Goal: Transaction & Acquisition: Book appointment/travel/reservation

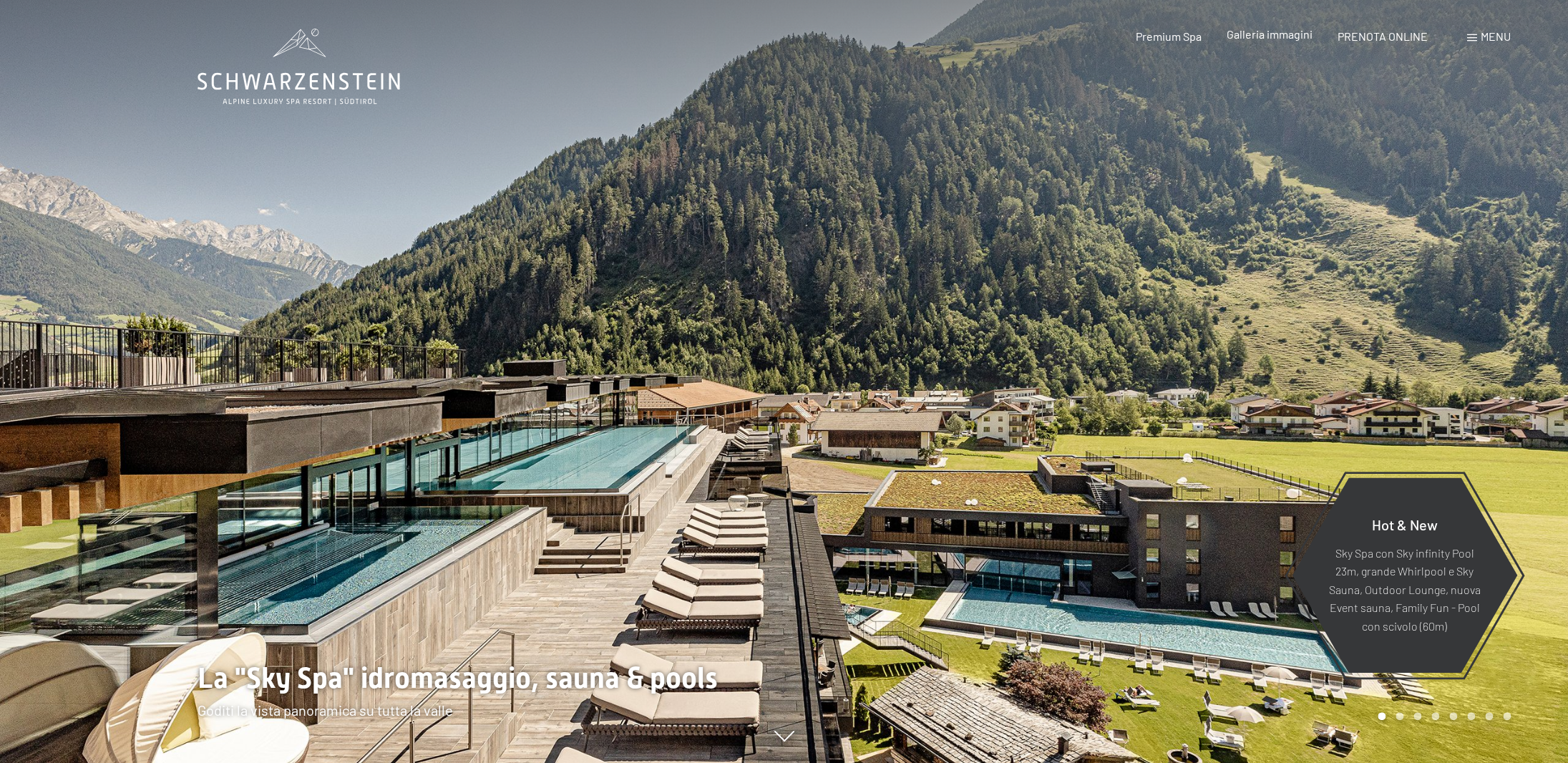
click at [1285, 38] on span "Galleria immagini" at bounding box center [1269, 33] width 85 height 13
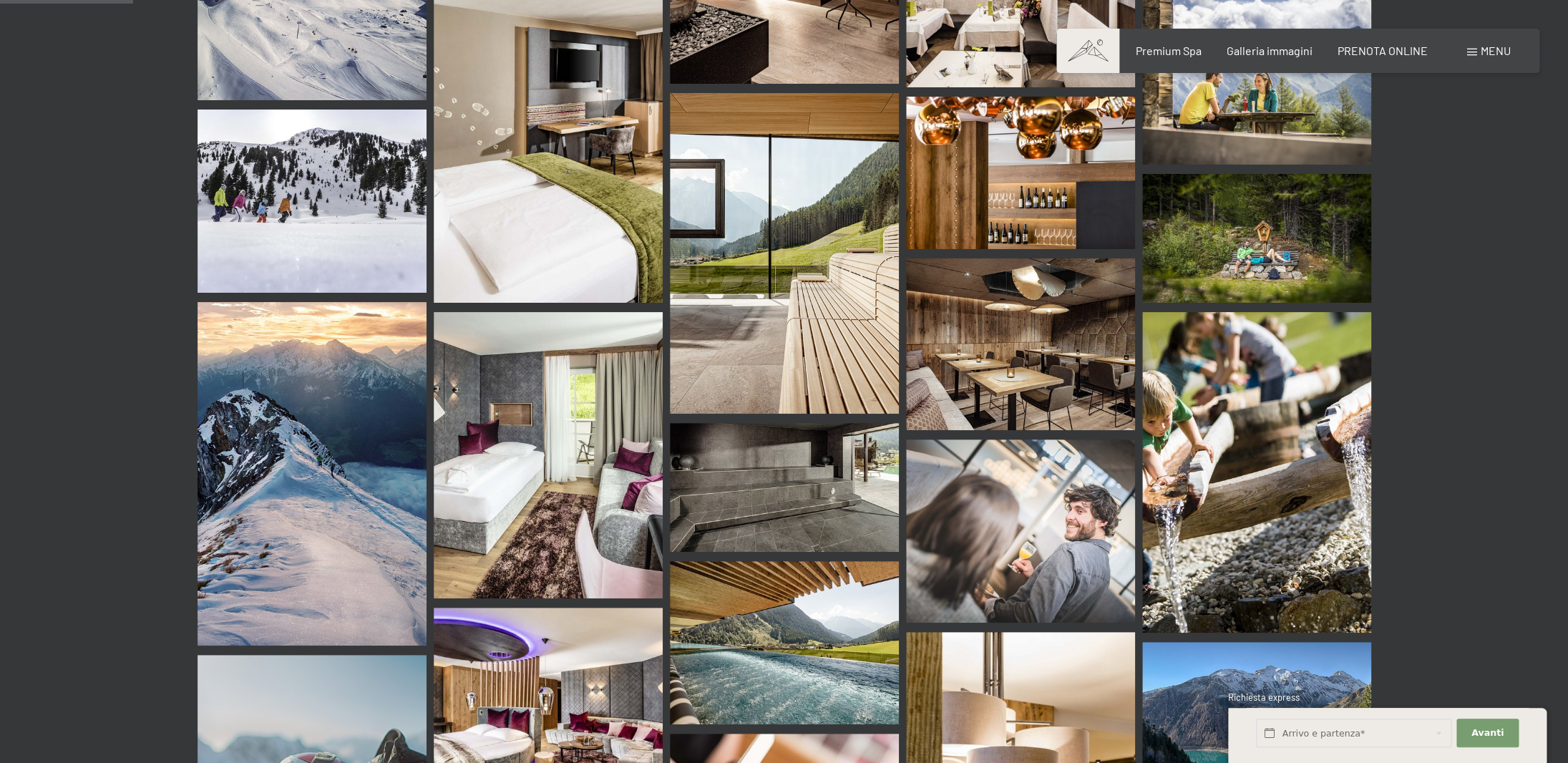
scroll to position [1340, 0]
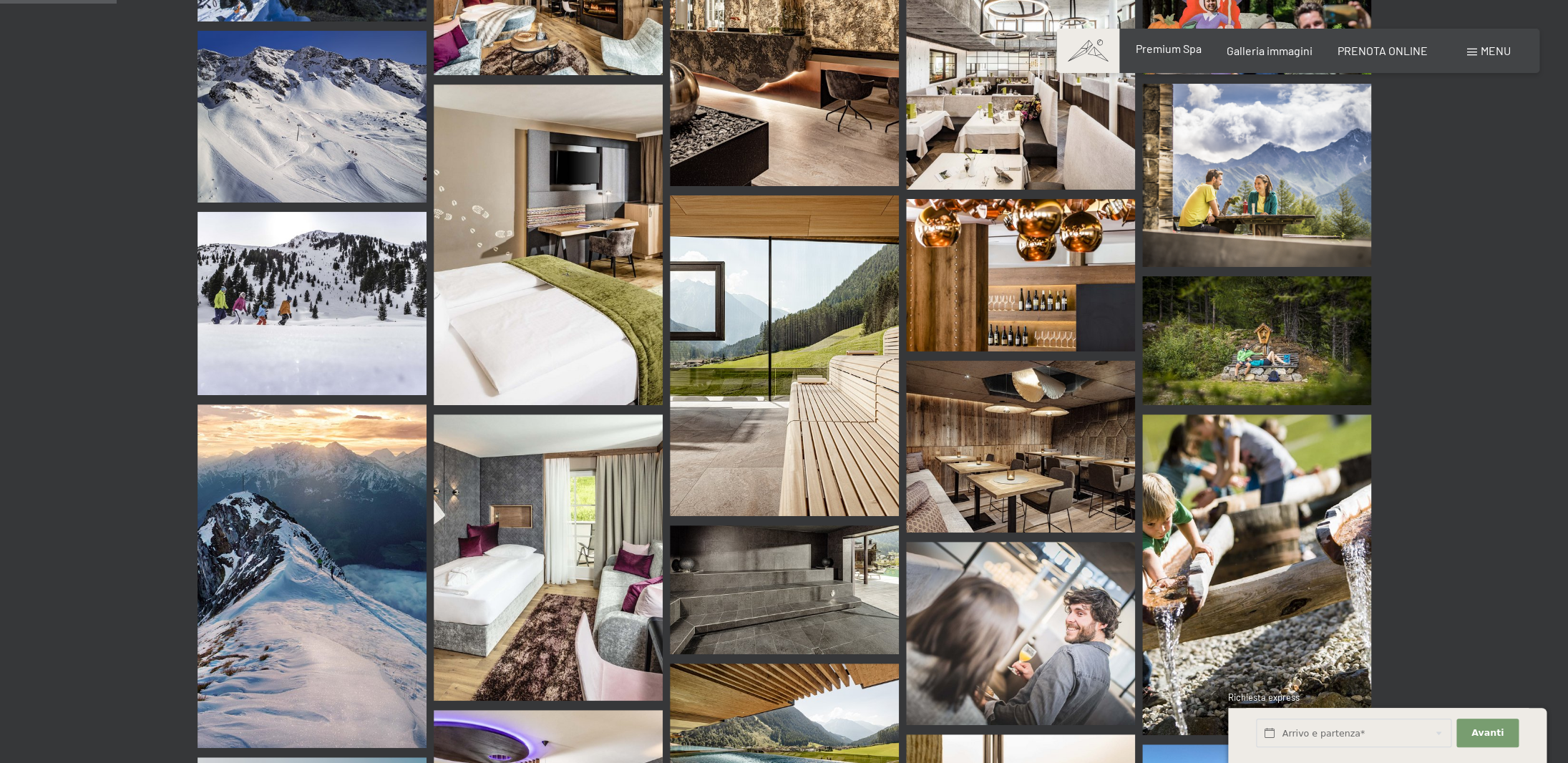
click at [1180, 54] on span "Premium Spa" at bounding box center [1168, 48] width 66 height 13
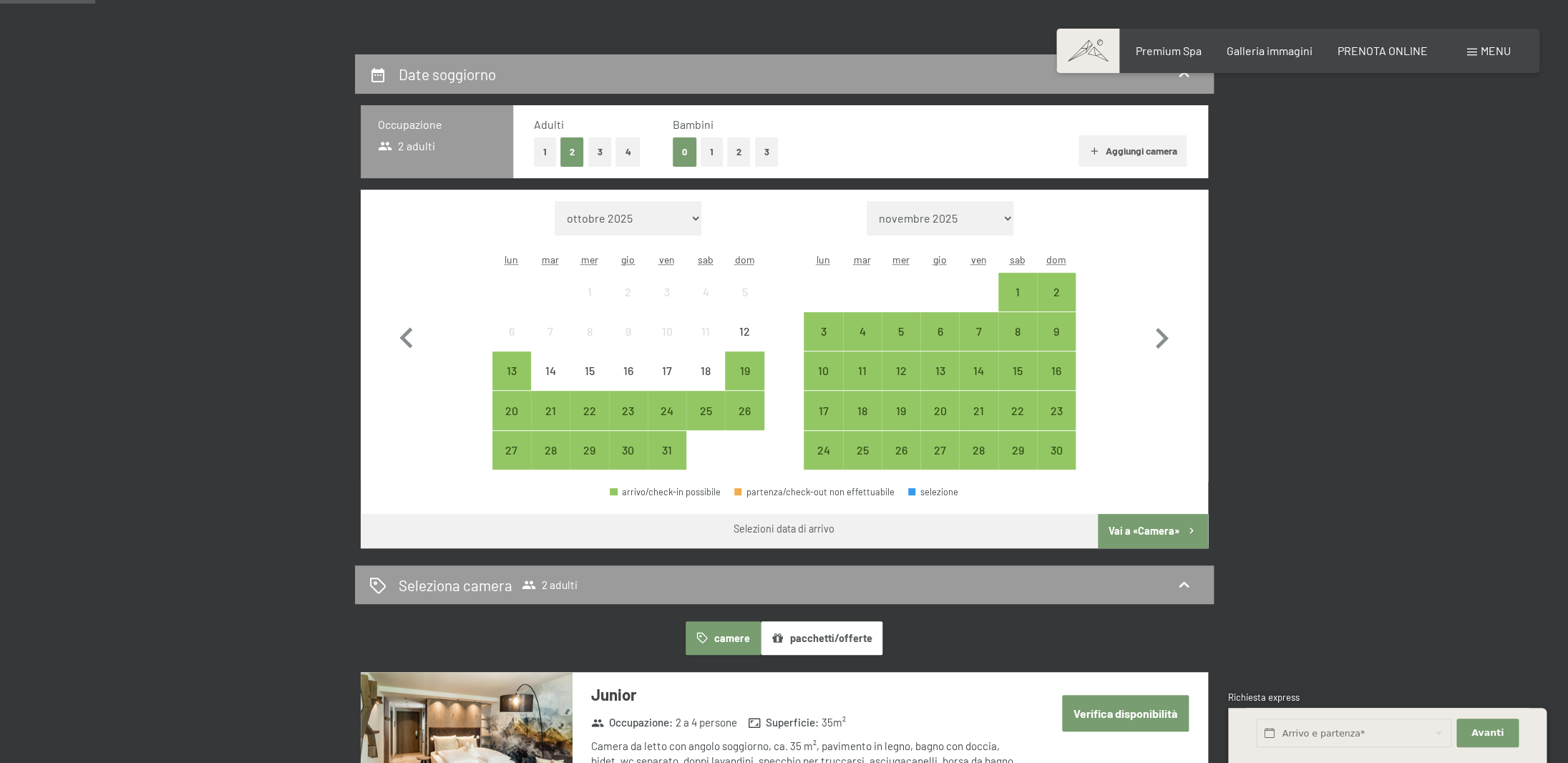
scroll to position [302, 0]
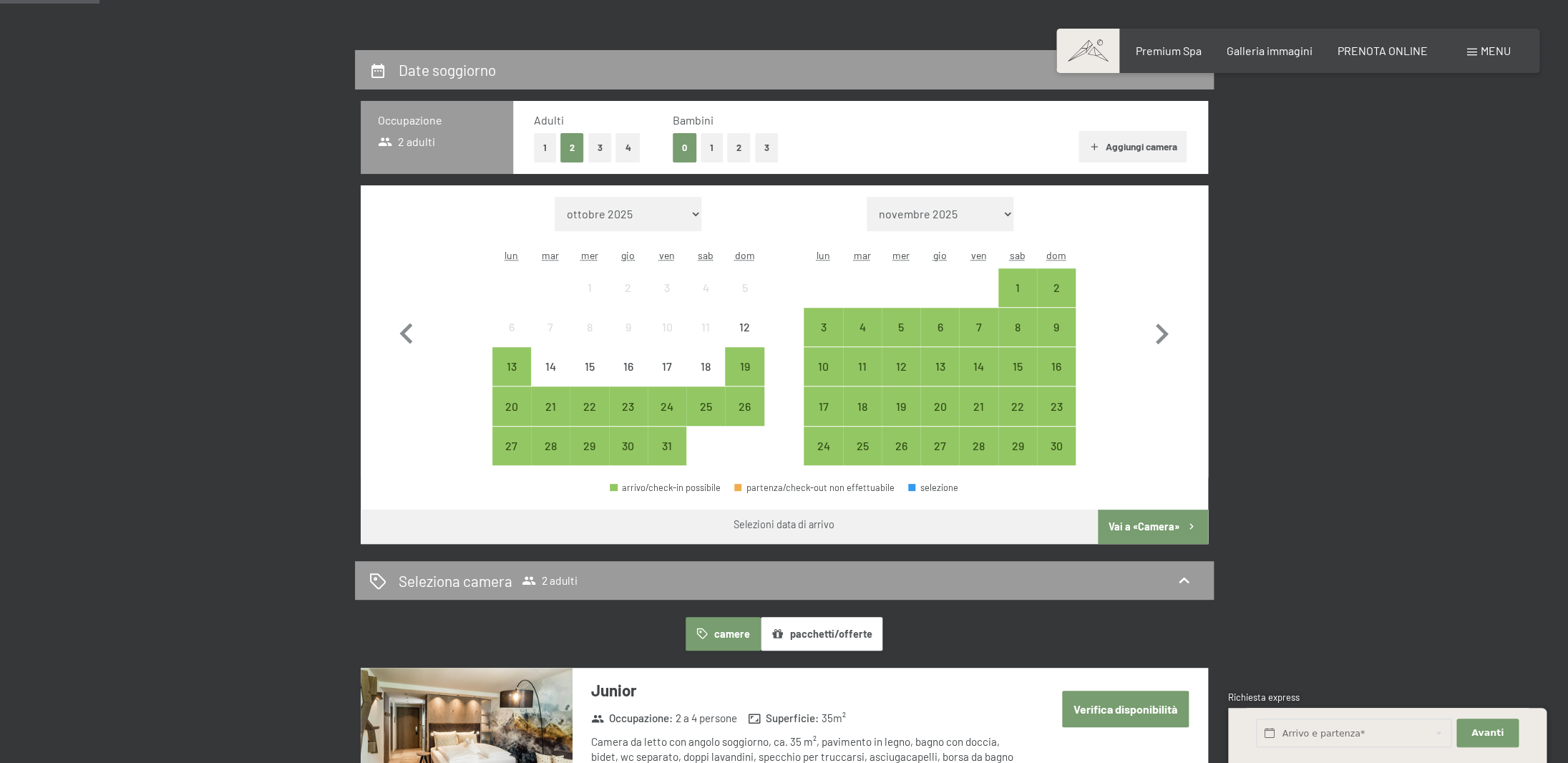
click at [765, 147] on button "3" at bounding box center [767, 147] width 24 height 29
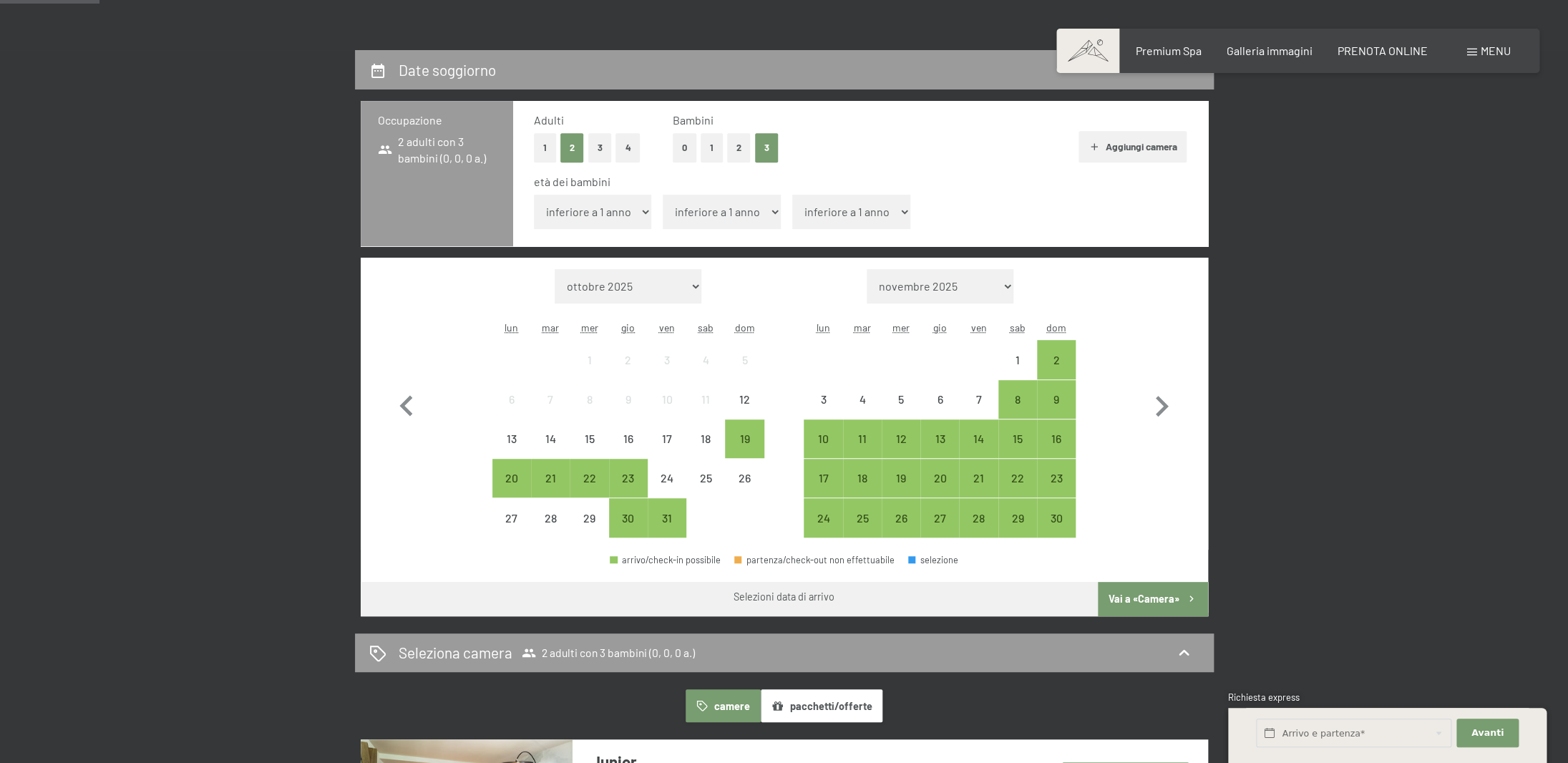
select select "17"
click option "17 anni" at bounding box center [0, 0] width 0 height 0
select select "9"
click option "9 anni" at bounding box center [0, 0] width 0 height 0
select select "4"
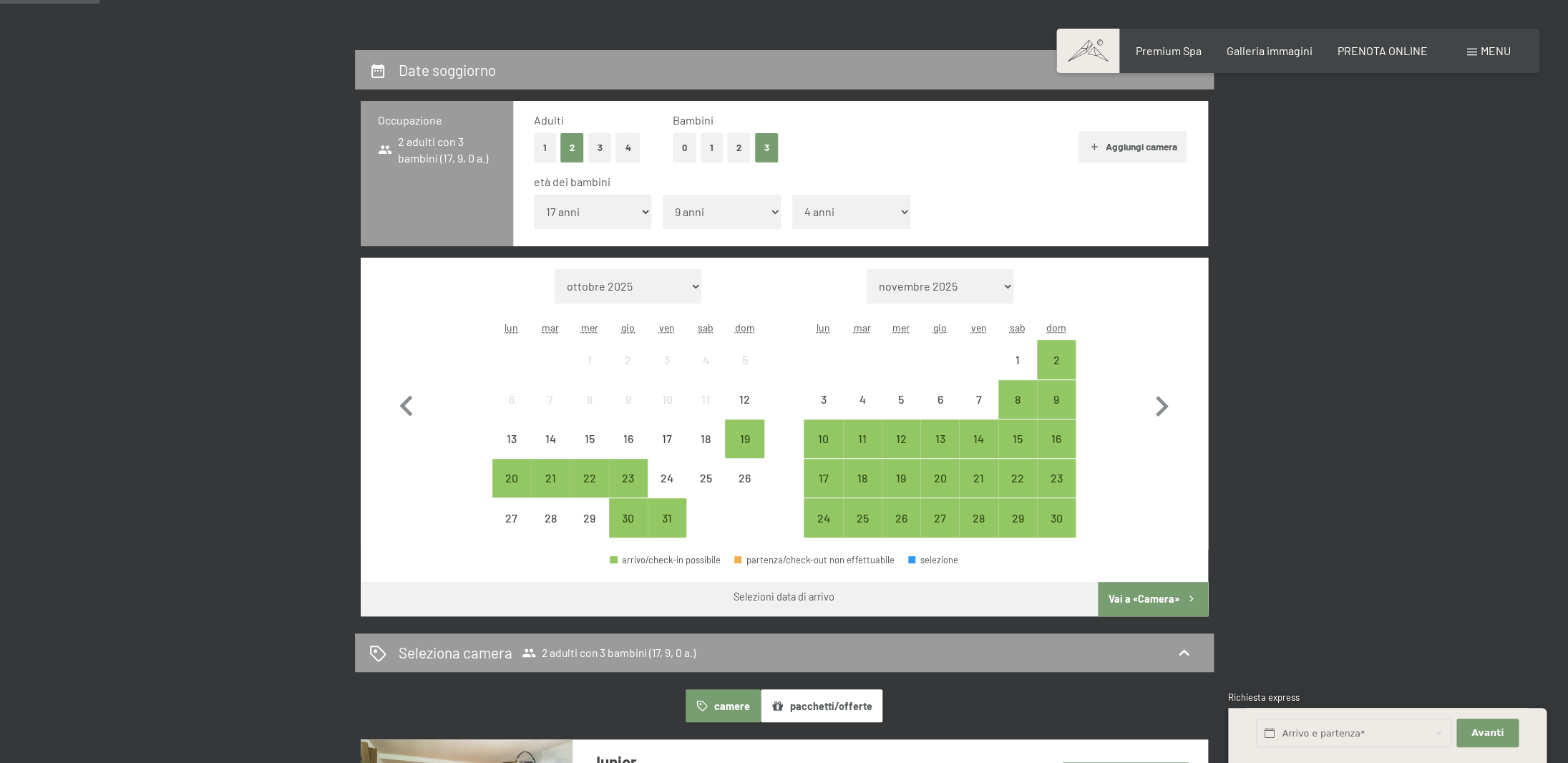
click option "4 anni" at bounding box center [0, 0] width 0 height 0
click at [1163, 410] on icon "button" at bounding box center [1162, 406] width 13 height 21
select select "2025-11-01"
select select "2025-12-01"
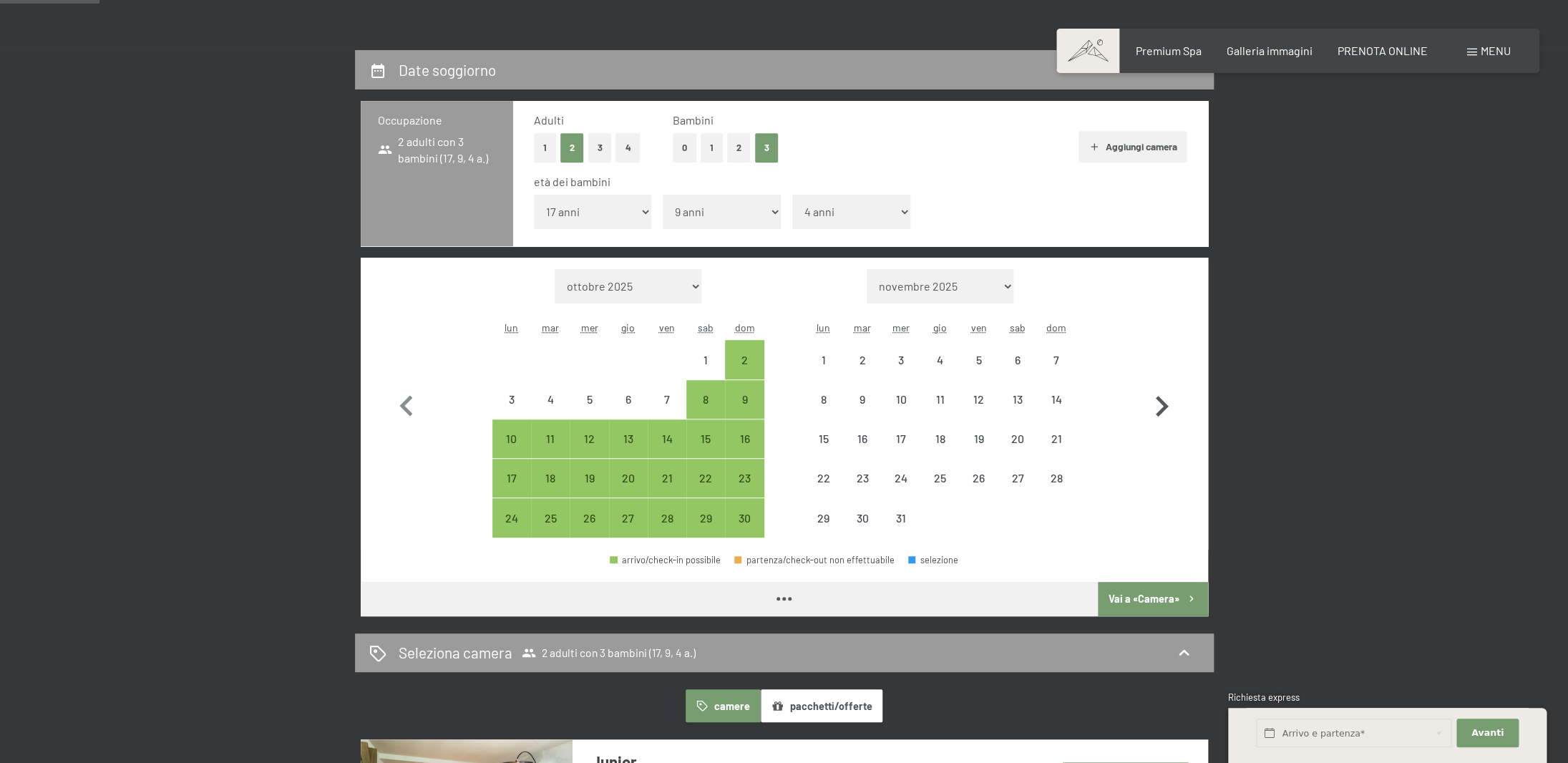
click at [1163, 410] on icon "button" at bounding box center [1162, 406] width 13 height 21
select select "2025-12-01"
select select "2026-01-01"
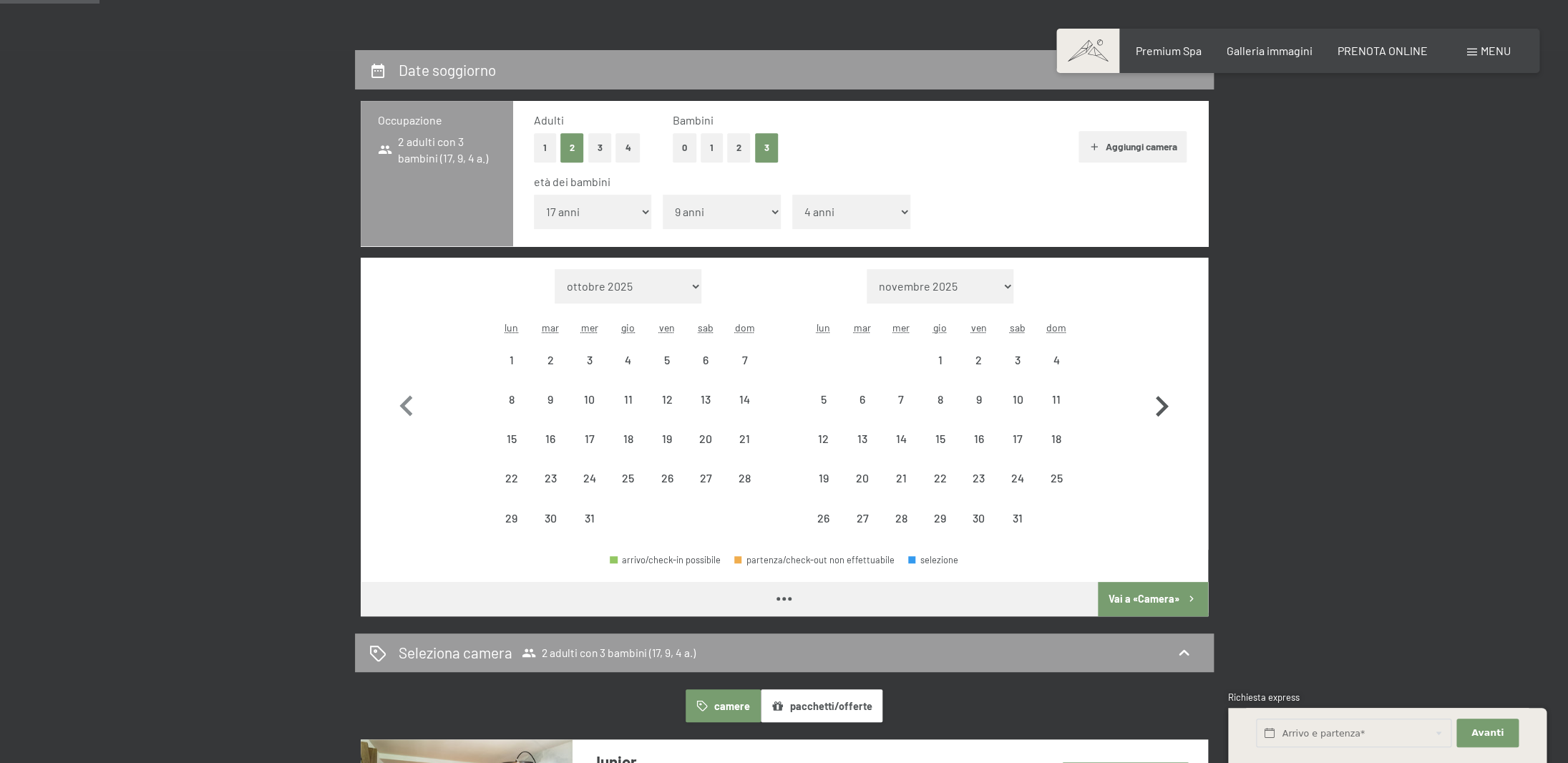
click at [1163, 410] on icon "button" at bounding box center [1162, 406] width 13 height 21
select select "2026-01-01"
select select "2026-02-01"
click at [1163, 410] on icon "button" at bounding box center [1162, 406] width 13 height 21
click at [1163, 410] on icon "button" at bounding box center [1161, 406] width 41 height 41
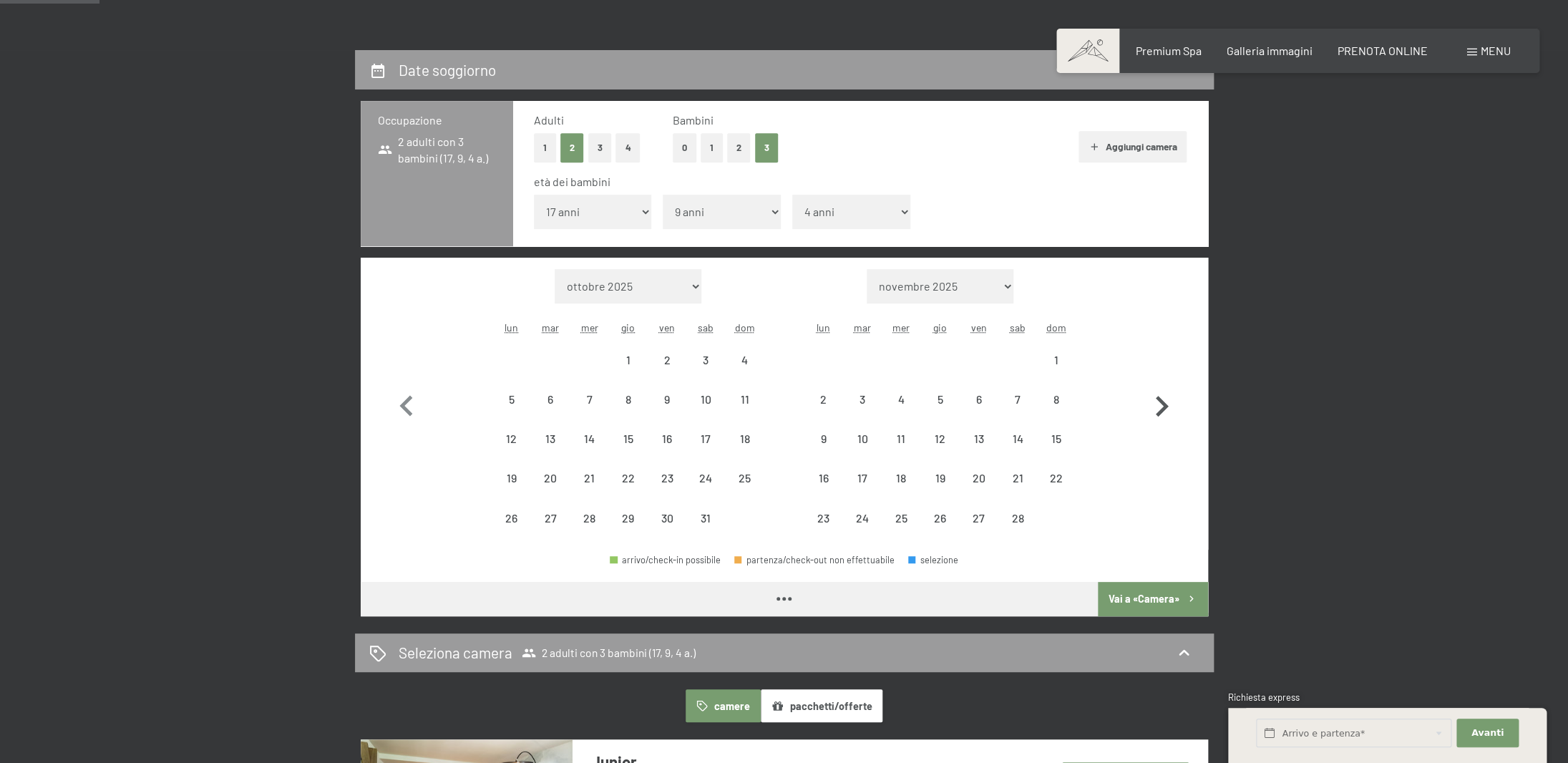
select select "2026-03-01"
select select "2026-04-01"
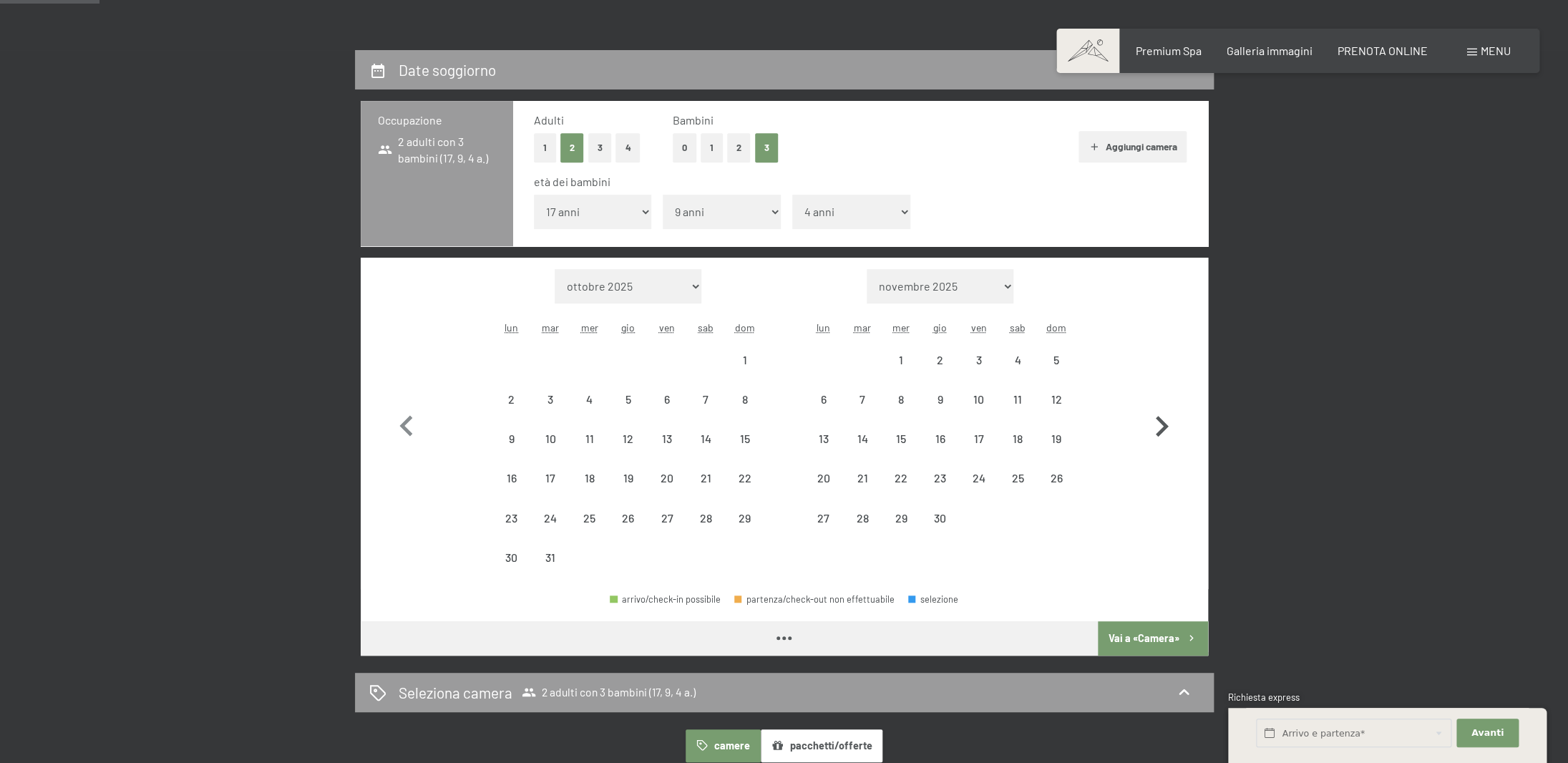
click at [1163, 410] on icon "button" at bounding box center [1161, 426] width 41 height 41
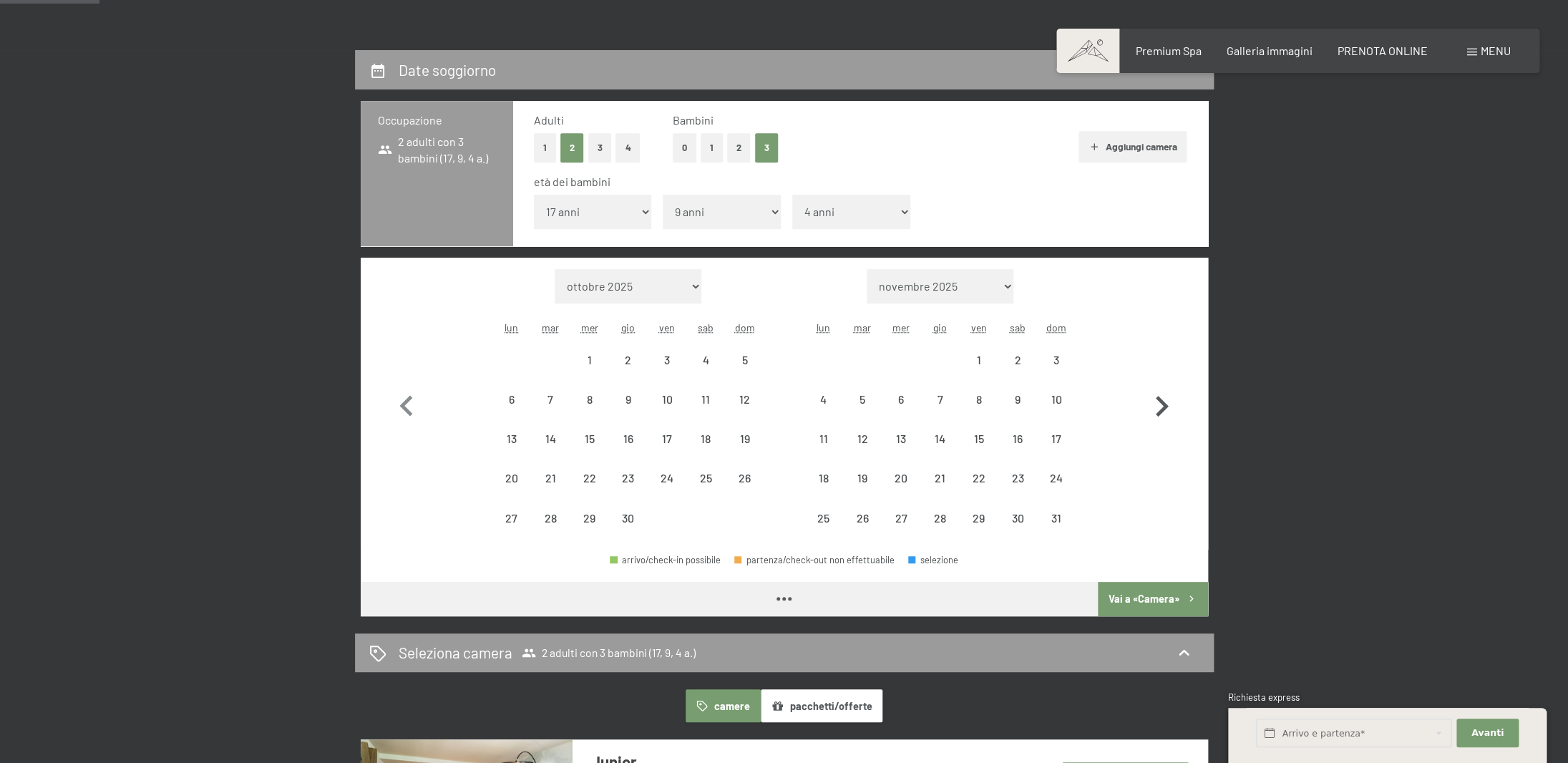
click at [1163, 410] on icon "button" at bounding box center [1162, 406] width 13 height 21
select select "2026-06-01"
select select "2026-07-01"
click at [1163, 410] on icon "button" at bounding box center [1162, 406] width 13 height 21
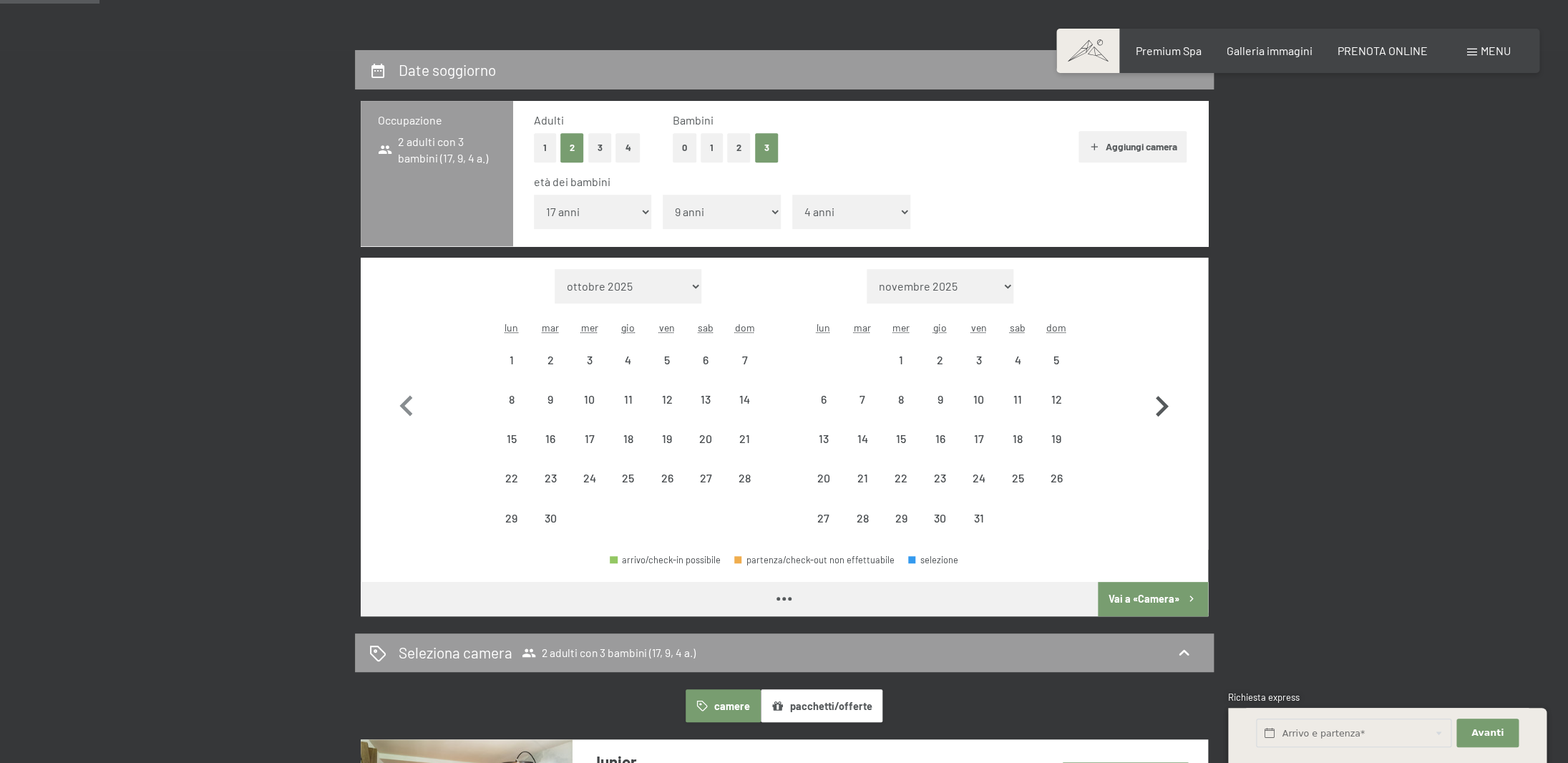
select select "2026-07-01"
select select "2026-08-01"
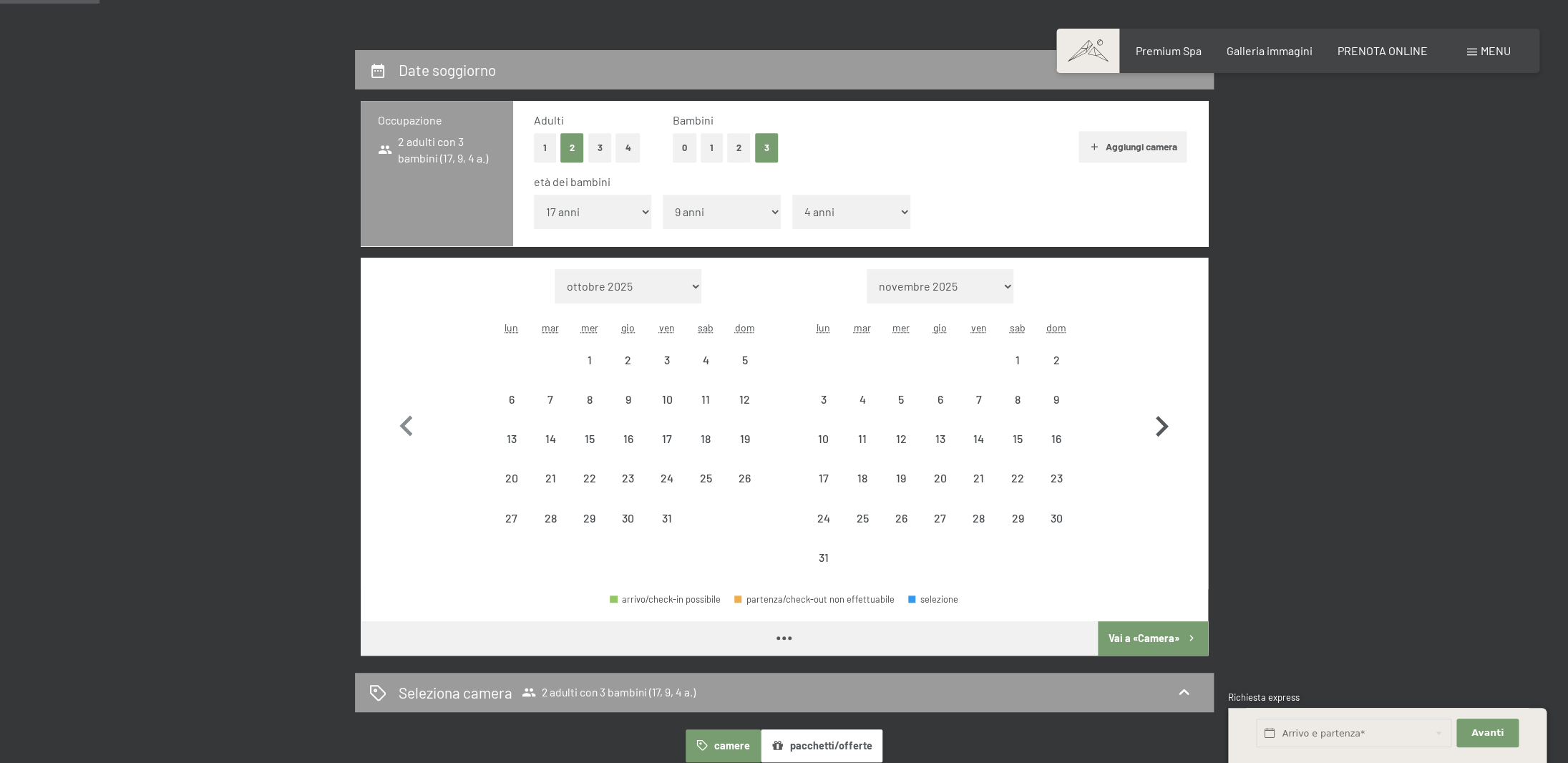
select select "2026-07-01"
select select "2026-08-01"
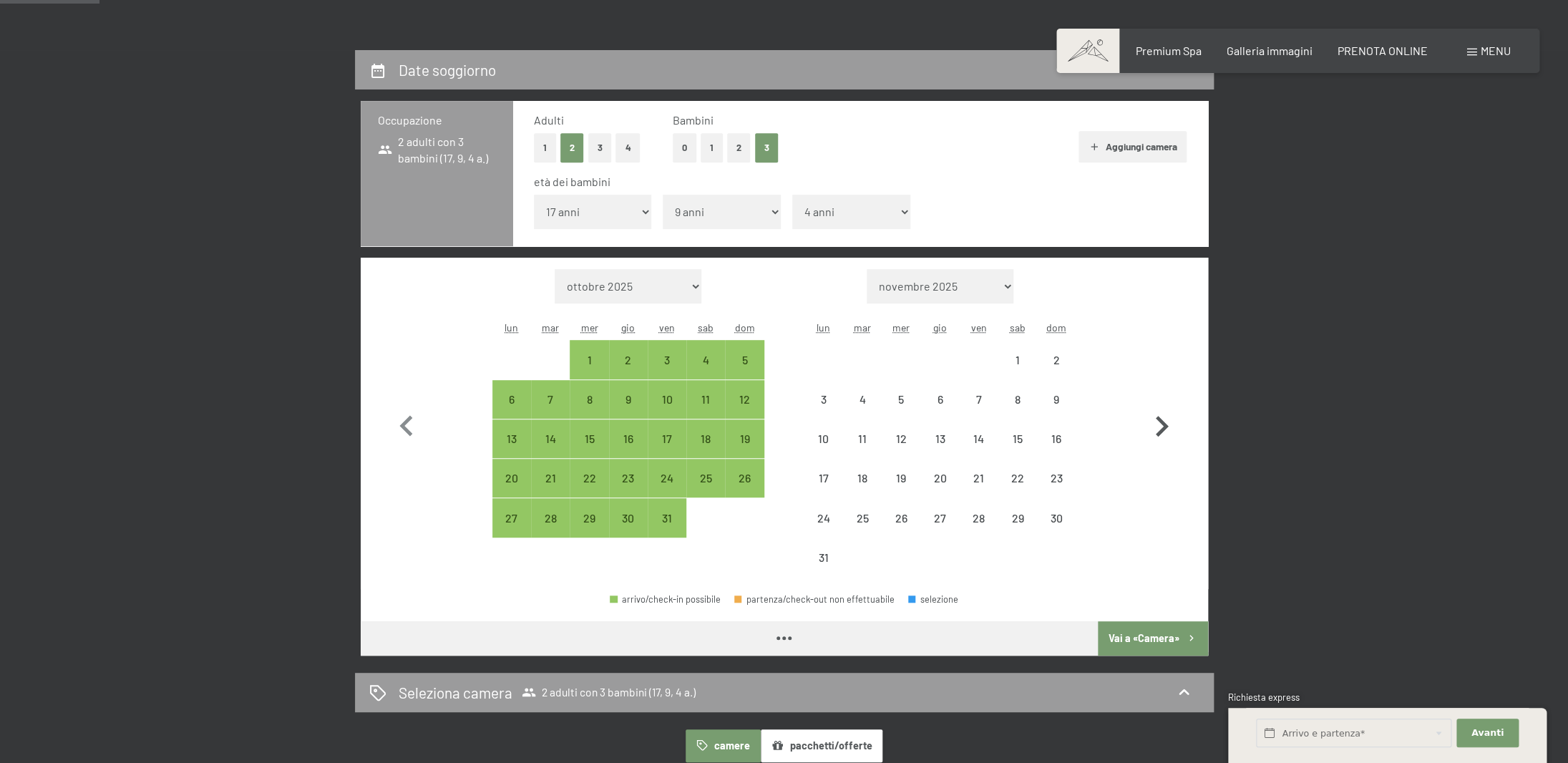
select select "2026-07-01"
select select "2026-08-01"
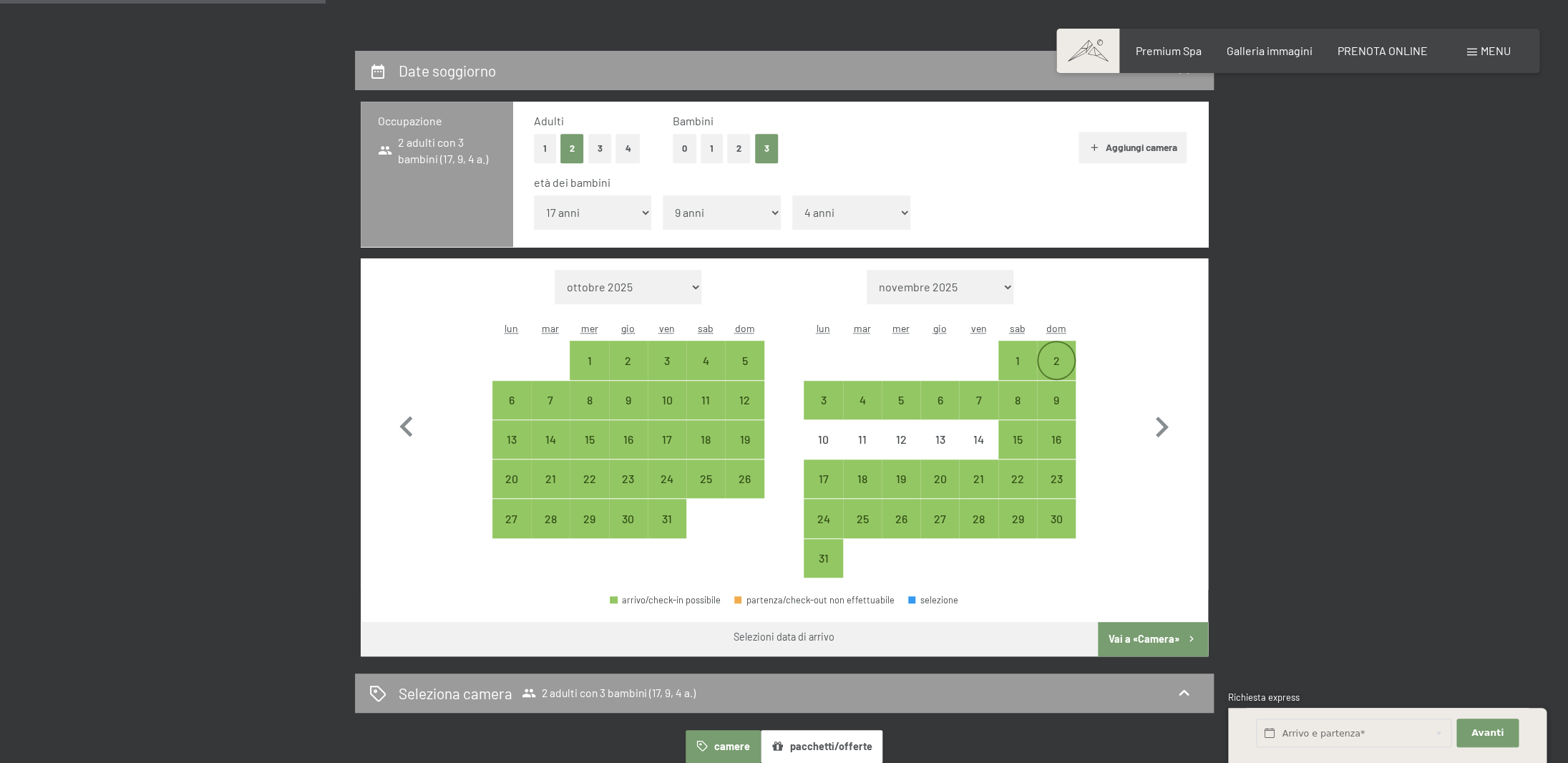
scroll to position [303, 0]
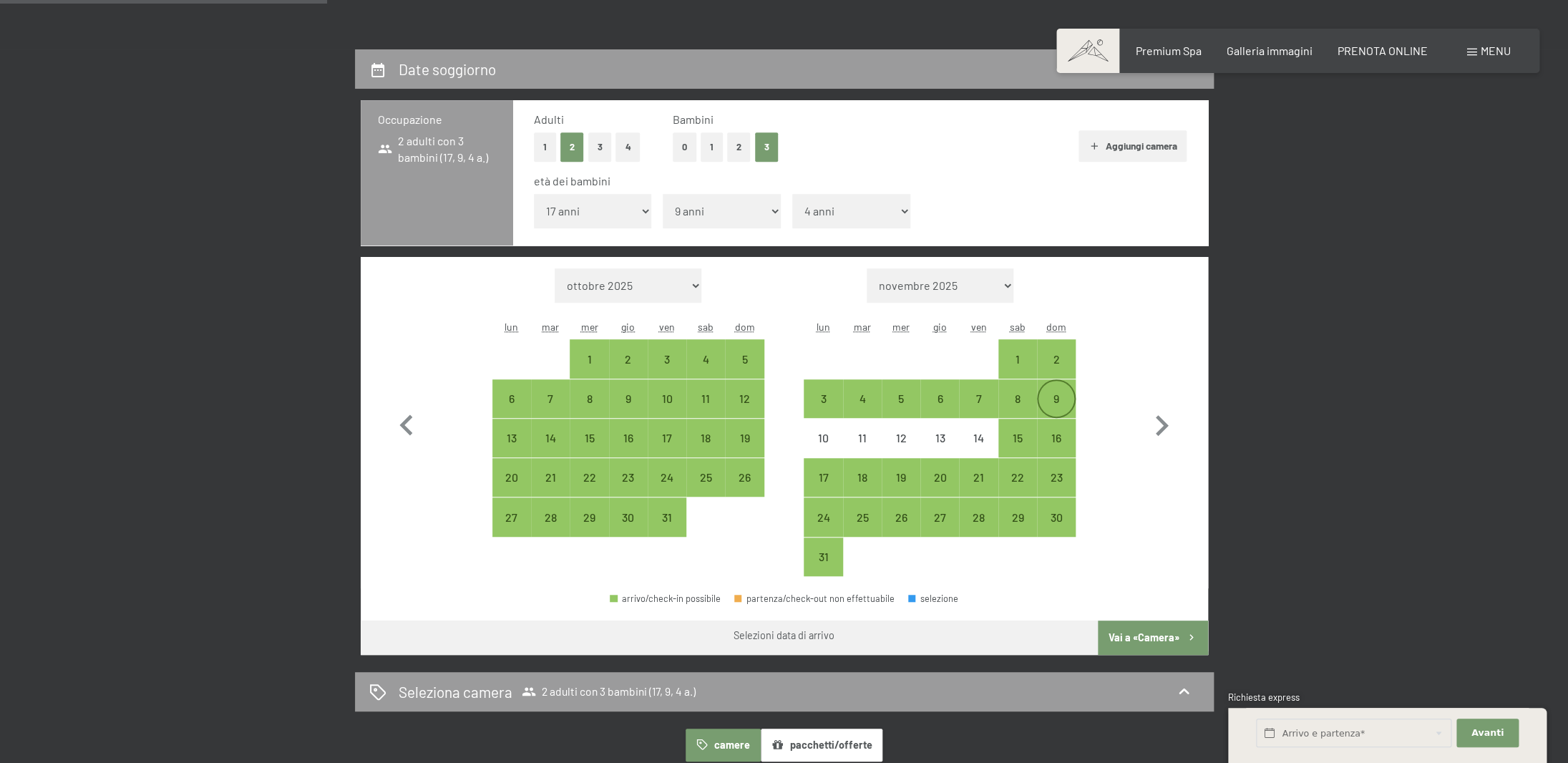
click at [1052, 394] on div "9" at bounding box center [1056, 398] width 36 height 36
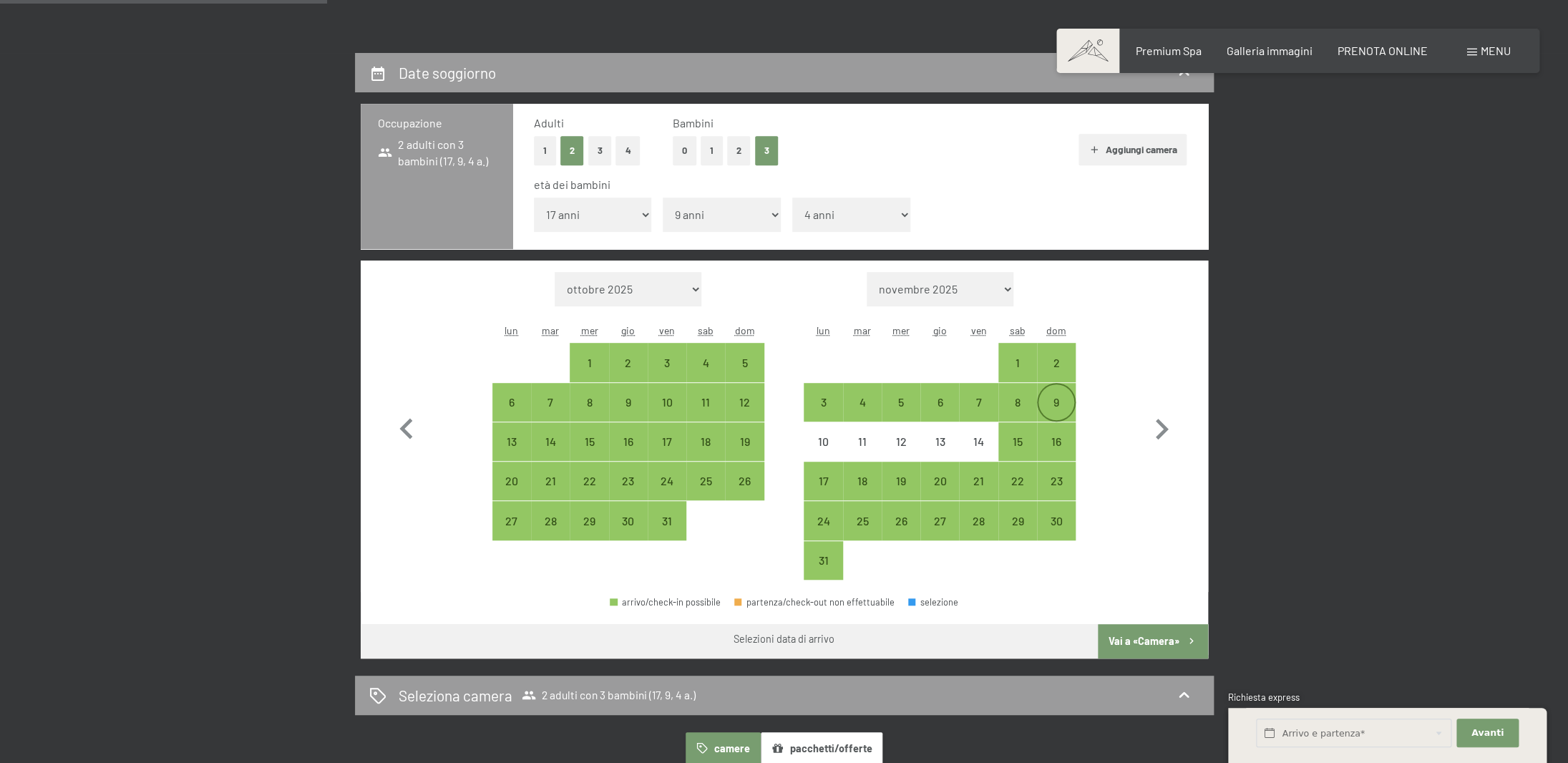
select select "2026-07-01"
select select "2026-08-01"
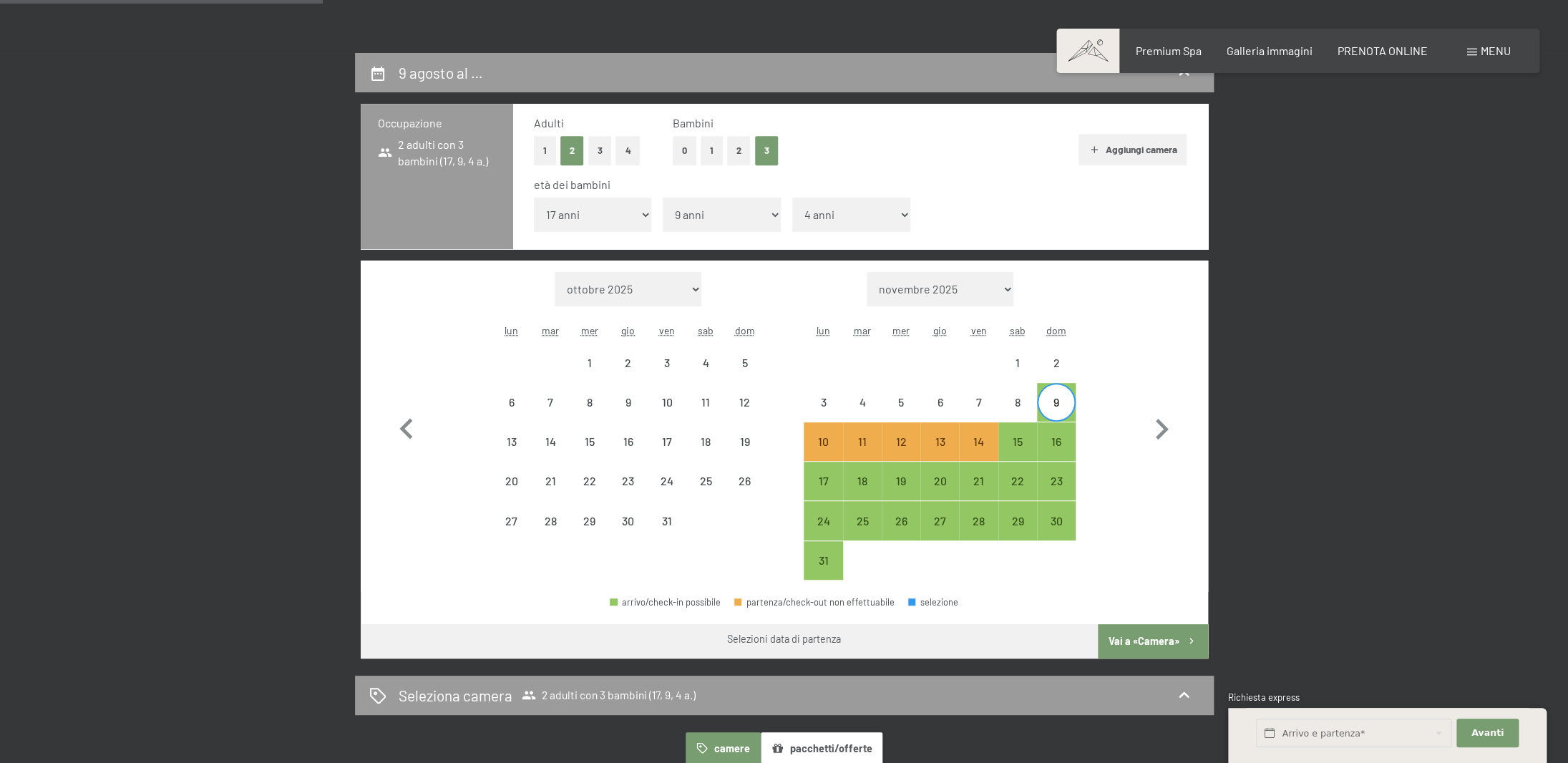
scroll to position [301, 0]
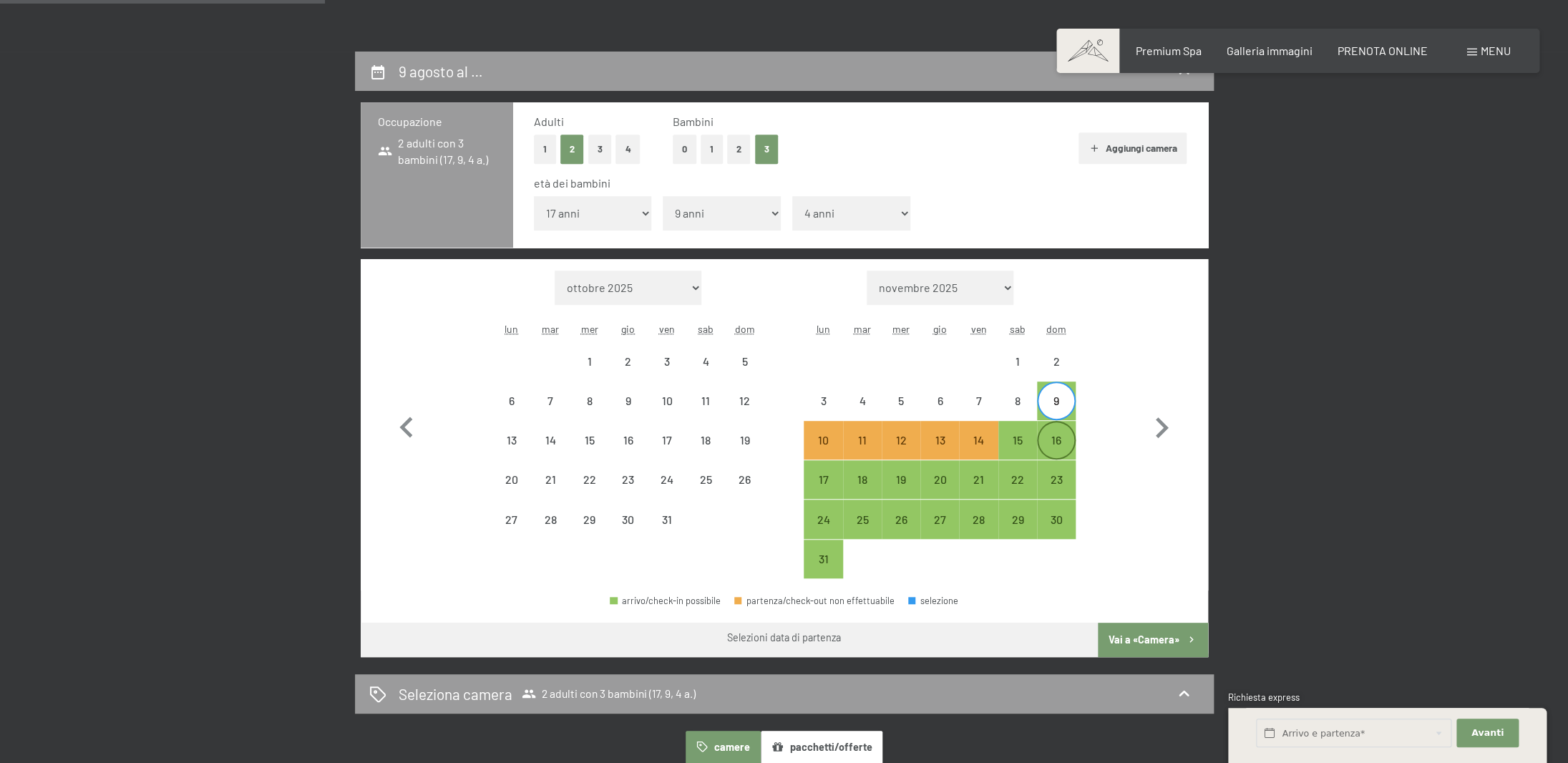
click at [1058, 443] on div "16" at bounding box center [1056, 452] width 36 height 36
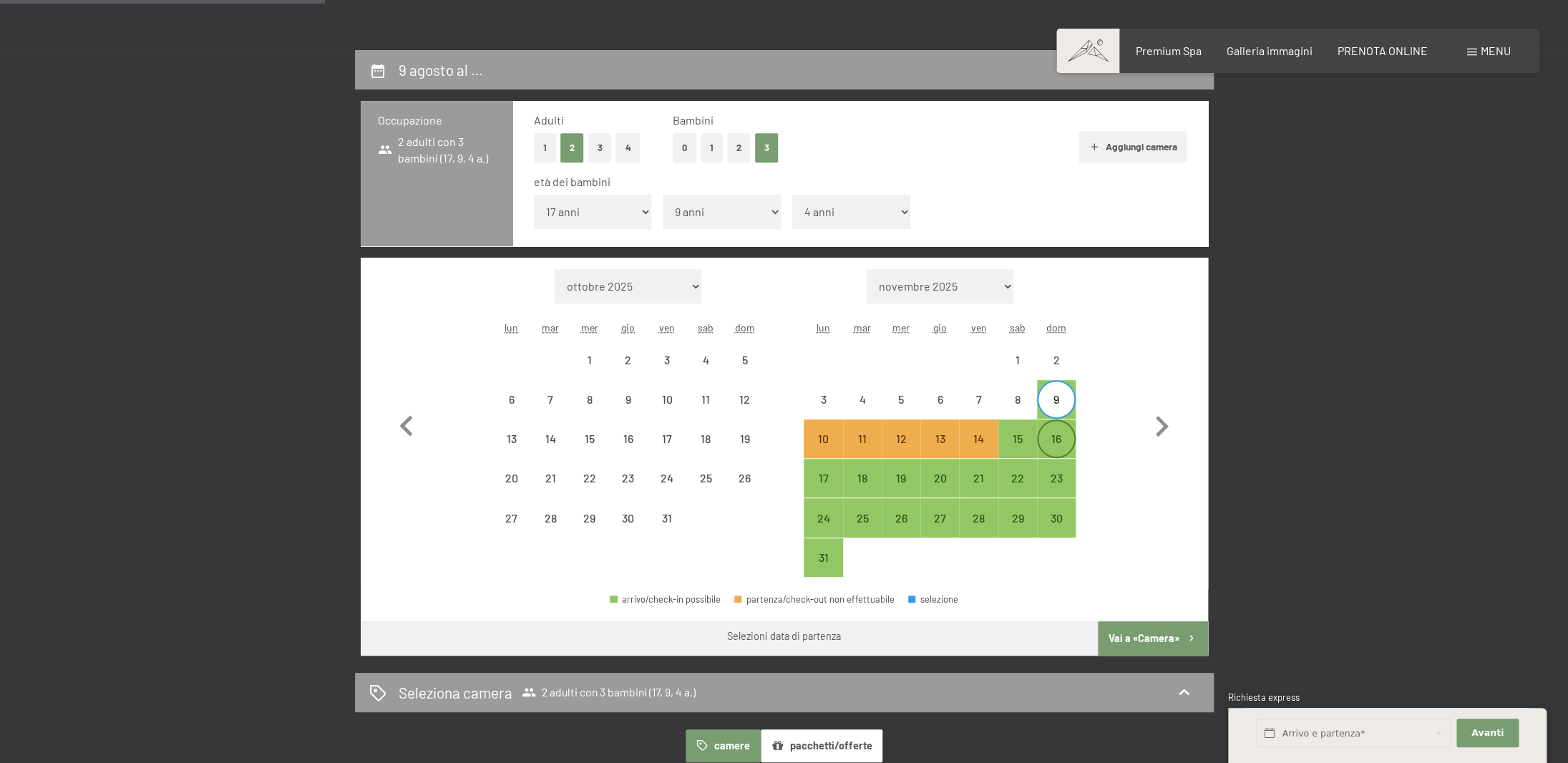
select select "2026-07-01"
select select "2026-08-01"
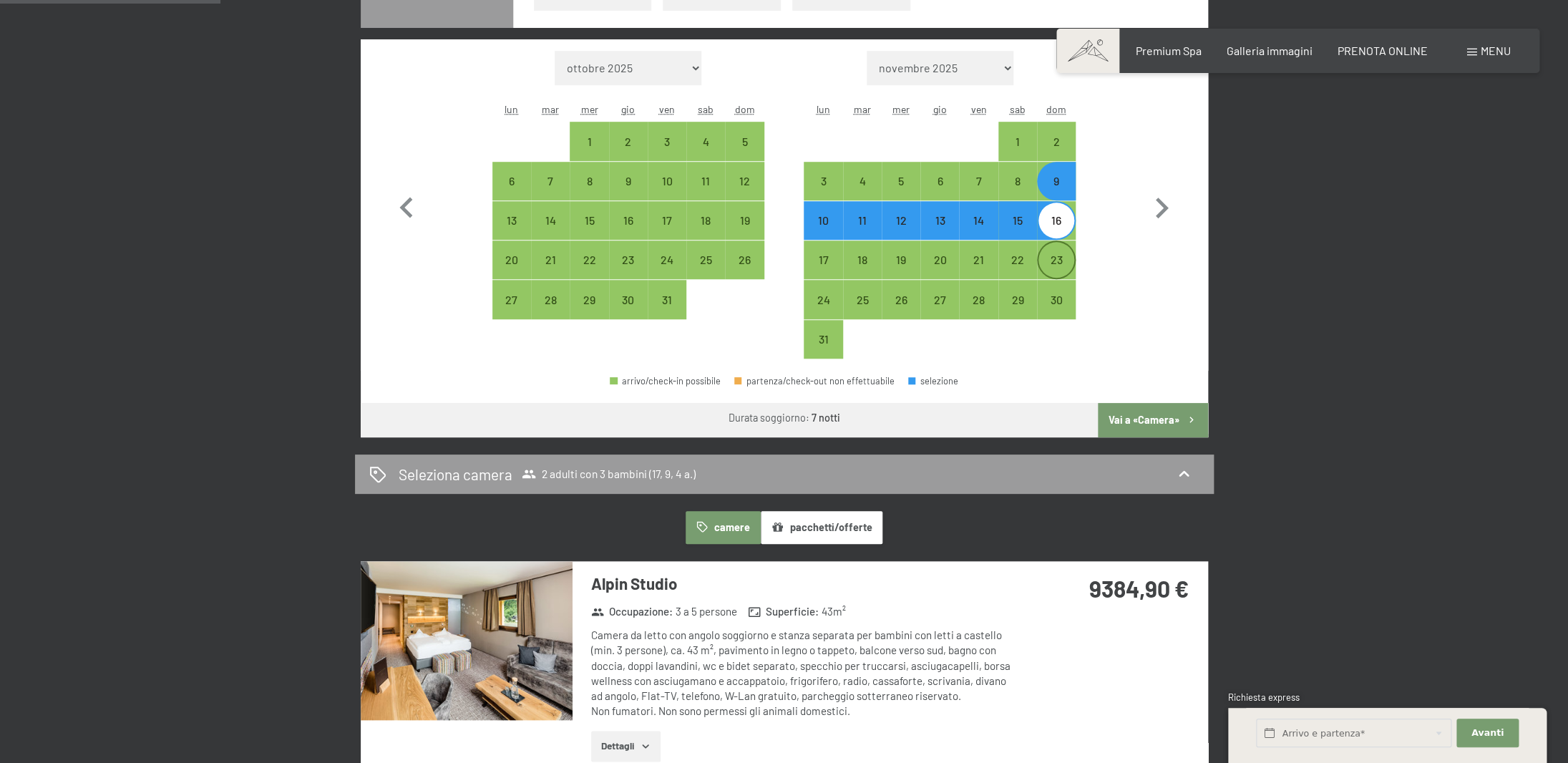
scroll to position [522, 0]
click at [946, 181] on div "6" at bounding box center [940, 192] width 36 height 36
select select "2026-07-01"
select select "2026-08-01"
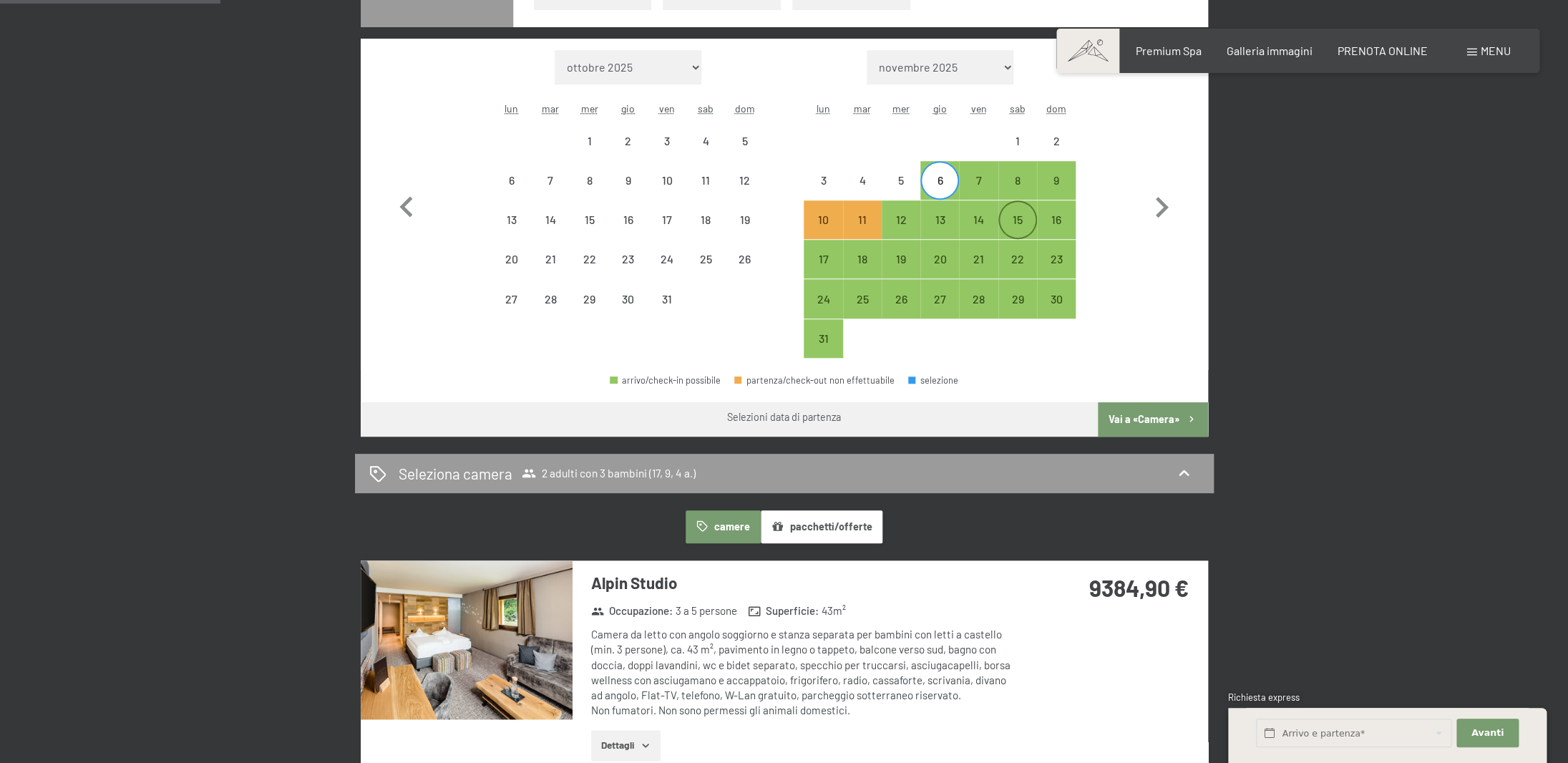
click at [1023, 215] on div "15" at bounding box center [1017, 232] width 36 height 36
select select "2026-07-01"
select select "2026-08-01"
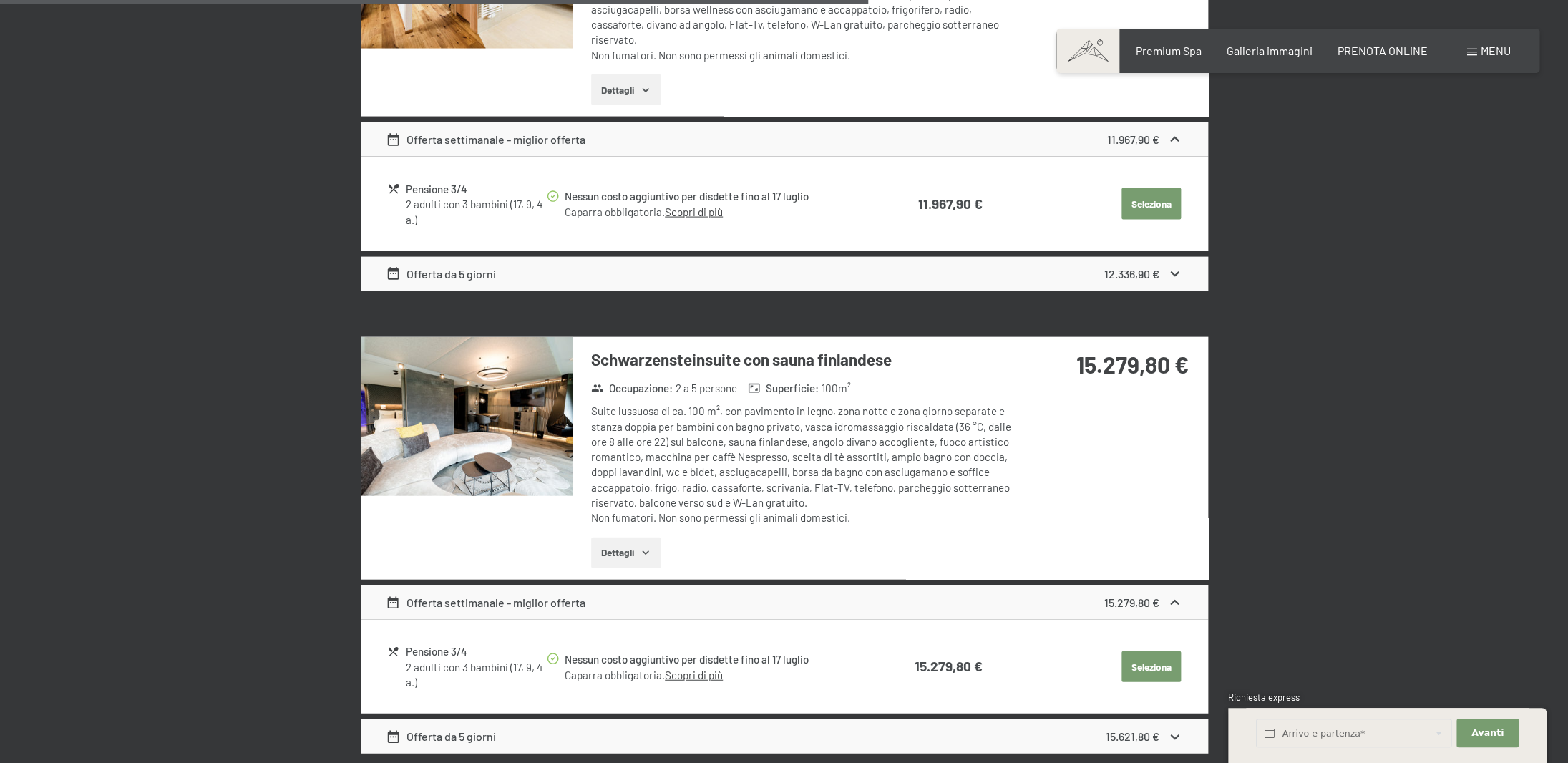
scroll to position [1636, 0]
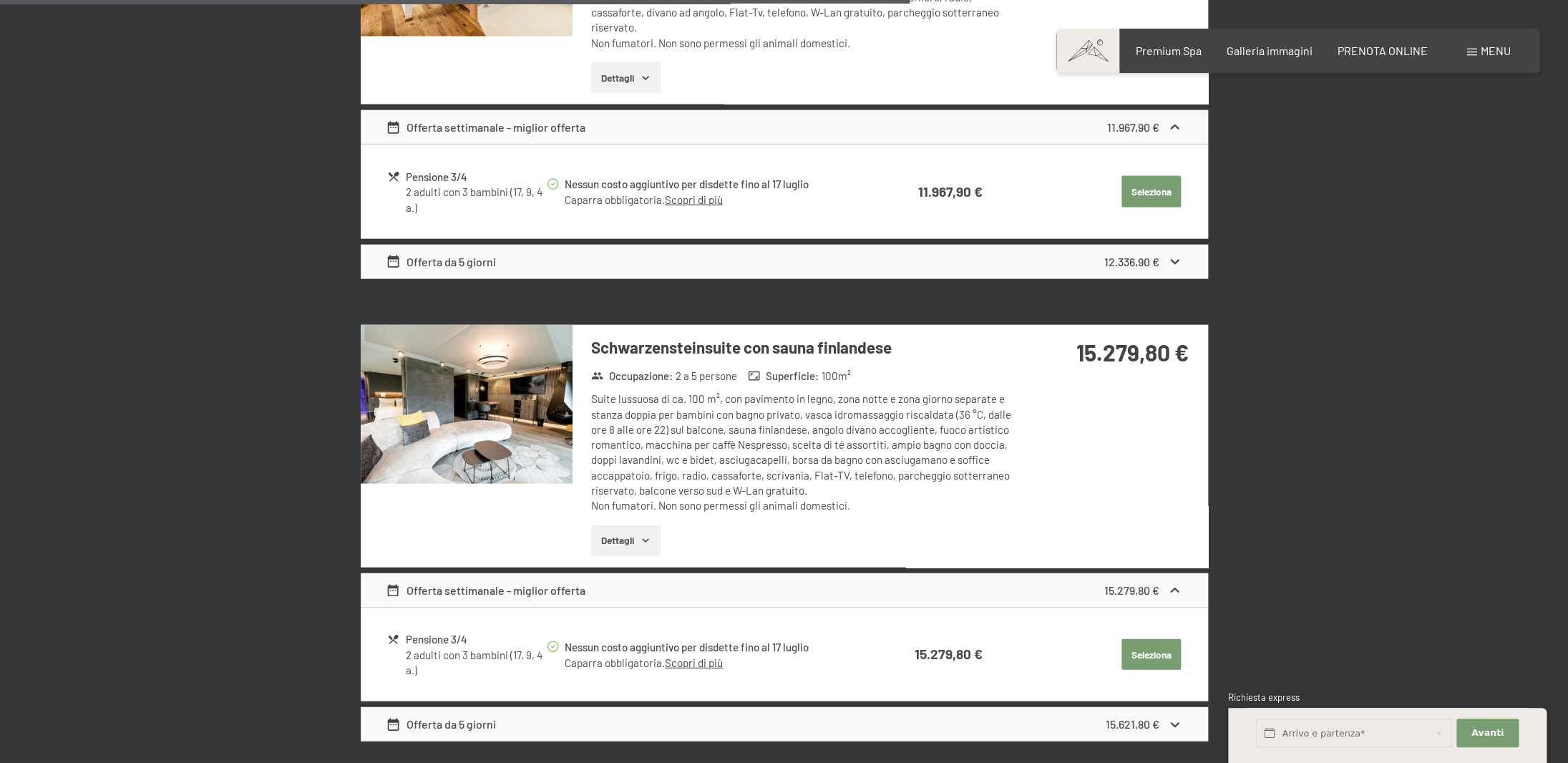
click at [630, 538] on button "Dettagli" at bounding box center [626, 541] width 70 height 32
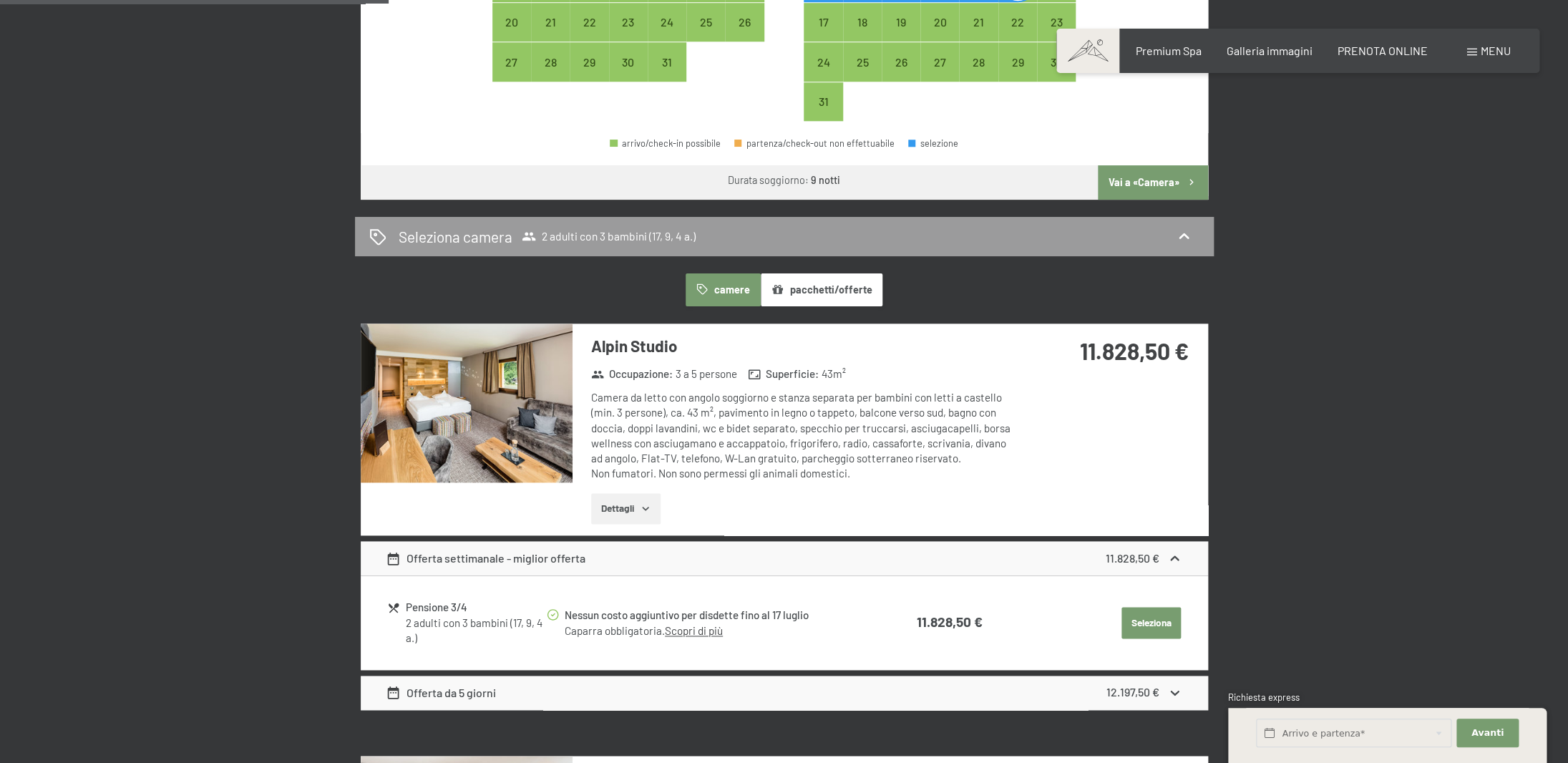
scroll to position [759, 0]
click at [851, 296] on button "pacchetti/offerte" at bounding box center [821, 288] width 122 height 33
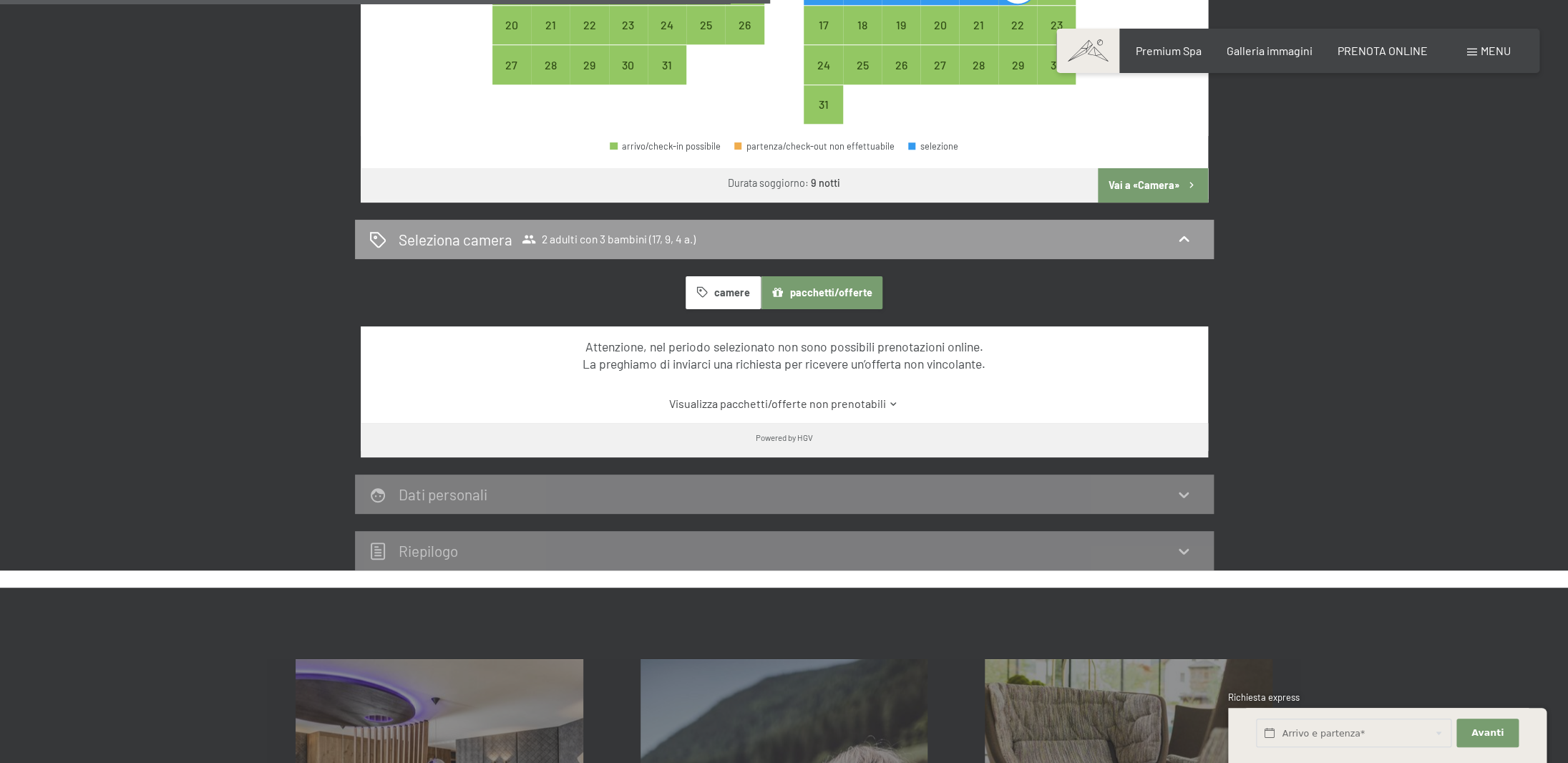
scroll to position [759, 0]
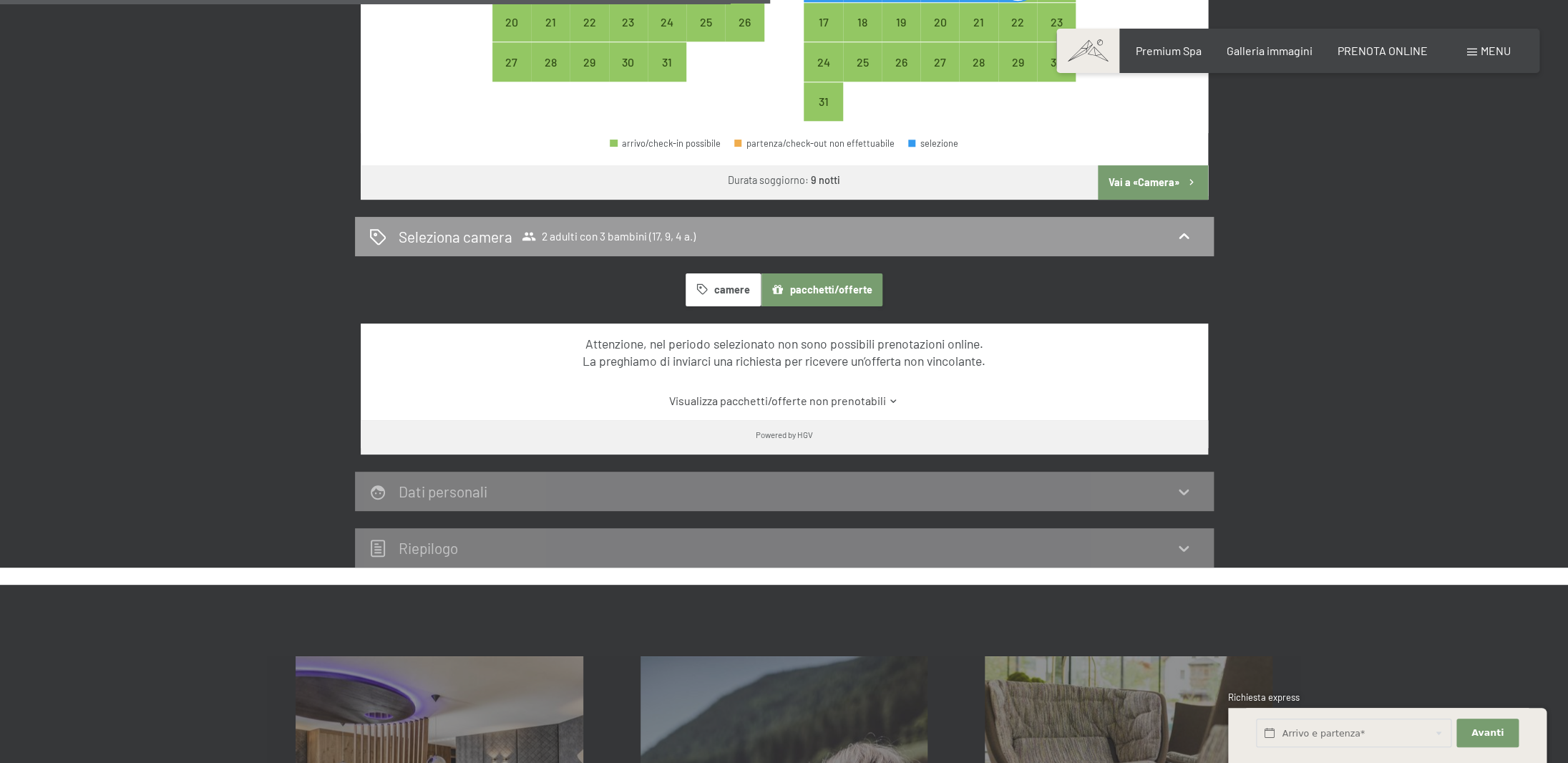
click at [724, 299] on button "camere" at bounding box center [723, 289] width 74 height 33
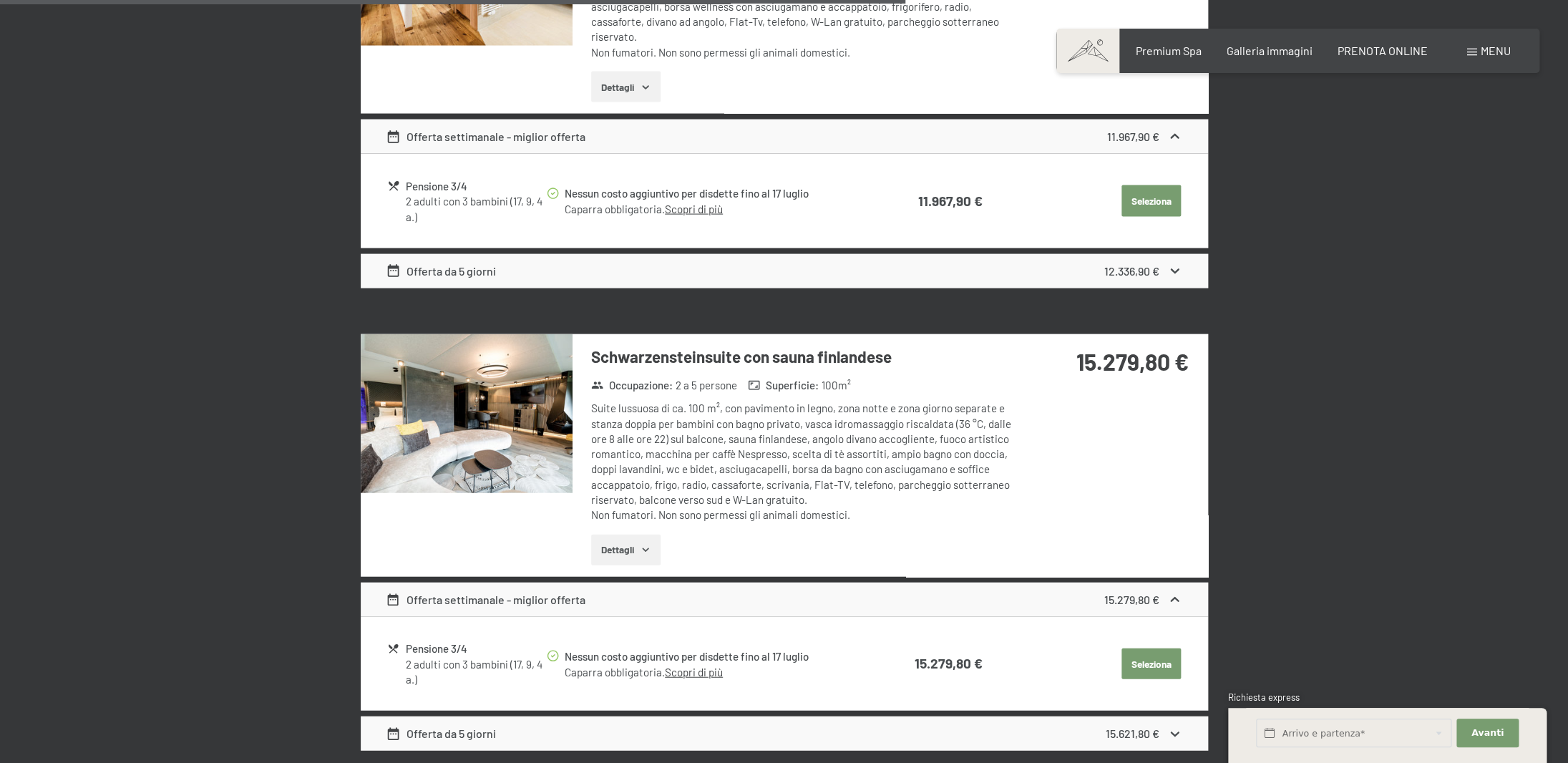
scroll to position [1735, 0]
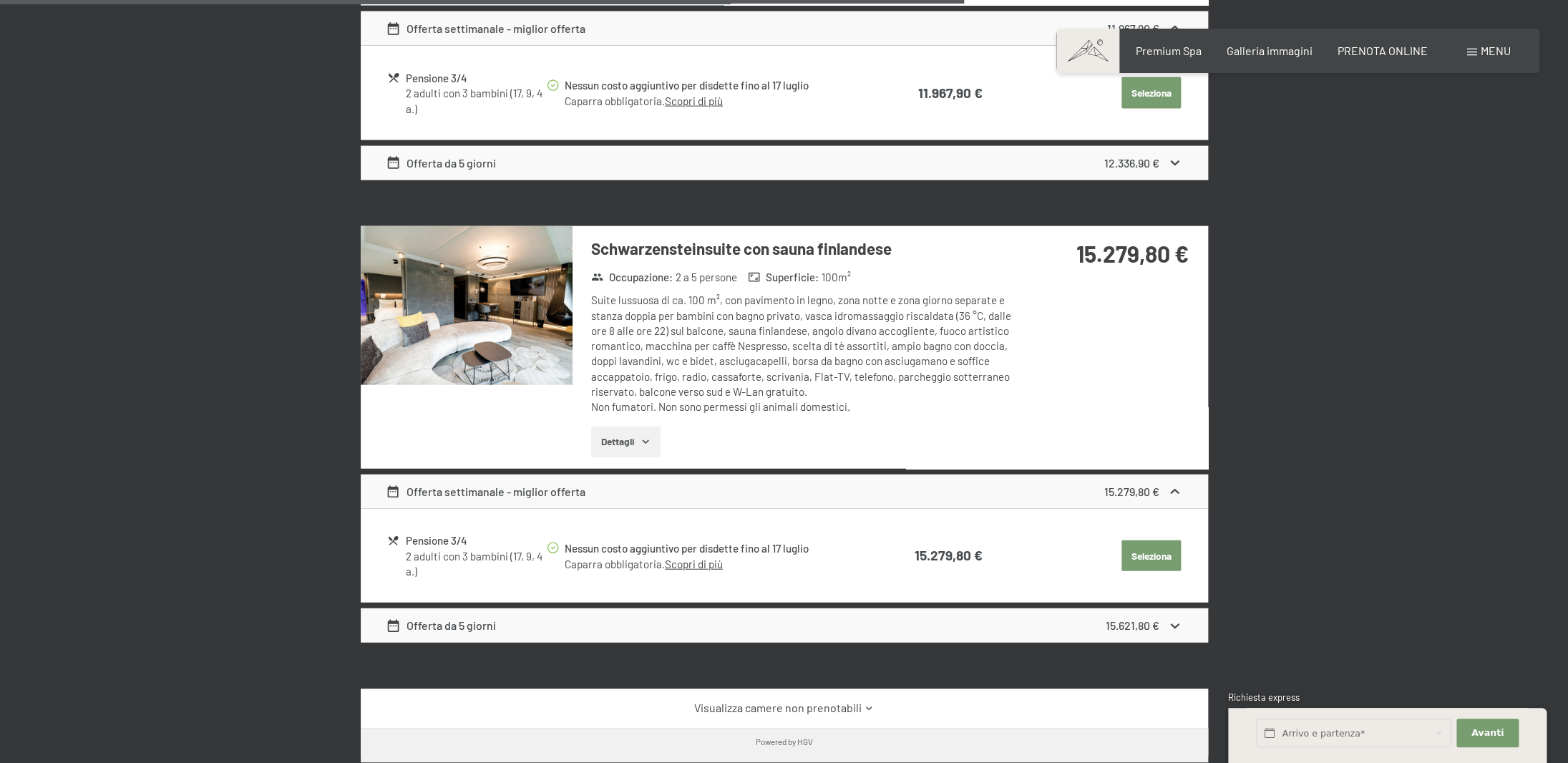
click at [642, 443] on icon "button" at bounding box center [645, 441] width 11 height 11
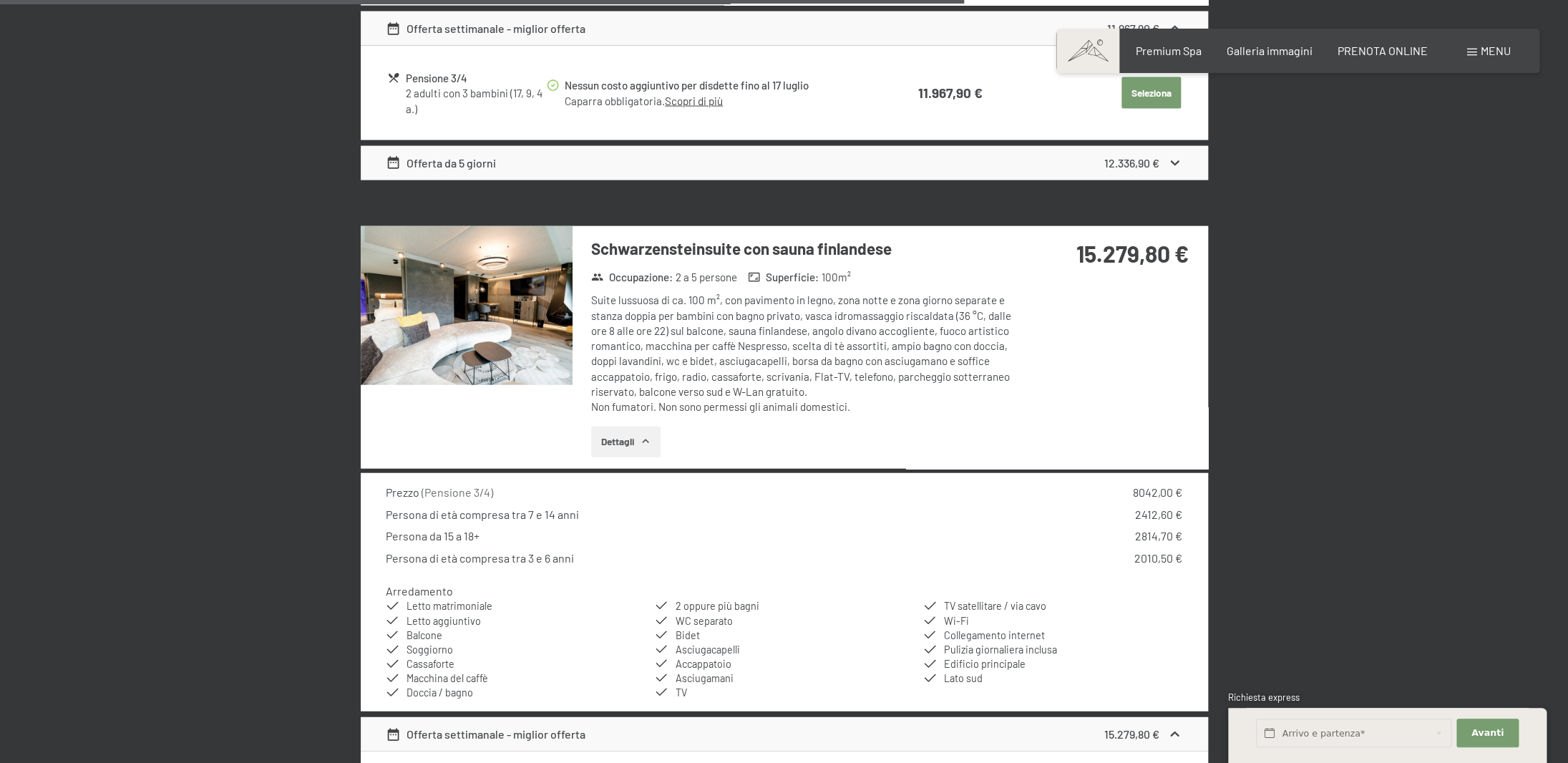
click at [642, 443] on icon "button" at bounding box center [645, 441] width 11 height 11
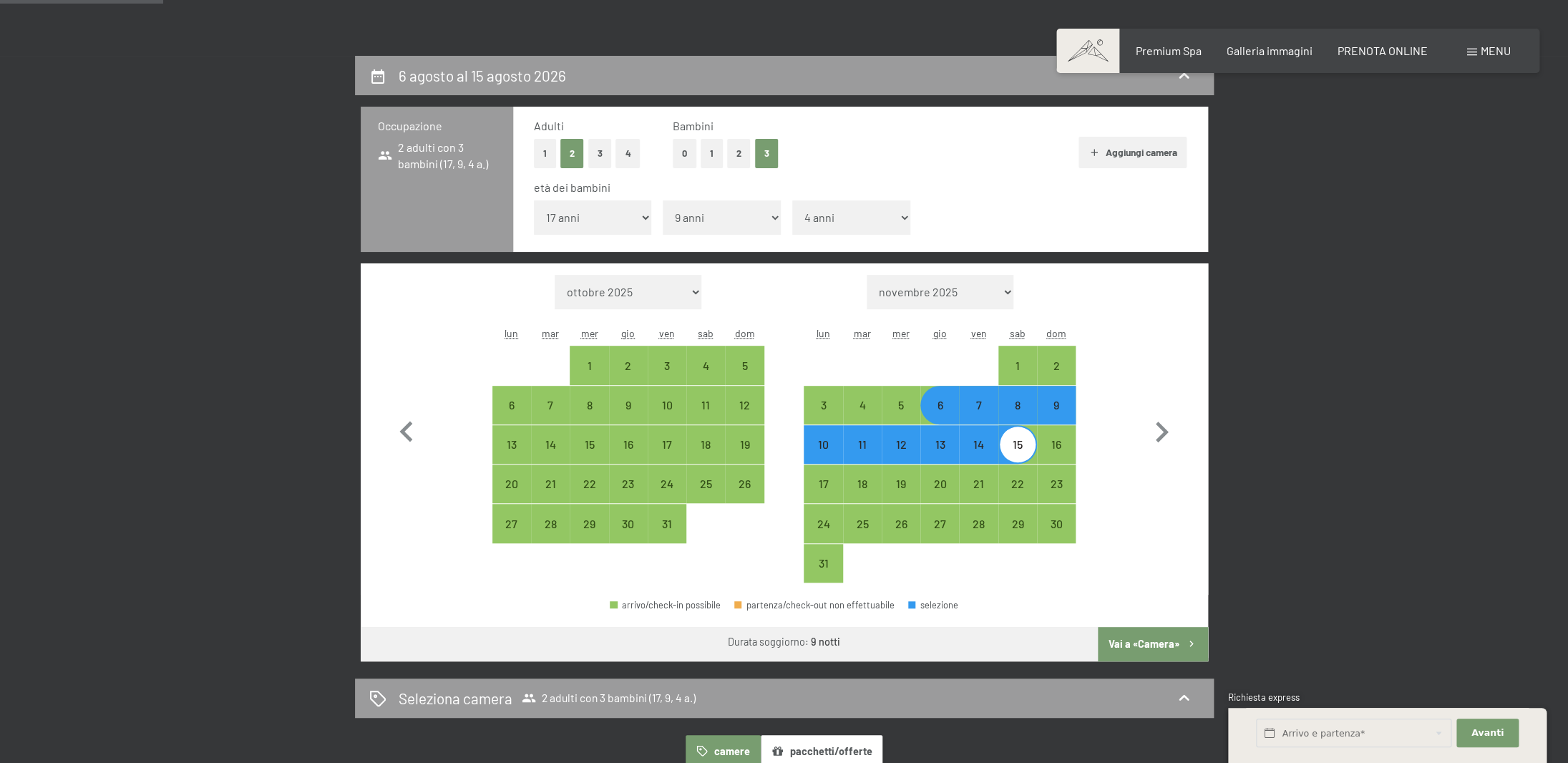
scroll to position [294, 0]
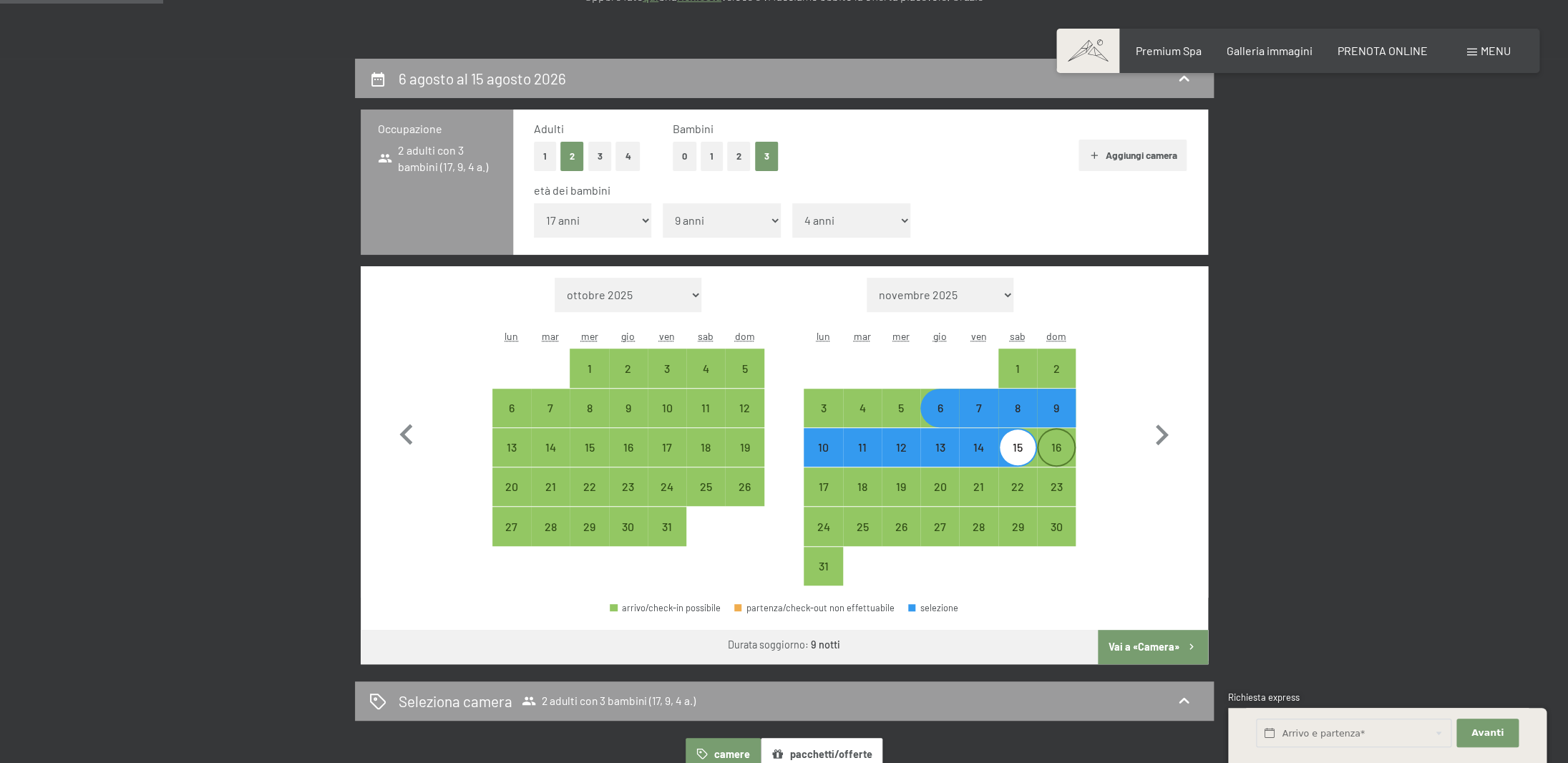
click at [1058, 448] on div "16" at bounding box center [1056, 459] width 36 height 36
select select "2026-07-01"
select select "2026-08-01"
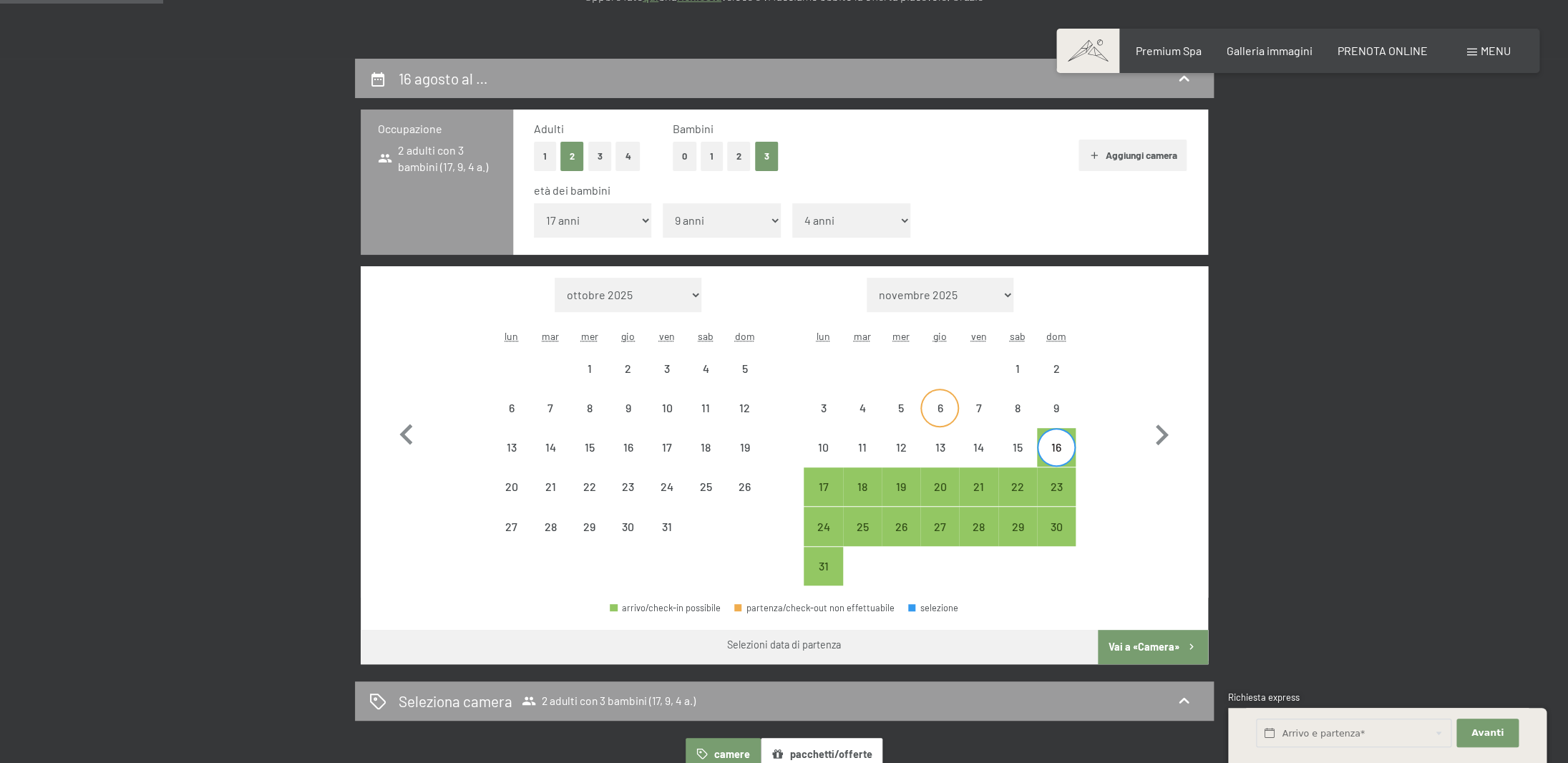
click at [947, 409] on div "6" at bounding box center [940, 419] width 36 height 36
select select "2026-07-01"
select select "2026-08-01"
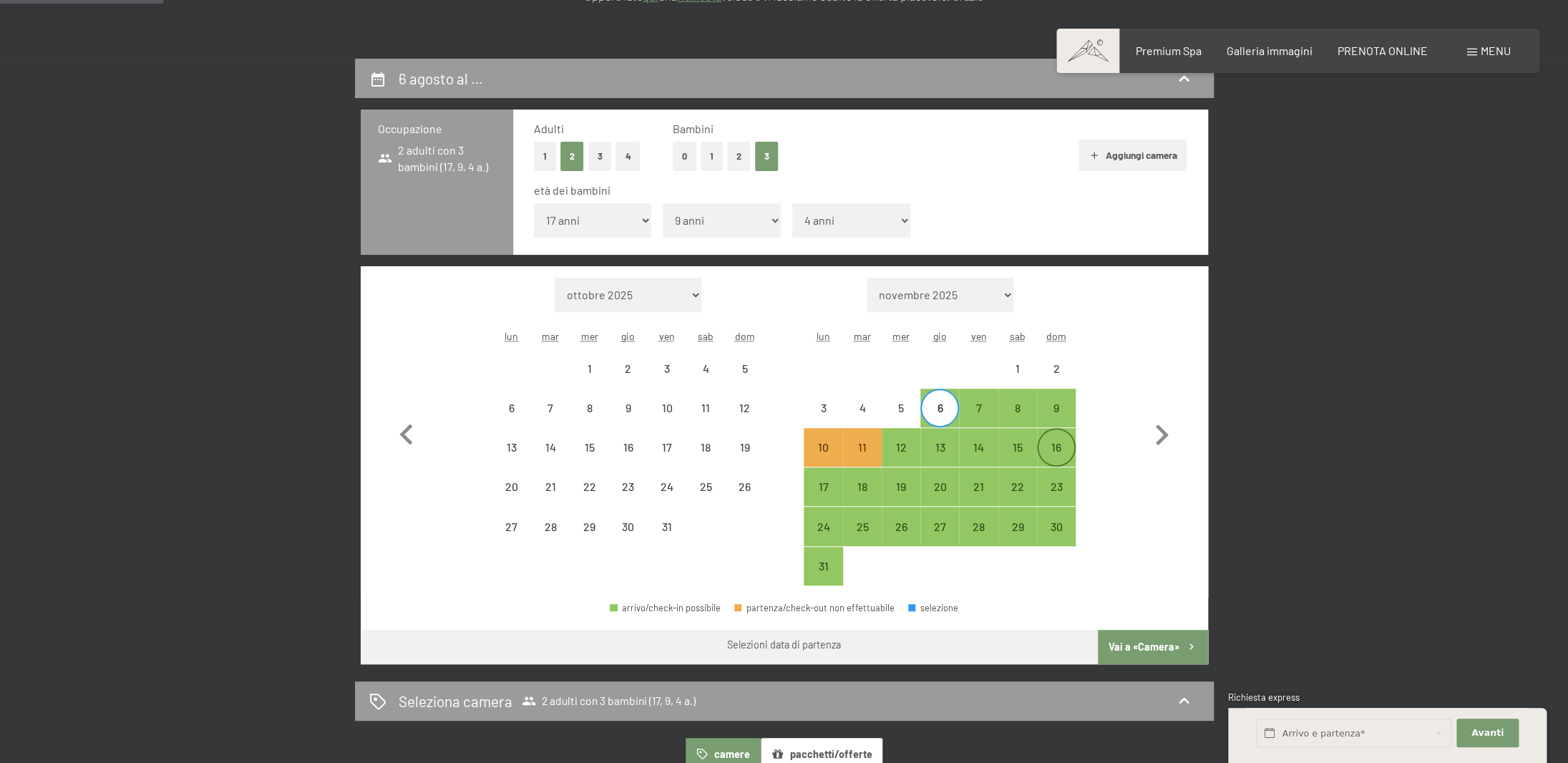
click at [1067, 458] on div "16" at bounding box center [1056, 459] width 36 height 36
select select "2026-07-01"
select select "2026-08-01"
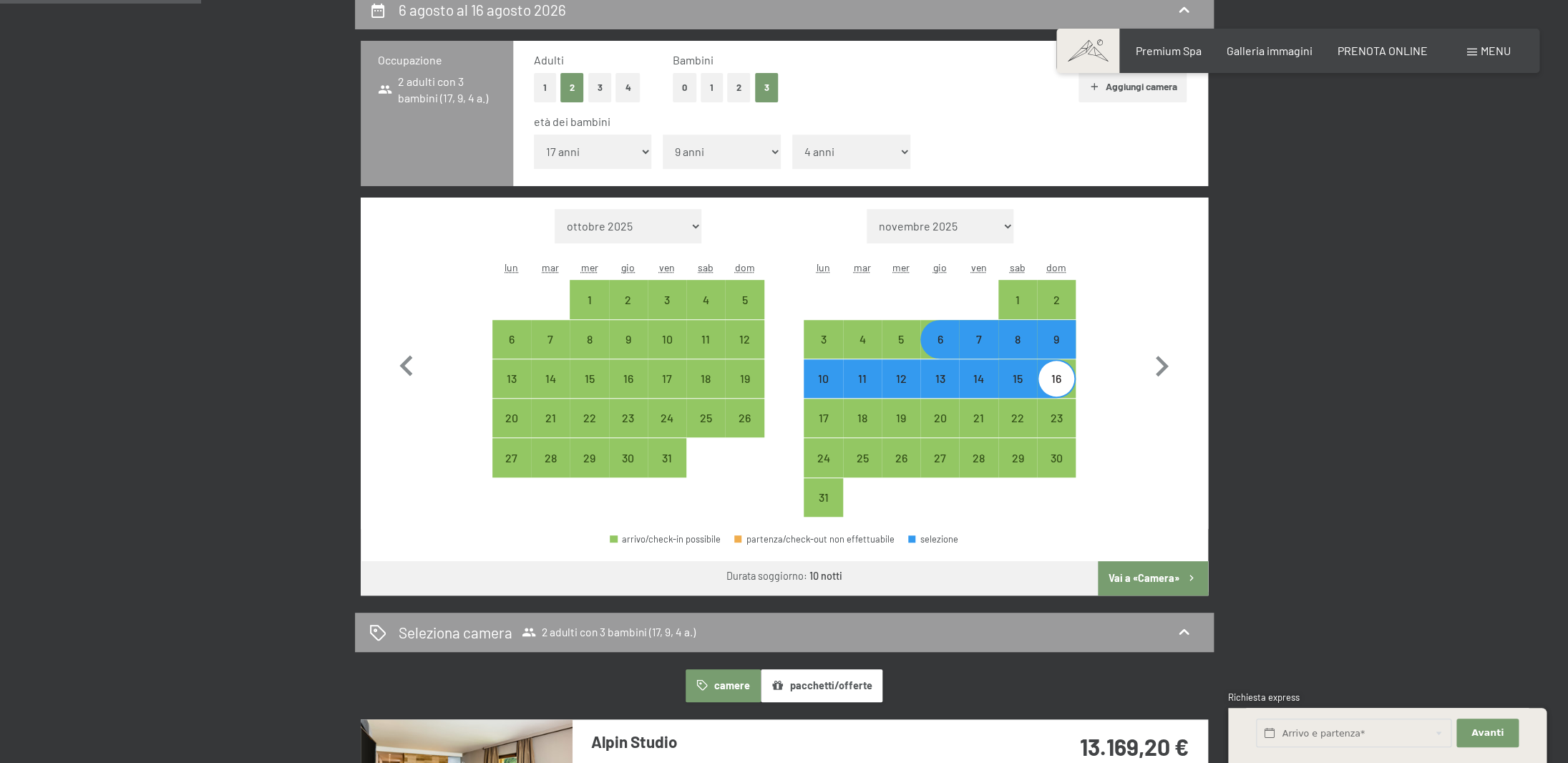
scroll to position [360, 0]
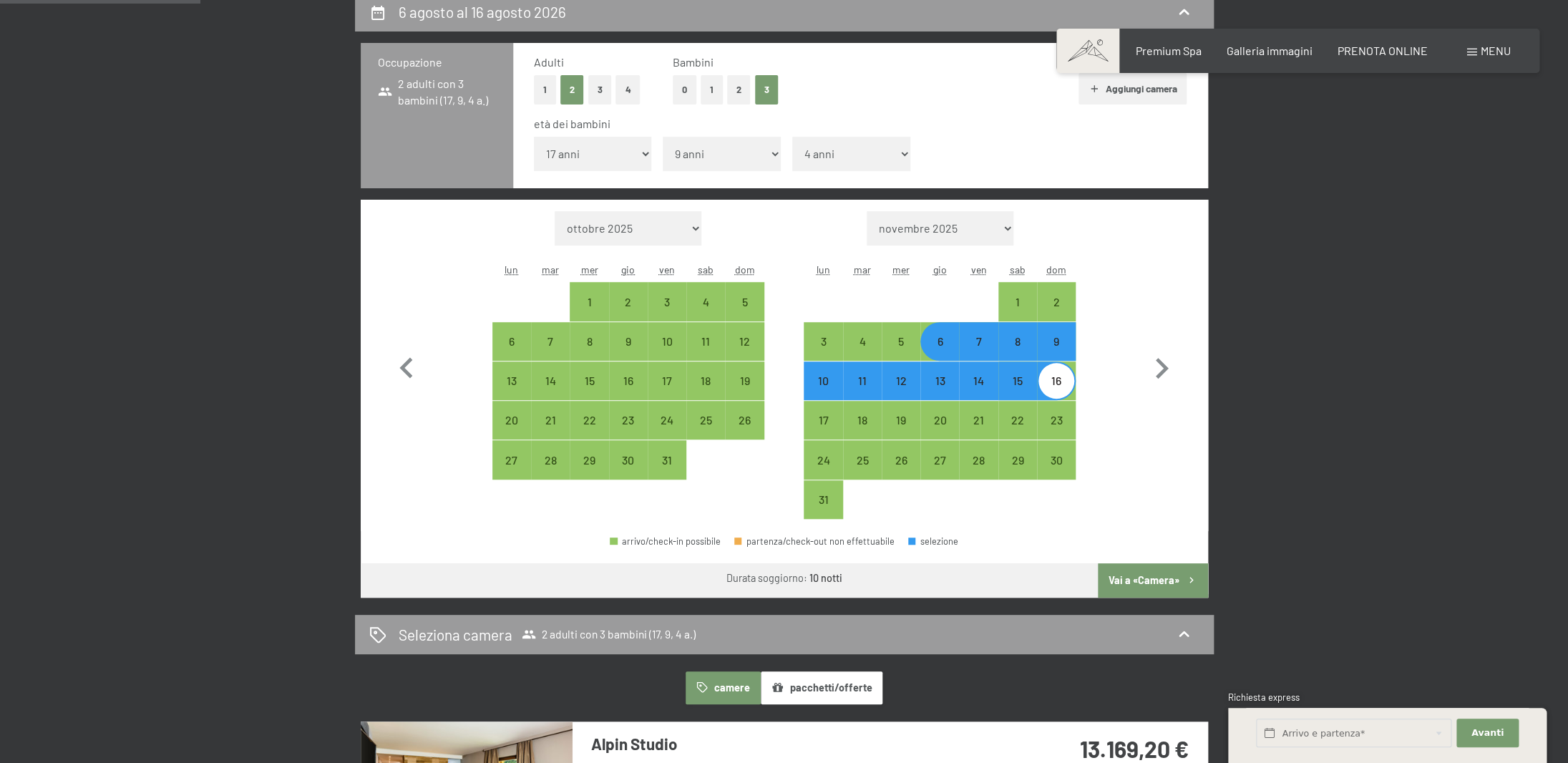
click at [978, 351] on div "7" at bounding box center [978, 353] width 36 height 36
select select "2026-07-01"
select select "2026-08-01"
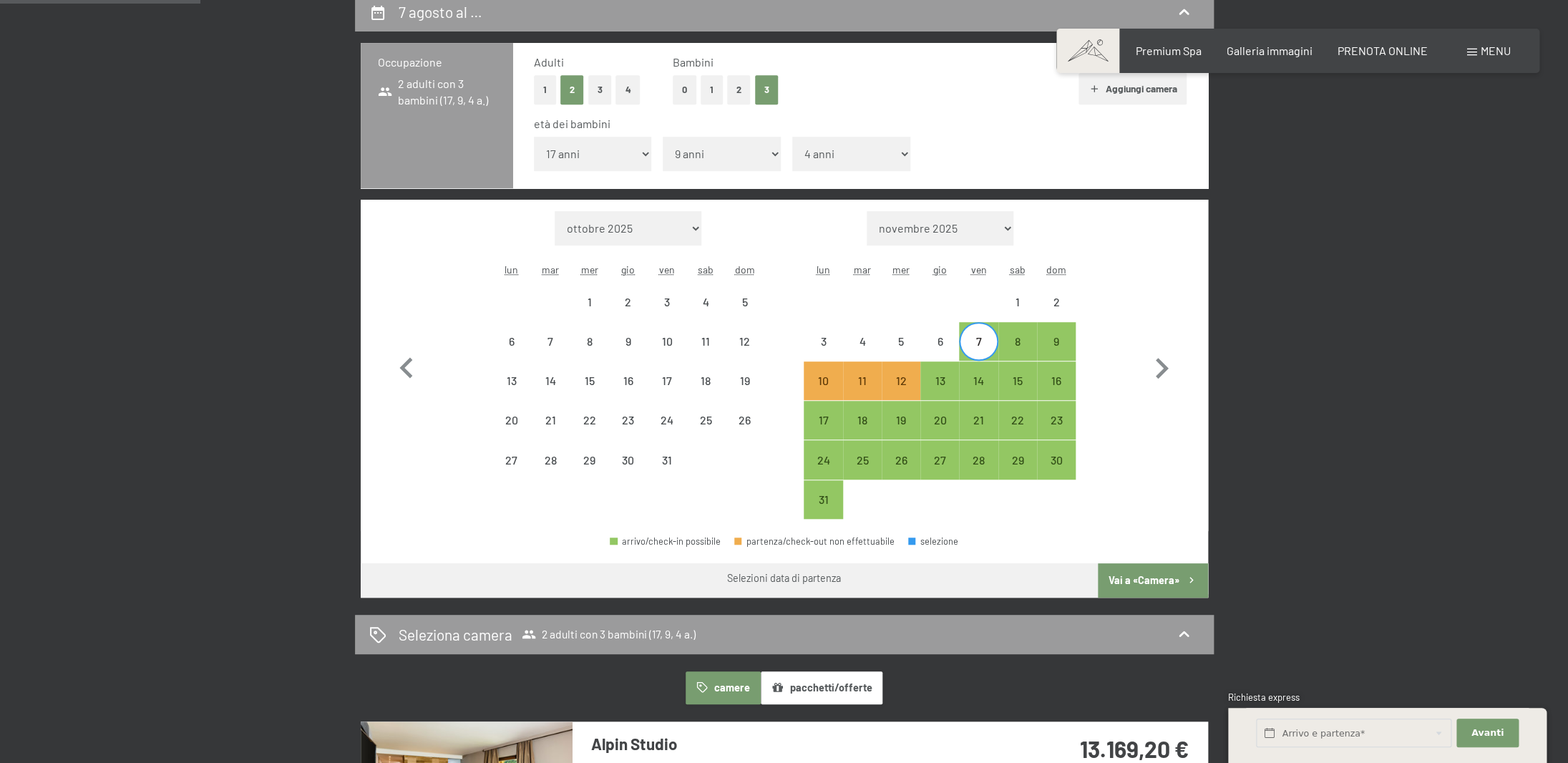
click at [978, 351] on div "7" at bounding box center [978, 353] width 36 height 36
select select "2026-07-01"
select select "2026-08-01"
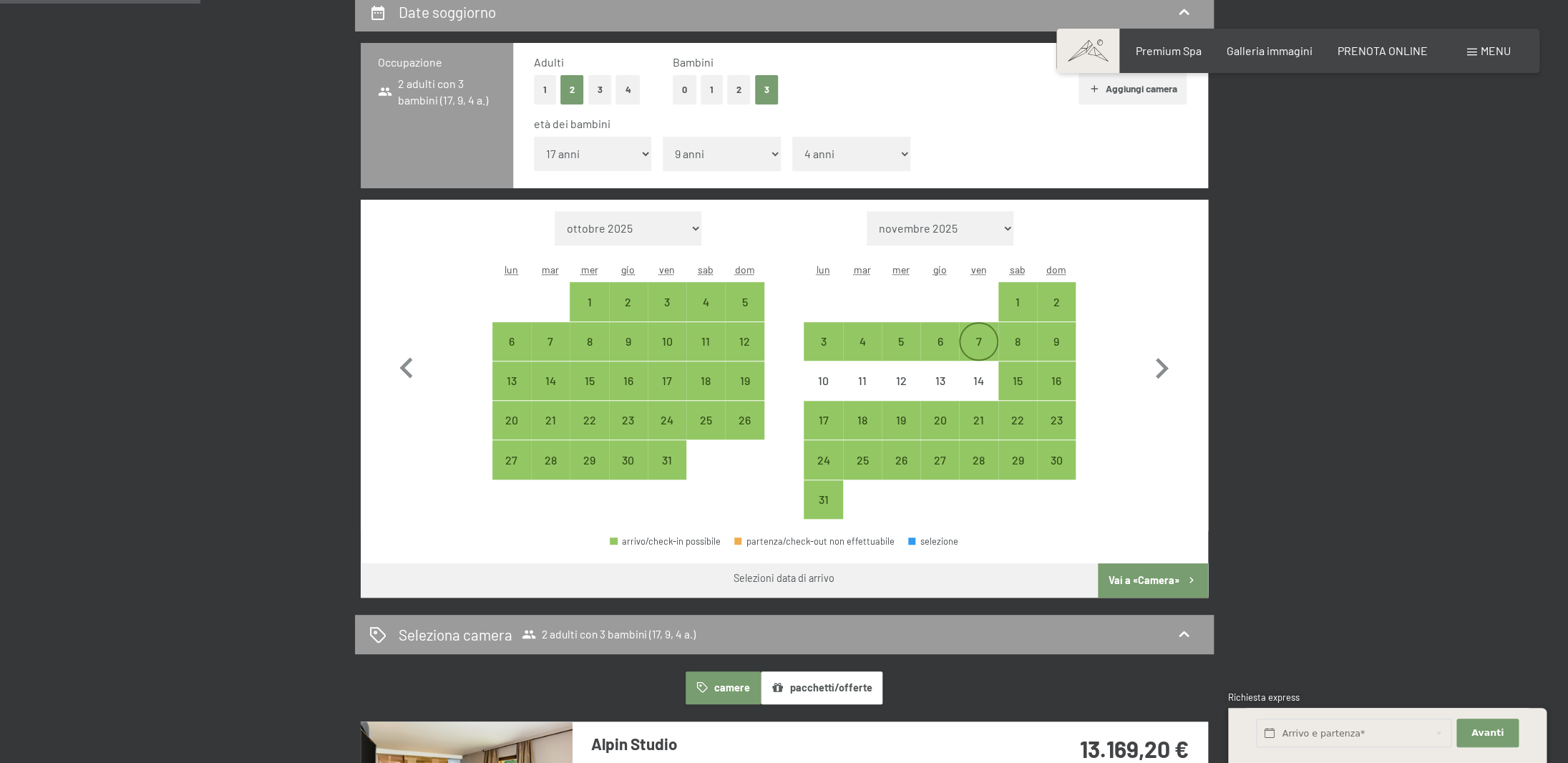
click at [976, 337] on div "7" at bounding box center [978, 353] width 36 height 36
select select "2026-07-01"
select select "2026-08-01"
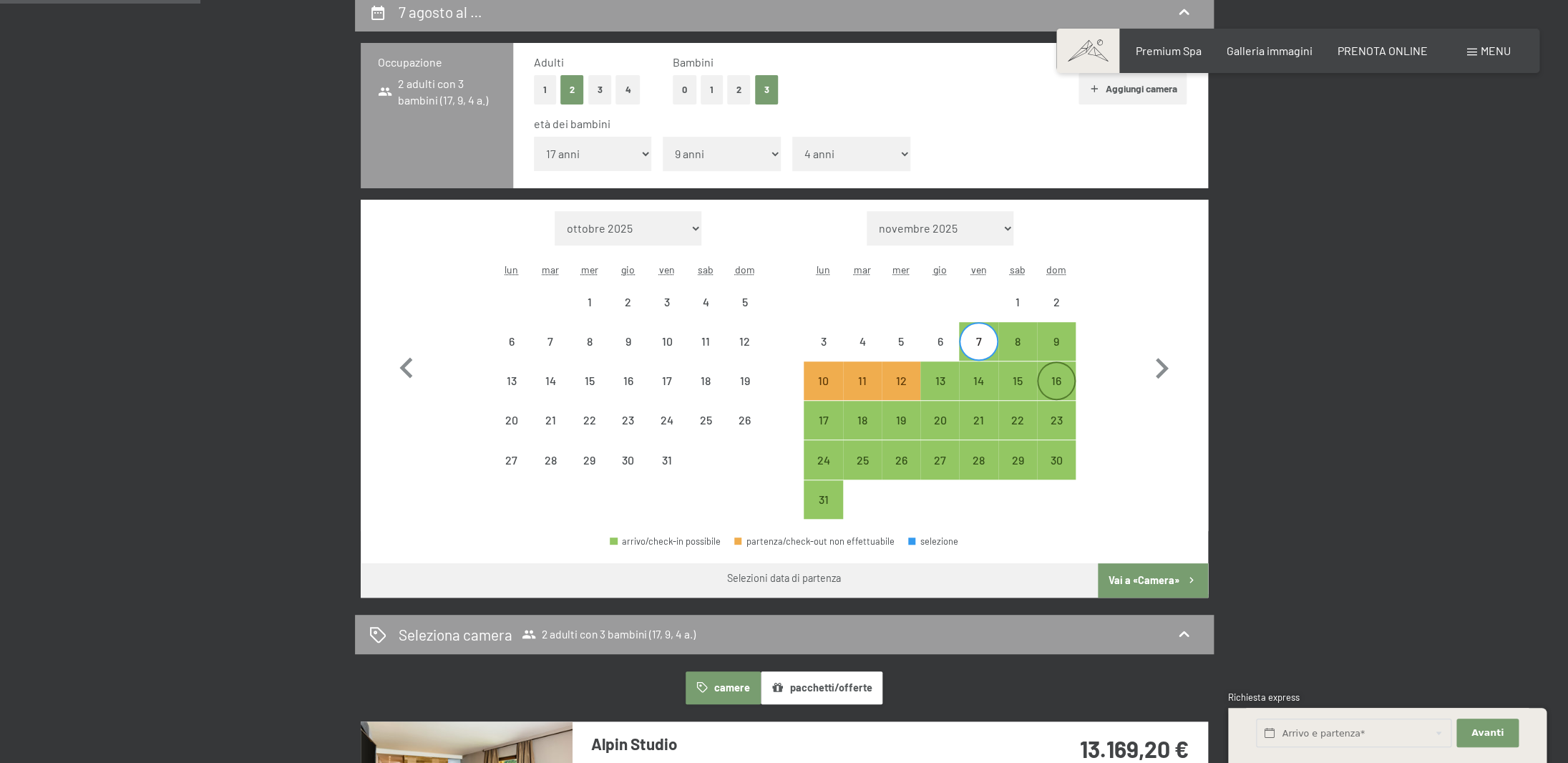
click at [1049, 382] on div "16" at bounding box center [1056, 392] width 36 height 36
select select "2026-07-01"
select select "2026-08-01"
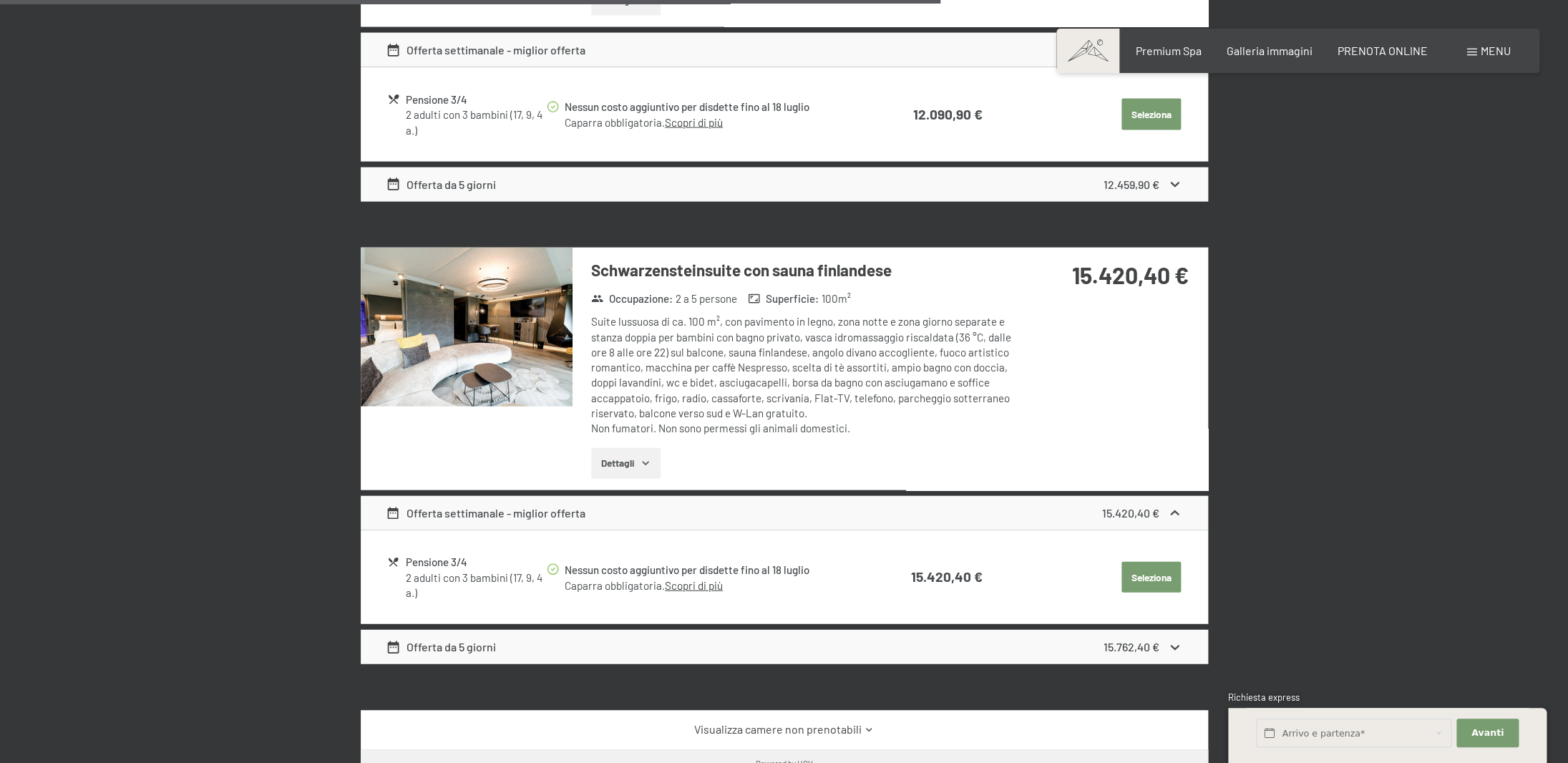
scroll to position [1752, 0]
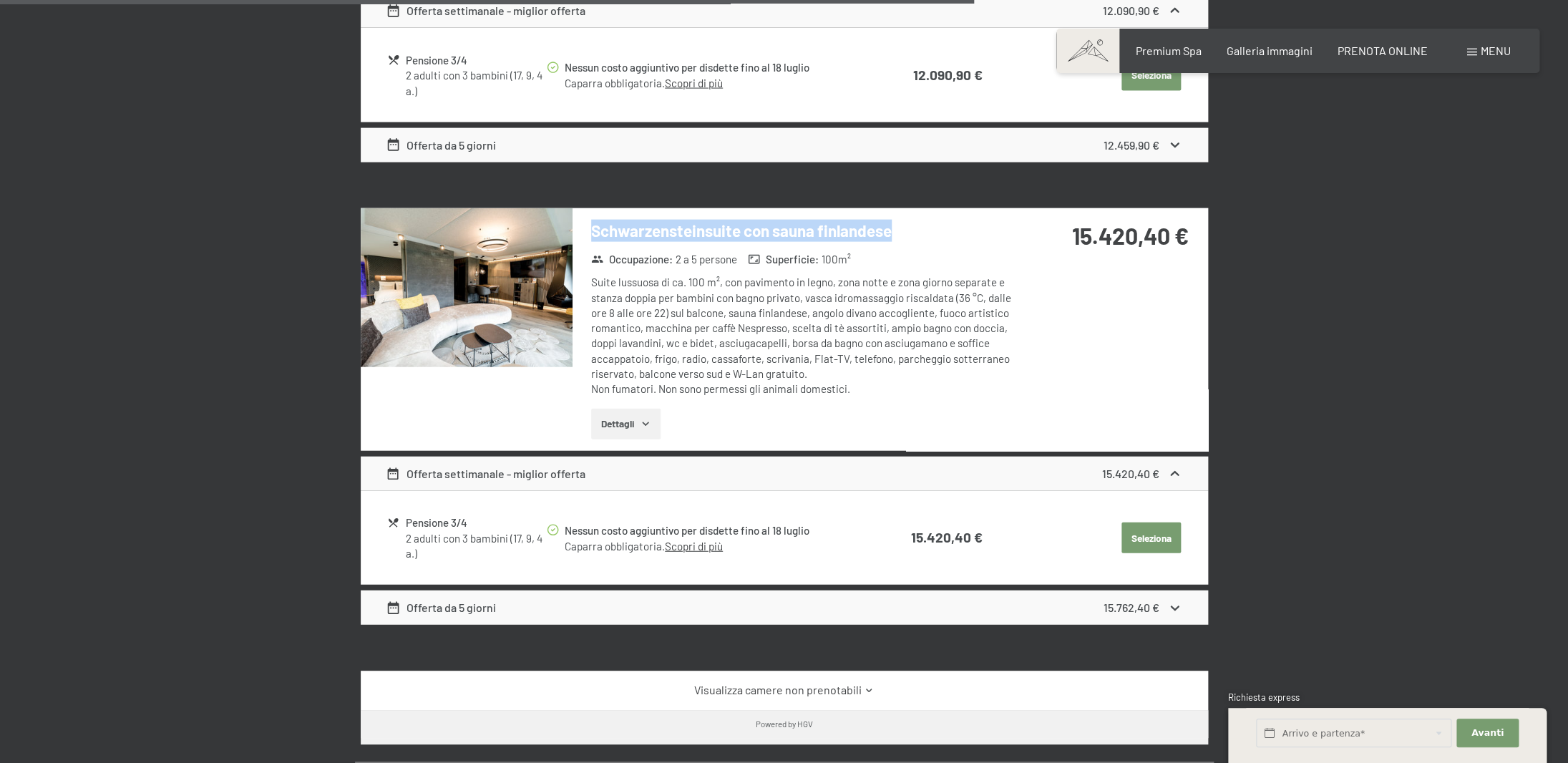
drag, startPoint x: 895, startPoint y: 230, endPoint x: 613, endPoint y: 234, distance: 282.0
click at [579, 223] on div "Schwarzensteinsuite con sauna finlandese Occupazione : 2 a 5 persone Superficie…" at bounding box center [795, 329] width 445 height 242
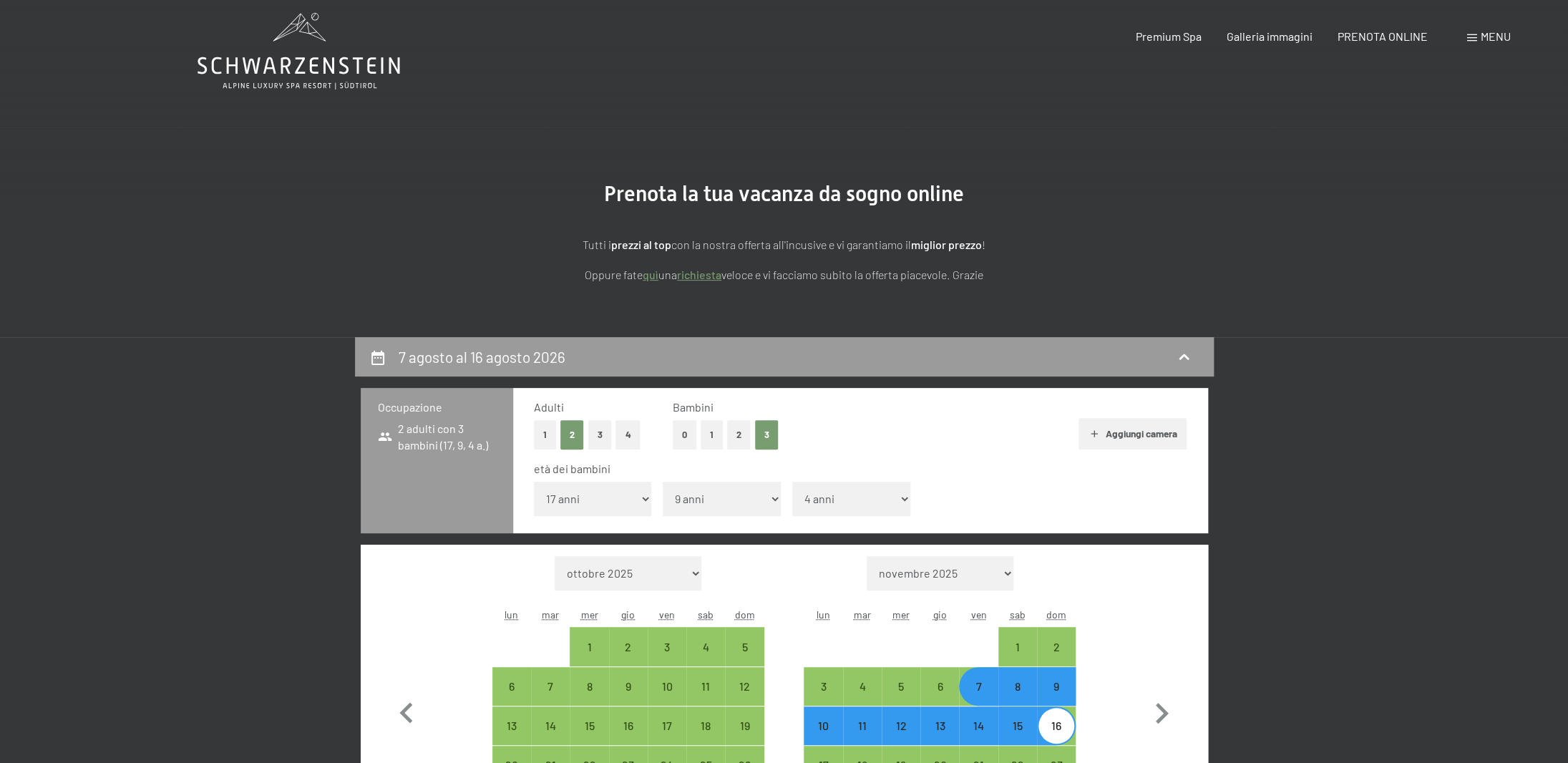
scroll to position [0, 0]
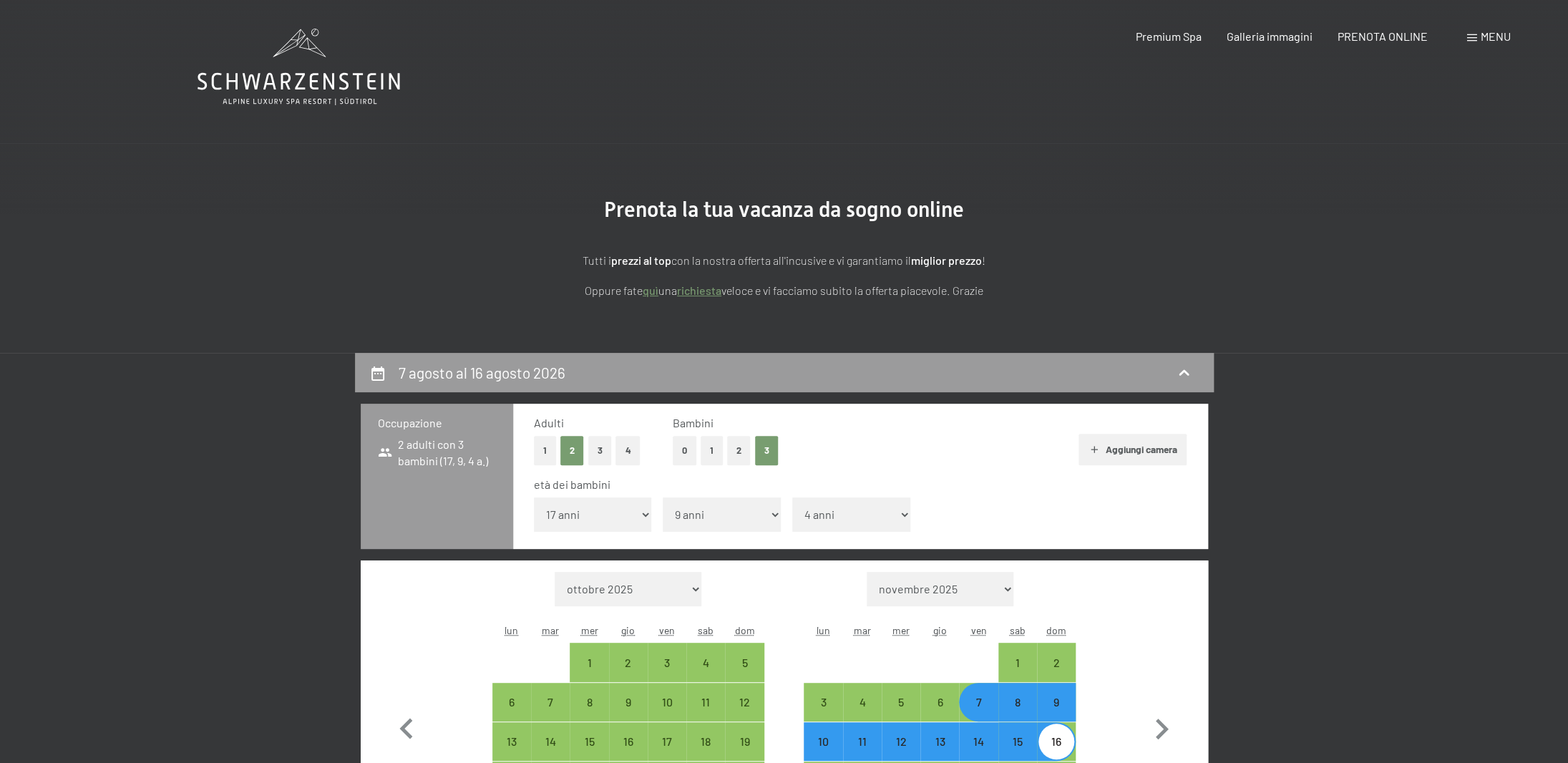
click at [1128, 448] on button "Aggiungi camera" at bounding box center [1133, 449] width 108 height 32
select select "2026-07-01"
select select "2026-08-01"
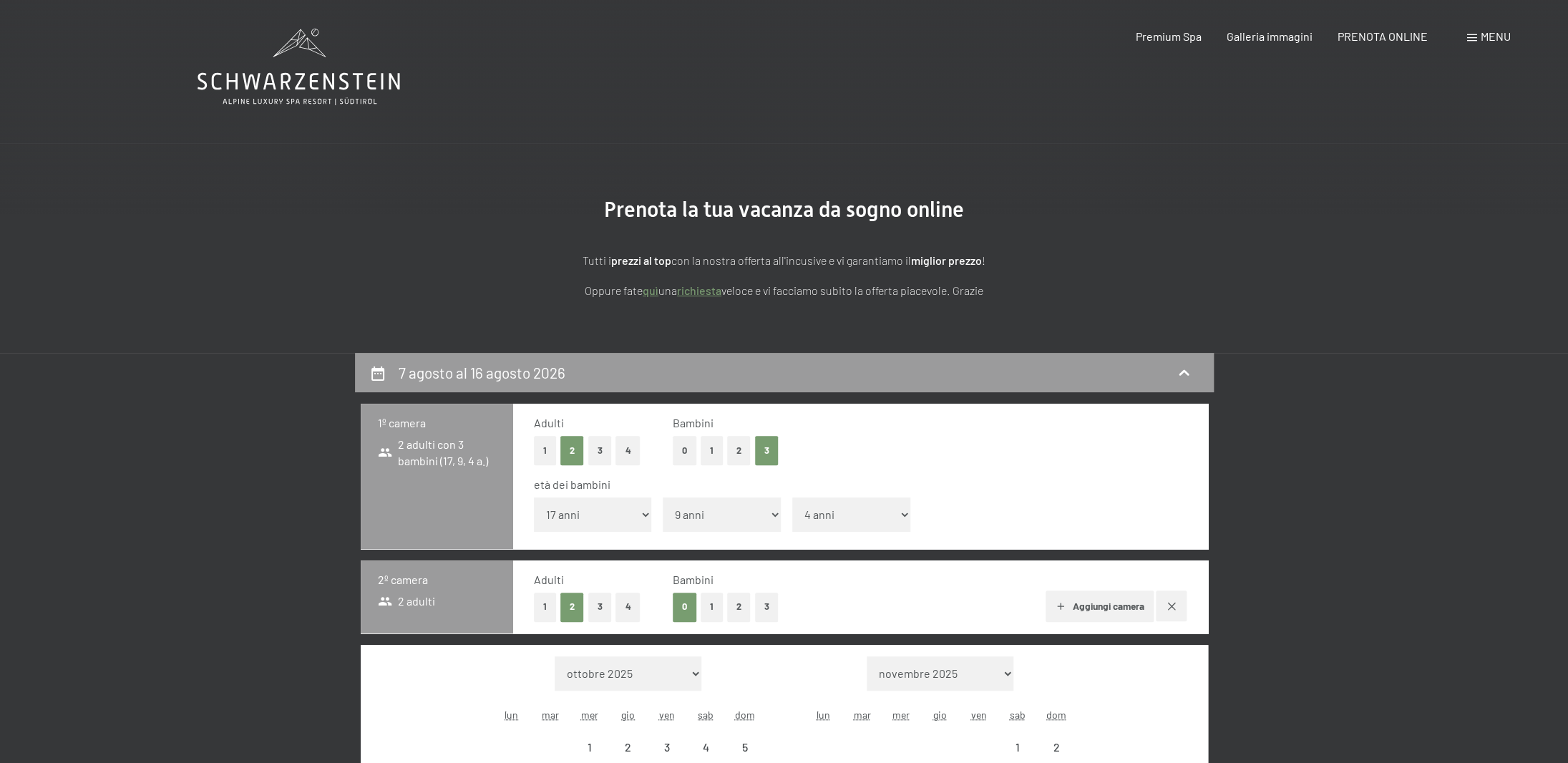
select select "2026-07-01"
select select "2026-08-01"
select select "2026-07-01"
select select "2026-08-01"
click at [710, 451] on button "1" at bounding box center [711, 450] width 22 height 29
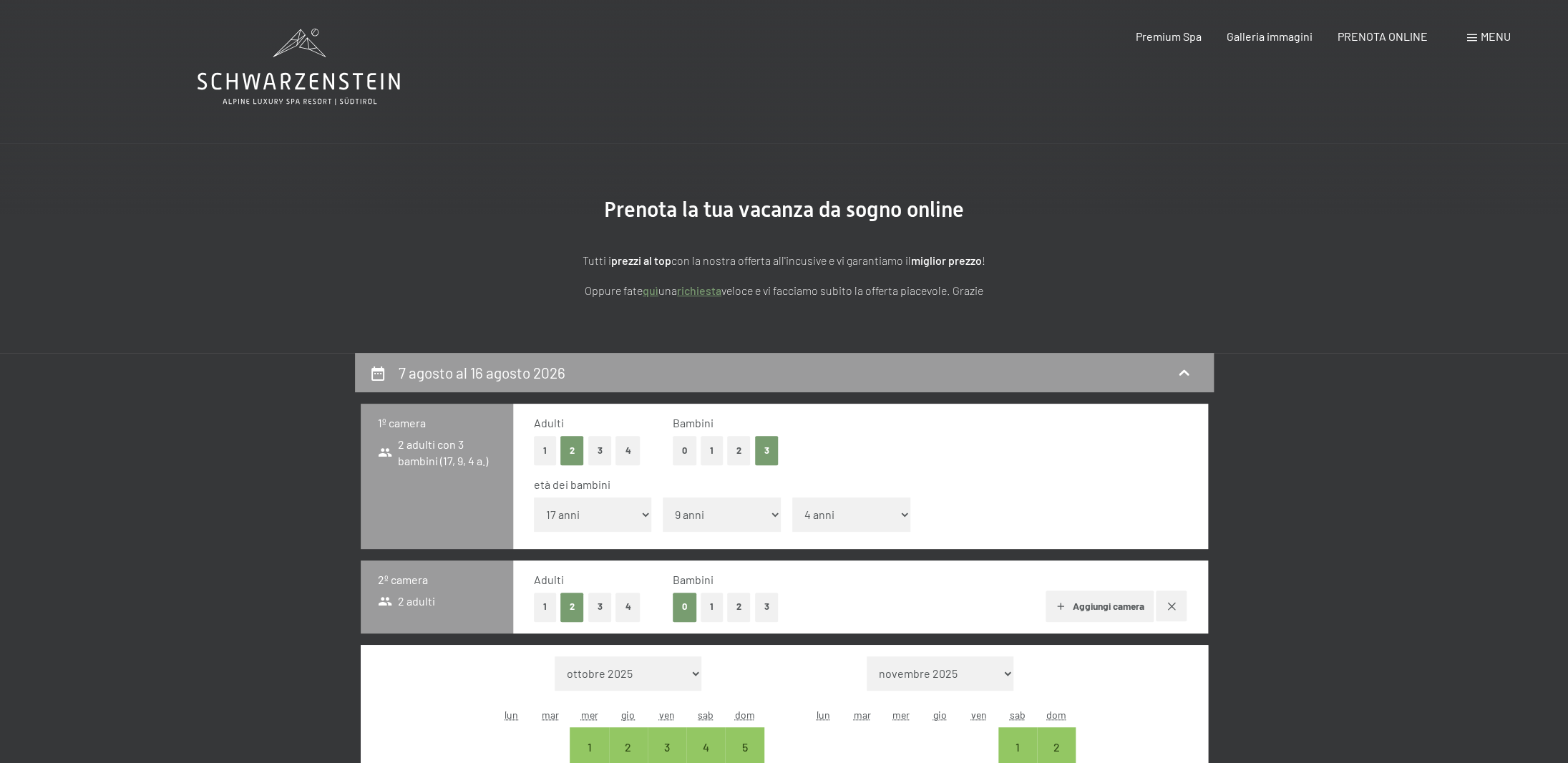
select select "0"
select select "2026-07-01"
select select "2026-08-01"
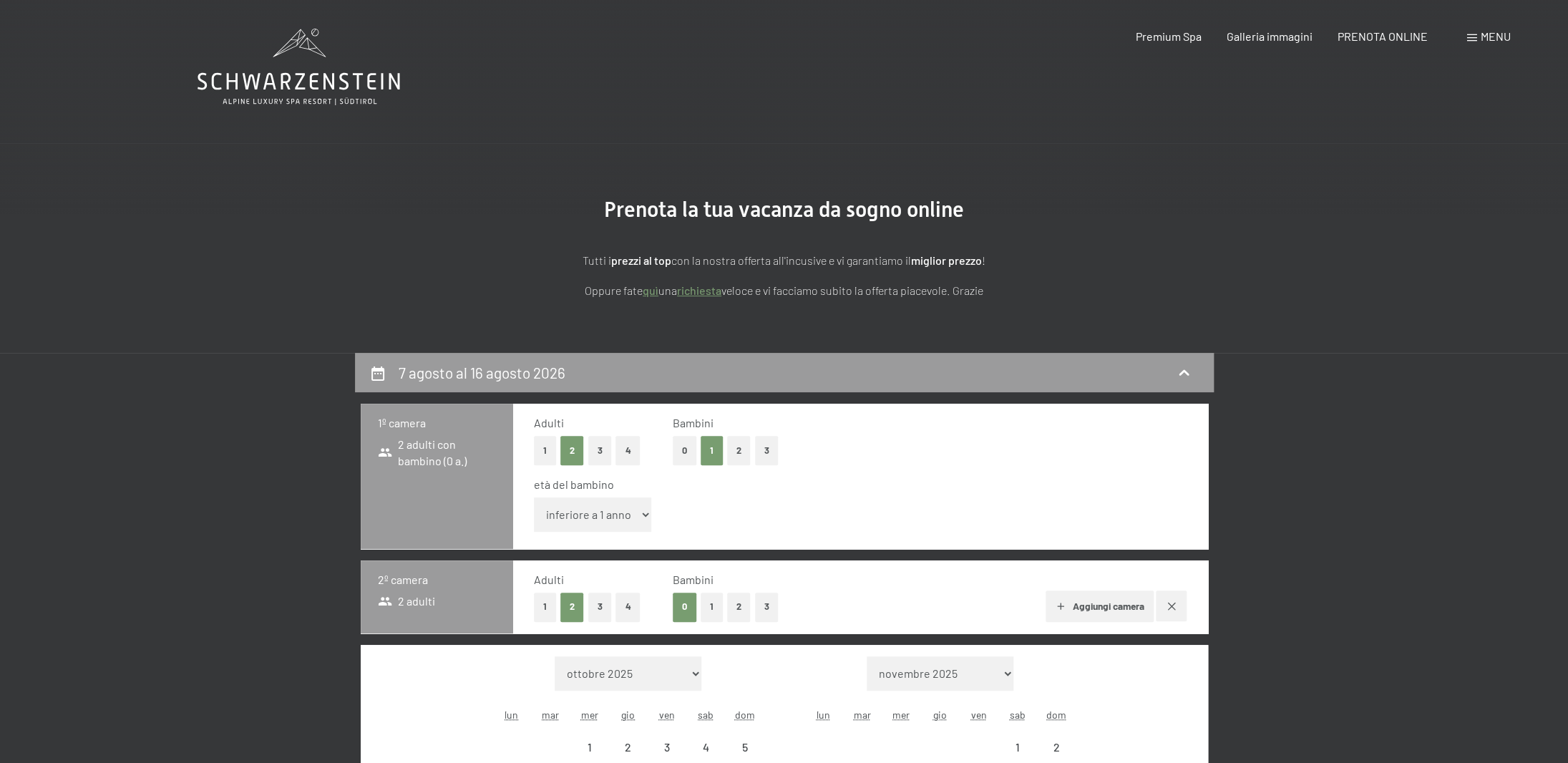
select select "2026-07-01"
select select "2026-08-01"
click at [534, 497] on select "inferiore a 1 anno 1 anno 2 anni 3 anni 4 anni 5 anni 6 anni 7 anni 8 anni 9 an…" at bounding box center [593, 514] width 118 height 34
select select "4"
click option "4 anni" at bounding box center [0, 0] width 0 height 0
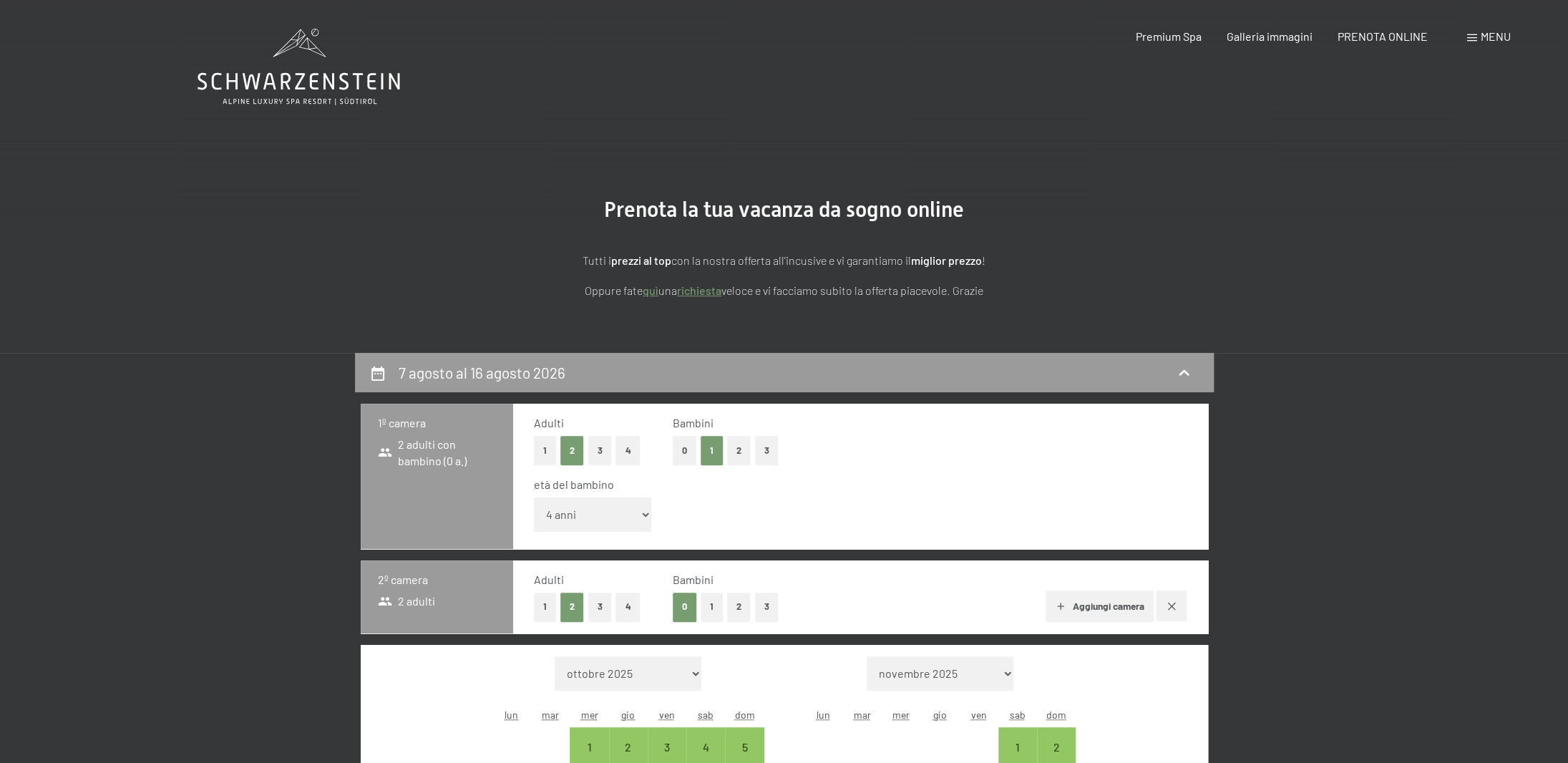
select select "2026-07-01"
select select "2026-08-01"
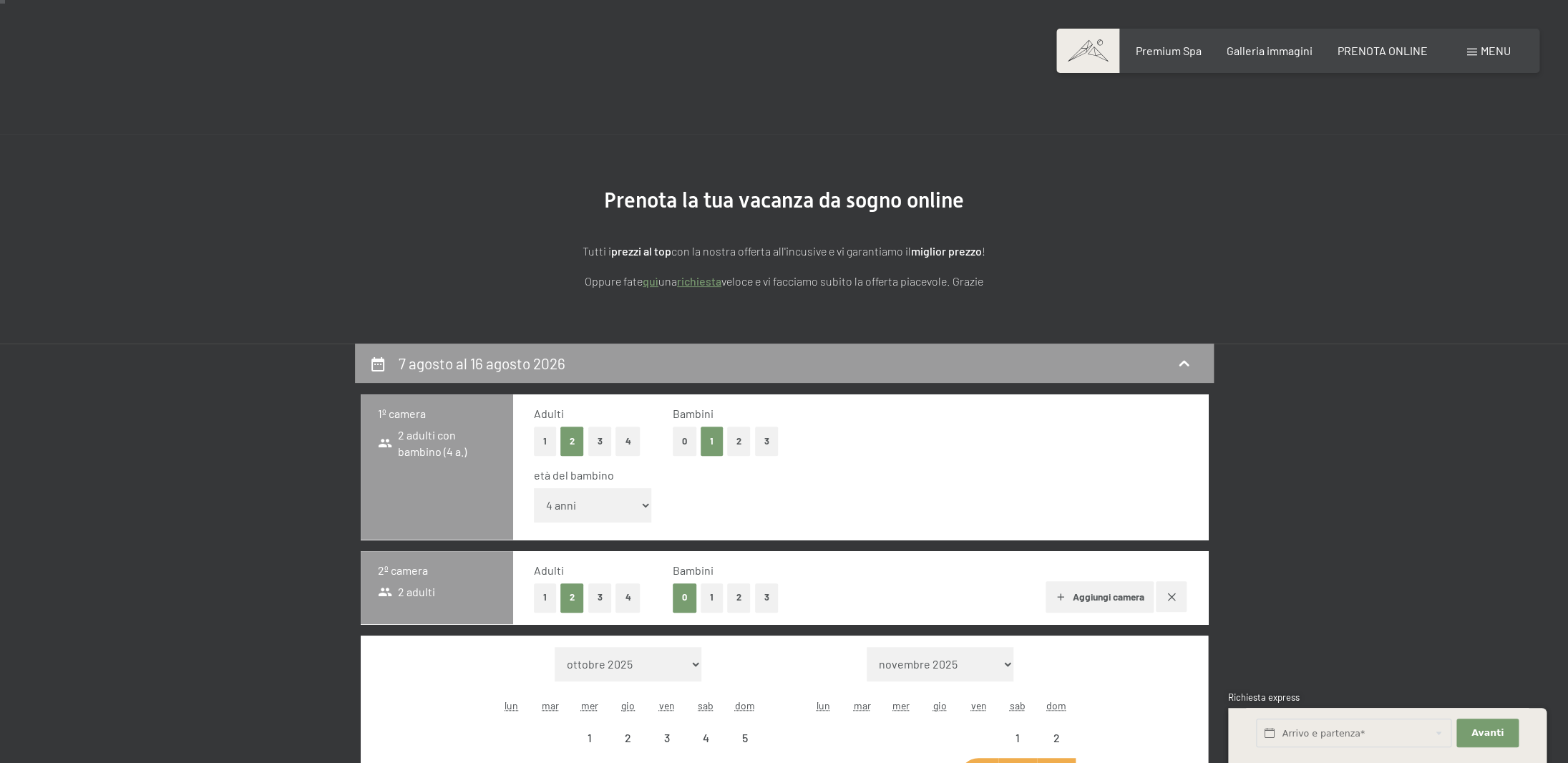
select select "2026-07-01"
select select "2026-08-01"
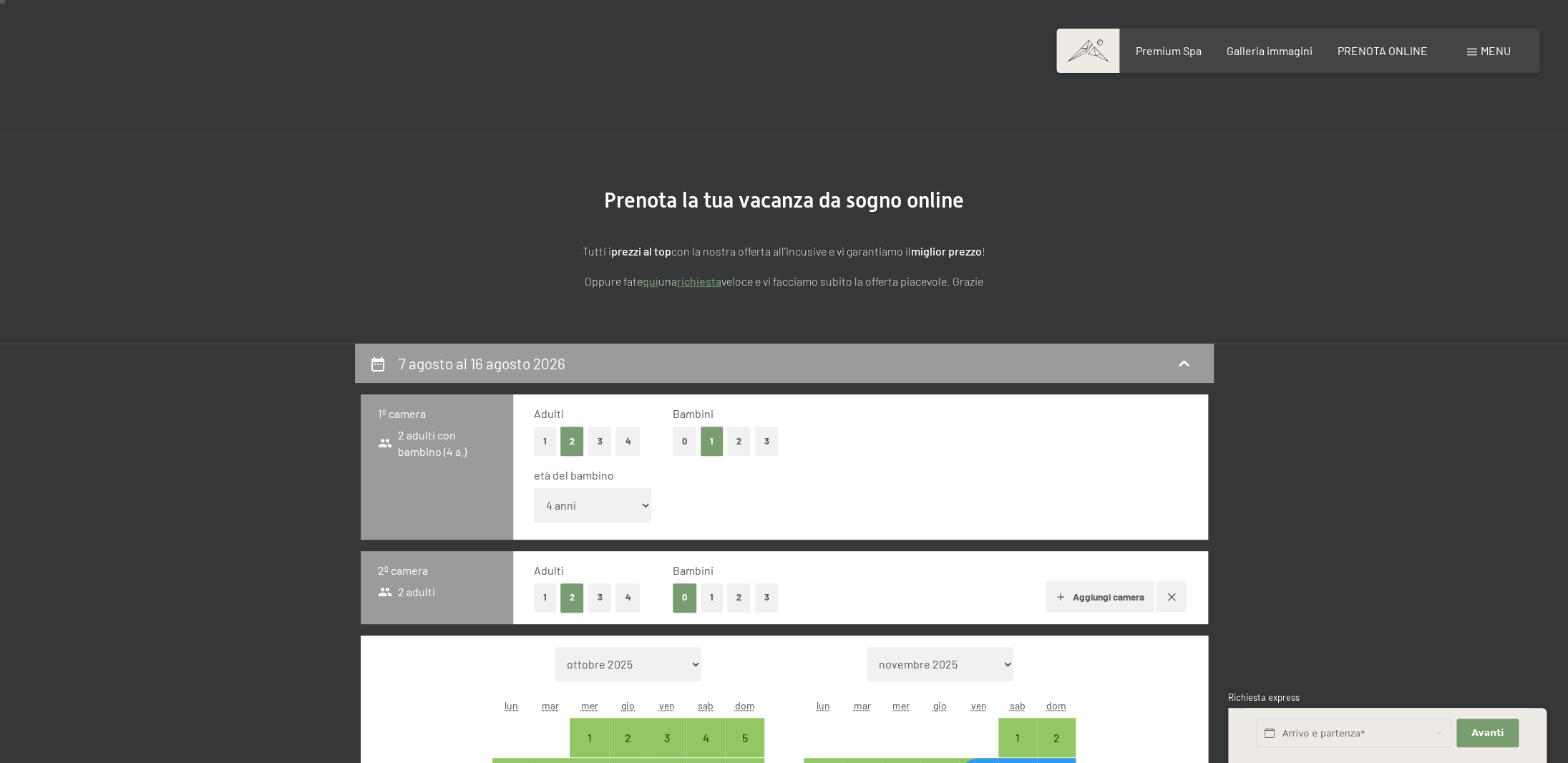
click at [544, 596] on button "1" at bounding box center [545, 597] width 22 height 29
select select "2026-07-01"
select select "2026-08-01"
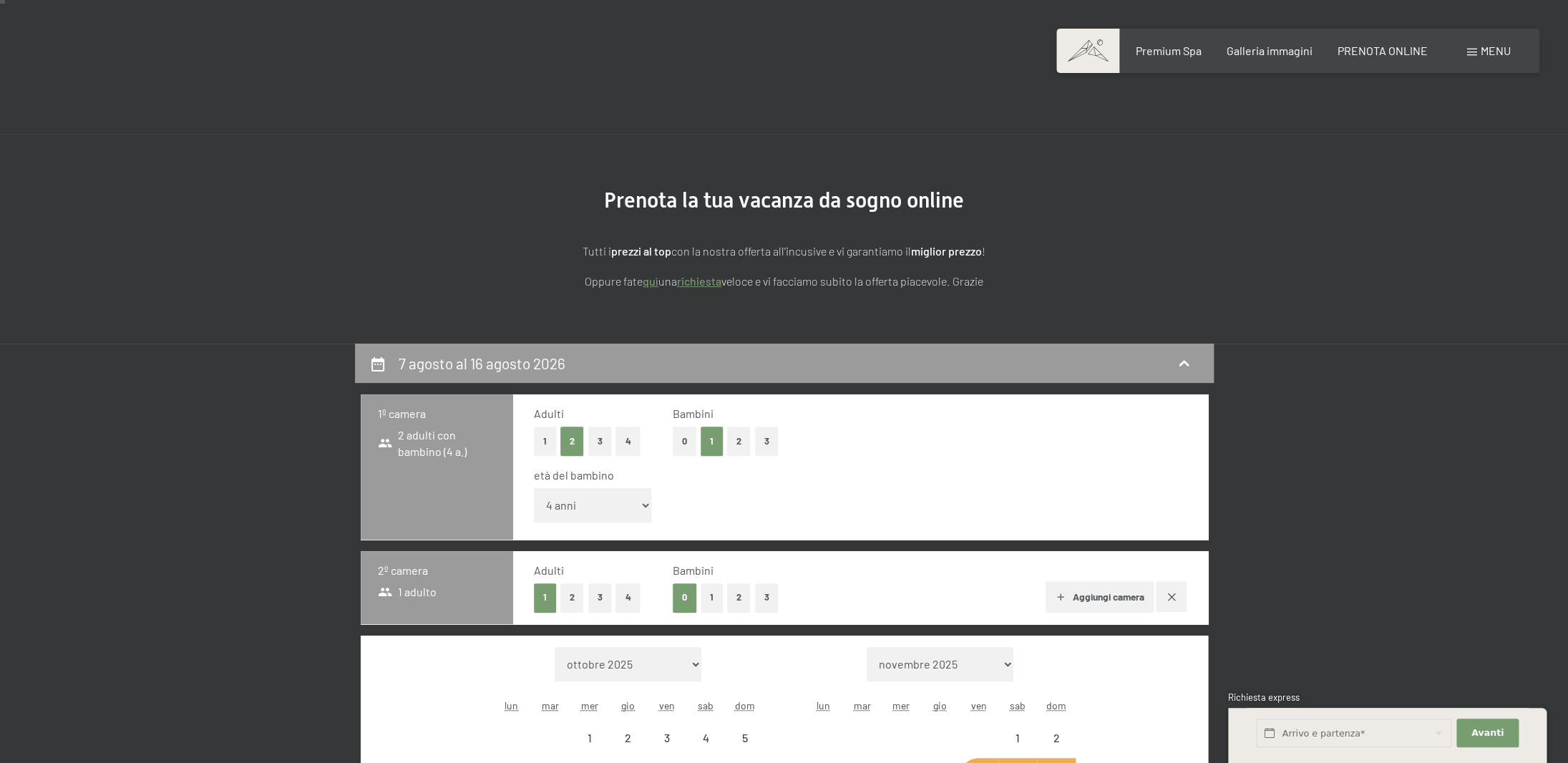
select select "2026-07-01"
select select "2026-08-01"
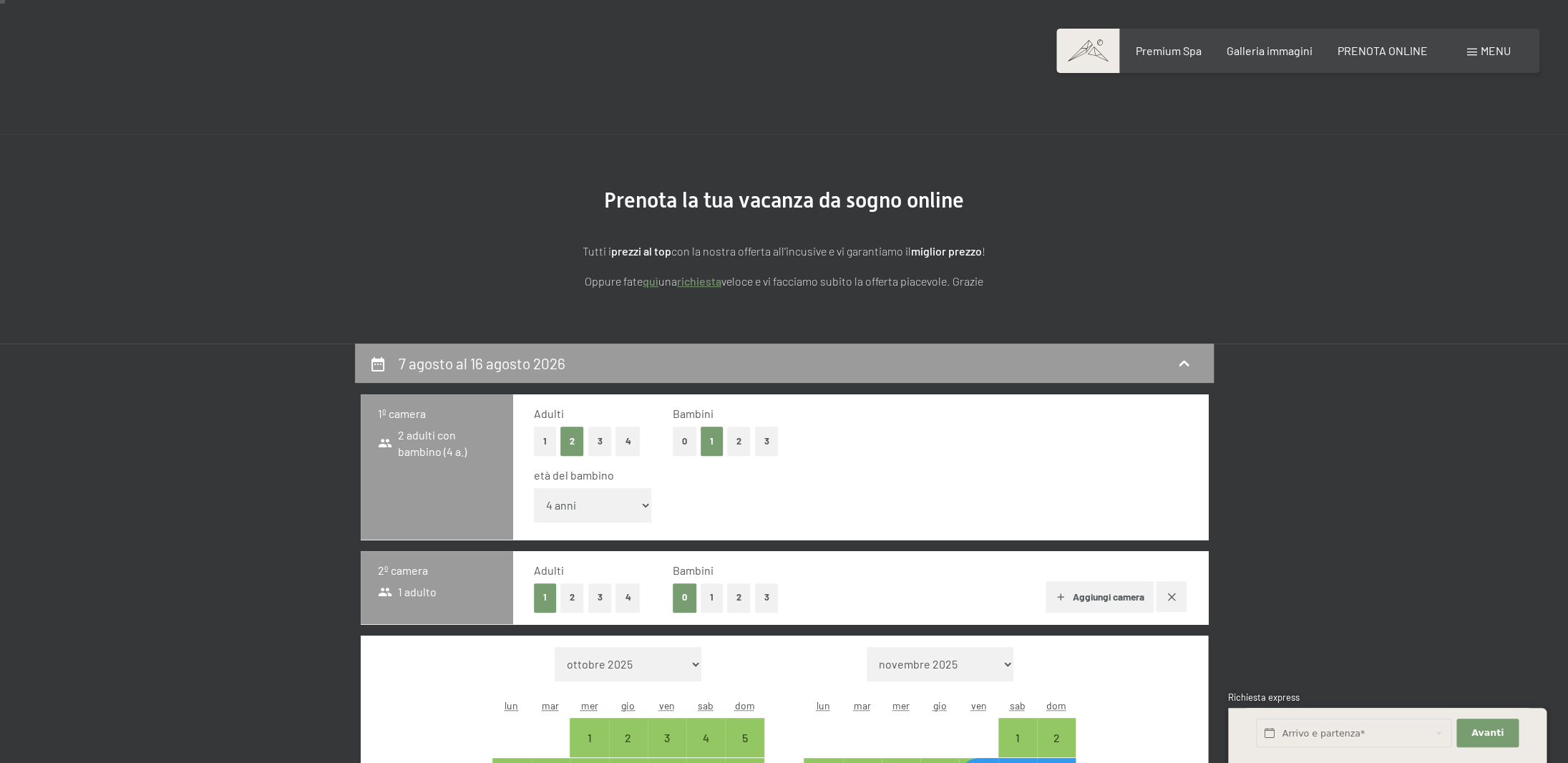
click at [717, 596] on button "1" at bounding box center [711, 597] width 22 height 29
select select "2026-07-01"
select select "2026-08-01"
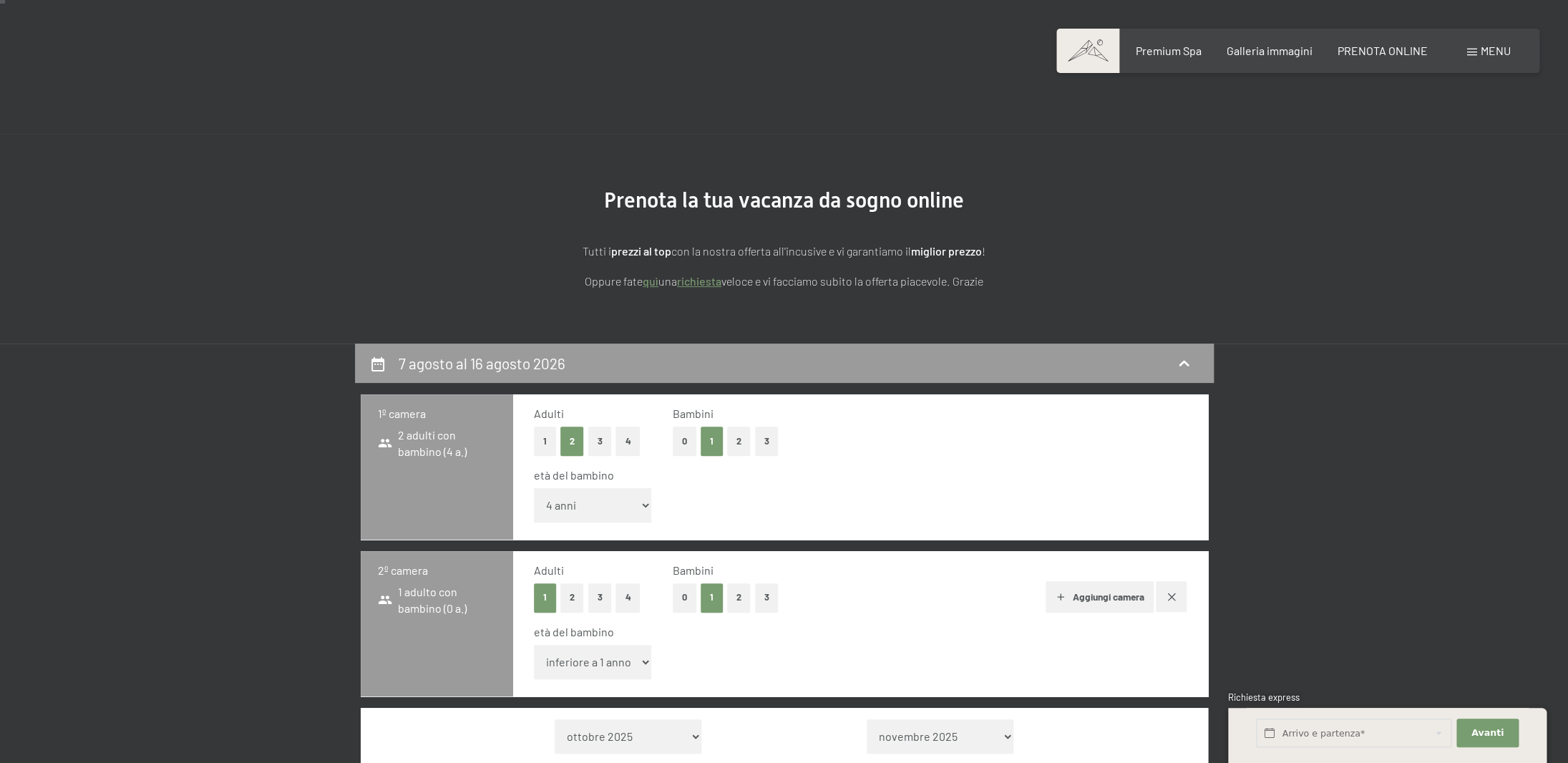
select select "2026-07-01"
select select "2026-08-01"
select select "2026-07-01"
select select "2026-08-01"
click at [534, 645] on select "inferiore a 1 anno 1 anno 2 anni 3 anni 4 anni 5 anni 6 anni 7 anni 8 anni 9 an…" at bounding box center [593, 662] width 118 height 34
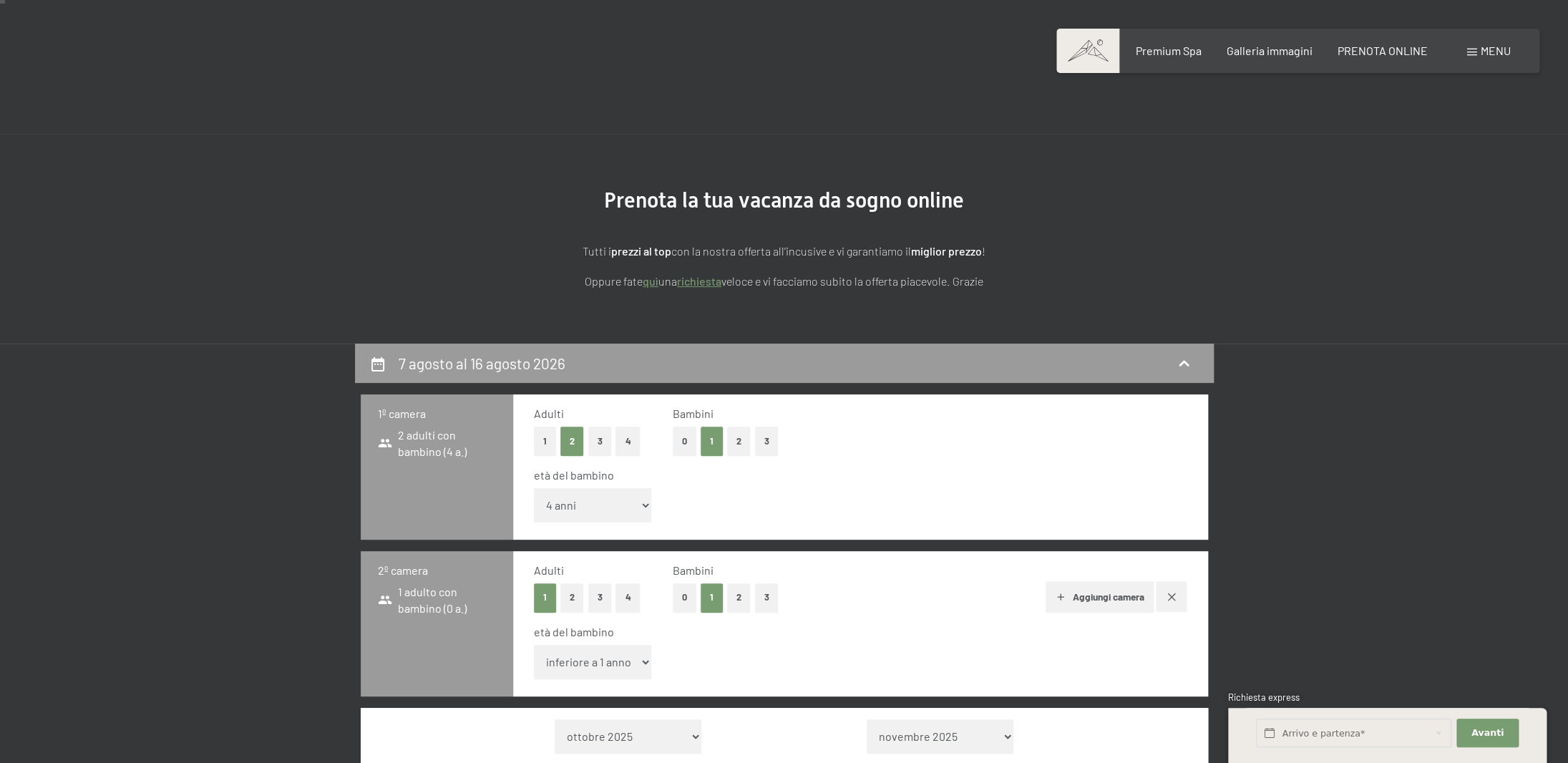
select select "9"
click option "9 anni" at bounding box center [0, 0] width 0 height 0
select select "2026-07-01"
select select "2026-08-01"
select select "2026-07-01"
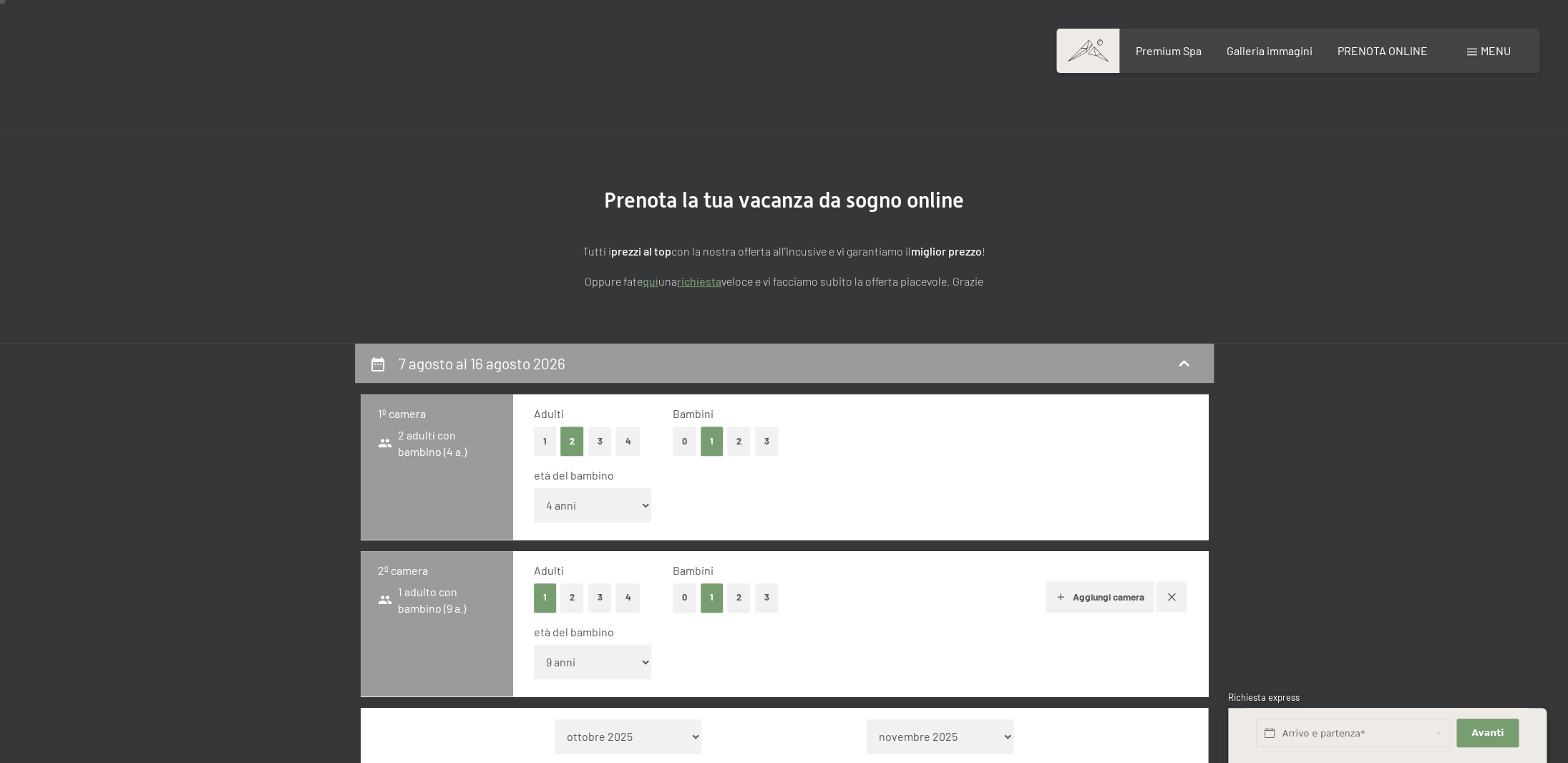
select select "2026-08-01"
click at [547, 447] on button "1" at bounding box center [545, 441] width 22 height 29
select select "2026-07-01"
select select "2026-08-01"
select select "2026-07-01"
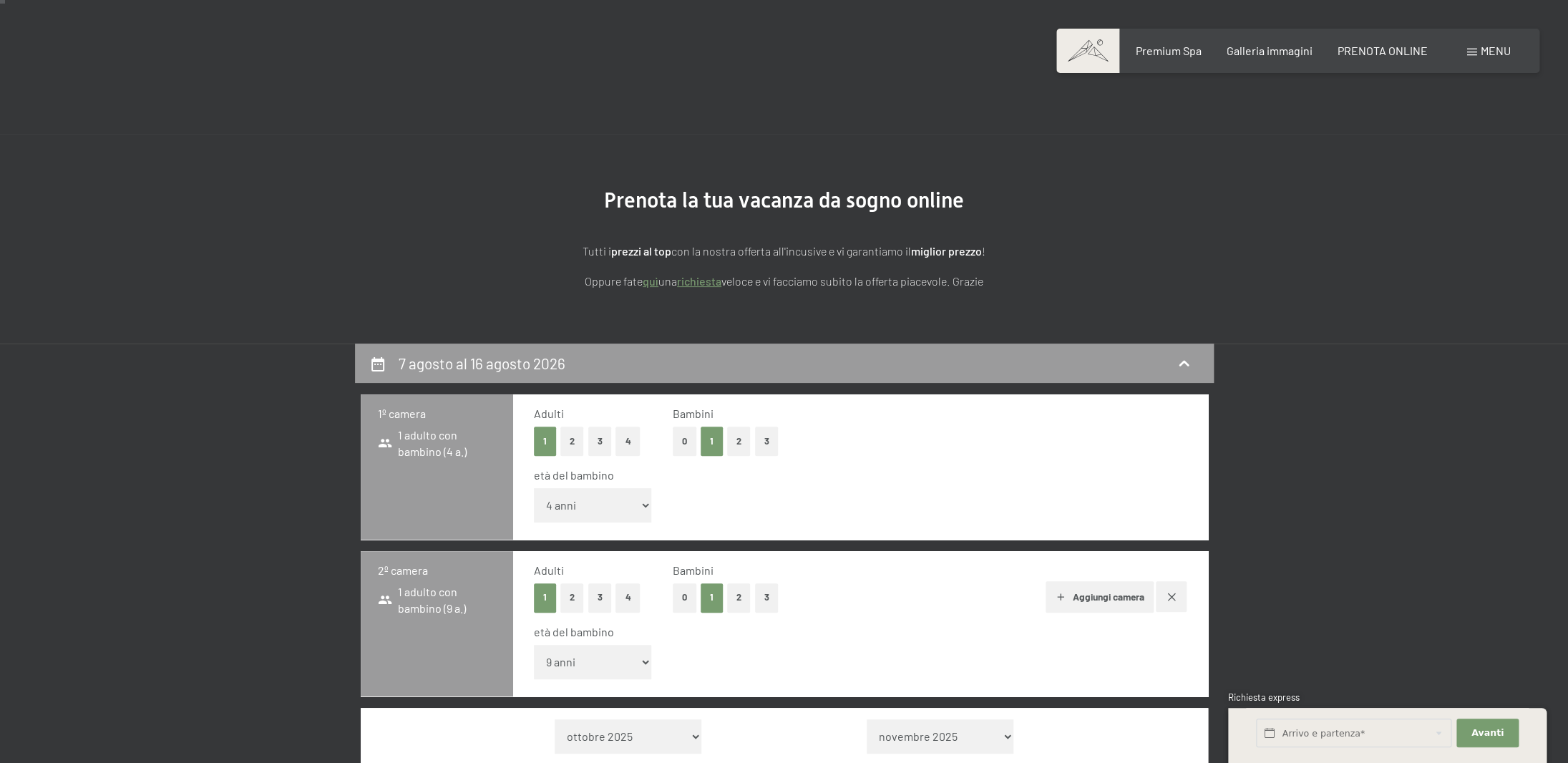
select select "2026-08-01"
click at [738, 443] on button "2" at bounding box center [739, 441] width 24 height 29
select select "0"
select select "2026-07-01"
select select "2026-08-01"
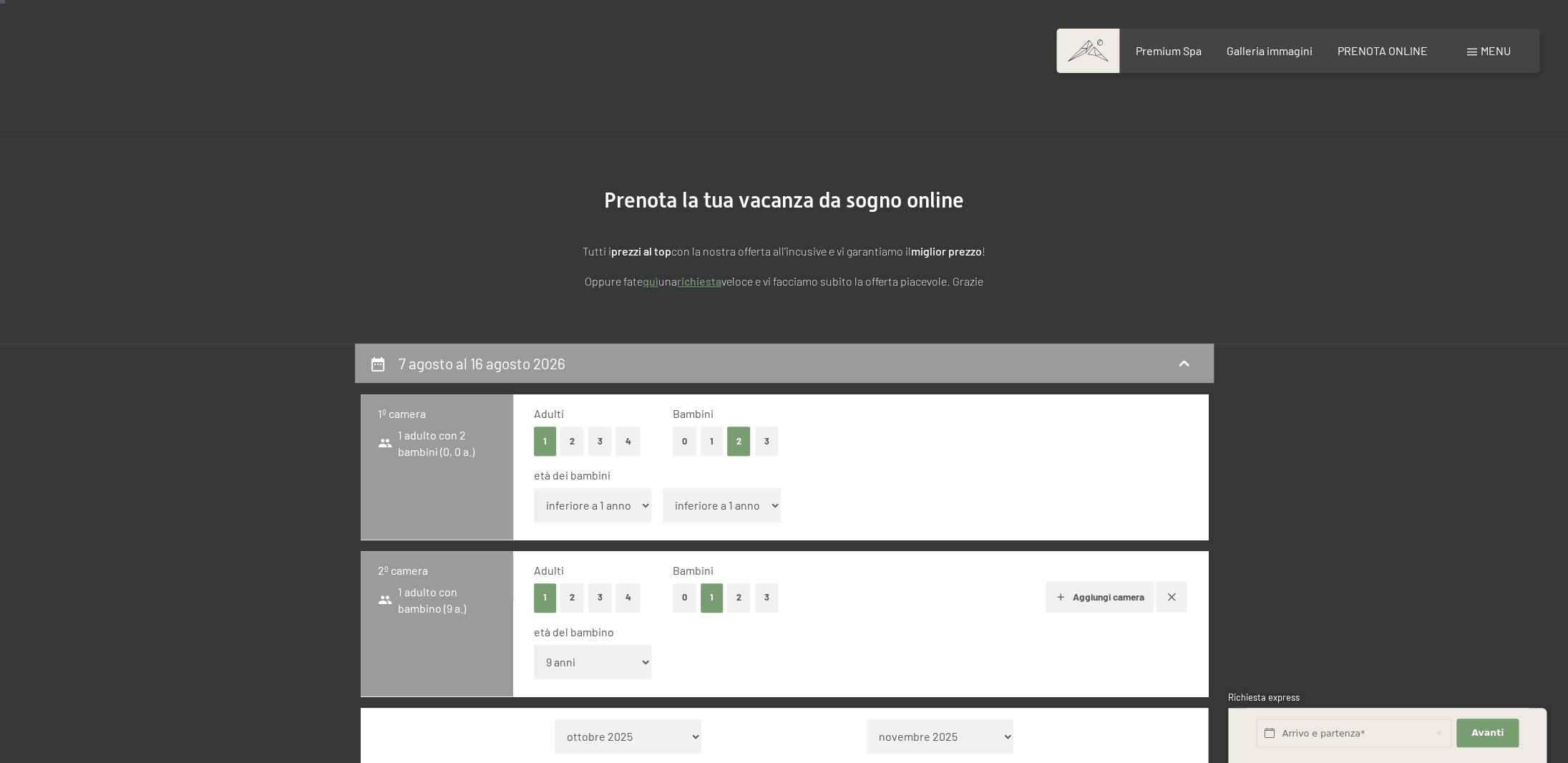
select select "2026-07-01"
select select "2026-08-01"
click at [534, 488] on select "inferiore a 1 anno 1 anno 2 anni 3 anni 4 anni 5 anni 6 anni 7 anni 8 anni 9 an…" at bounding box center [593, 505] width 118 height 34
select select "17"
click option "17 anni" at bounding box center [0, 0] width 0 height 0
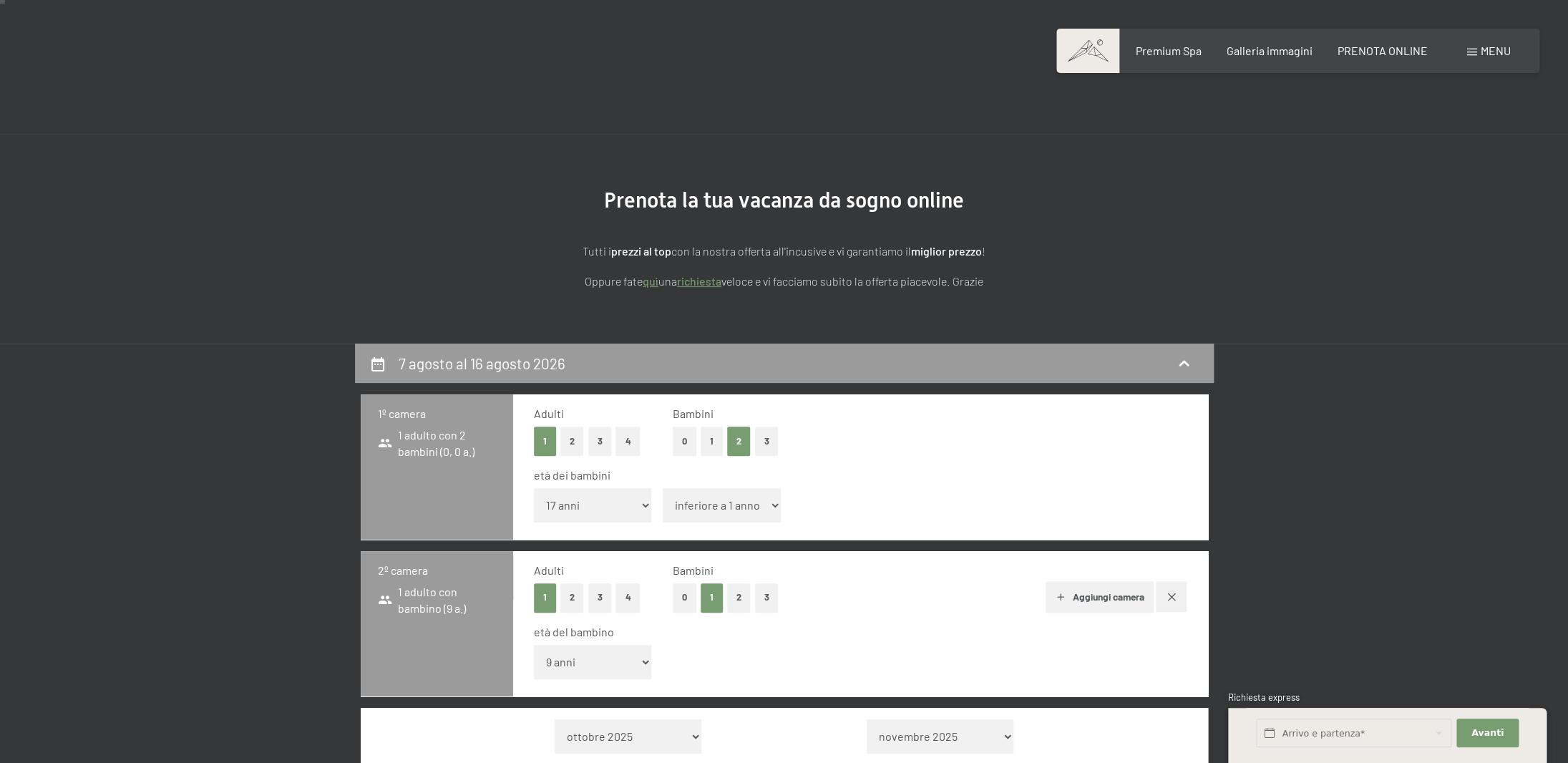
select select "2026-07-01"
select select "2026-08-01"
click at [663, 488] on select "inferiore a 1 anno 1 anno 2 anni 3 anni 4 anni 5 anni 6 anni 7 anni 8 anni 9 an…" at bounding box center [722, 505] width 118 height 34
select select "2026-07-01"
select select "2026-08-01"
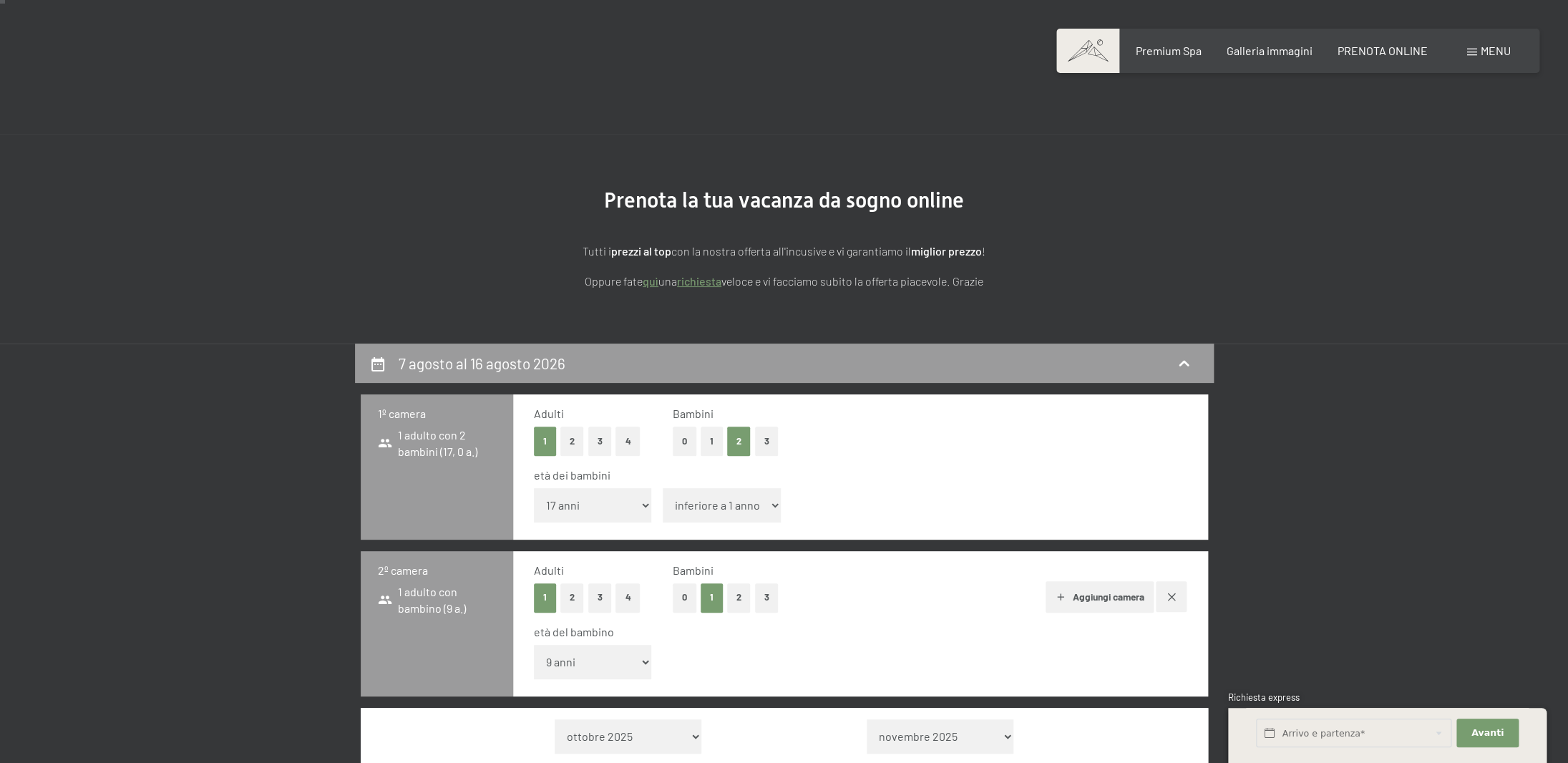
select select "4"
click option "4 anni" at bounding box center [0, 0] width 0 height 0
select select "2026-07-01"
select select "2026-08-01"
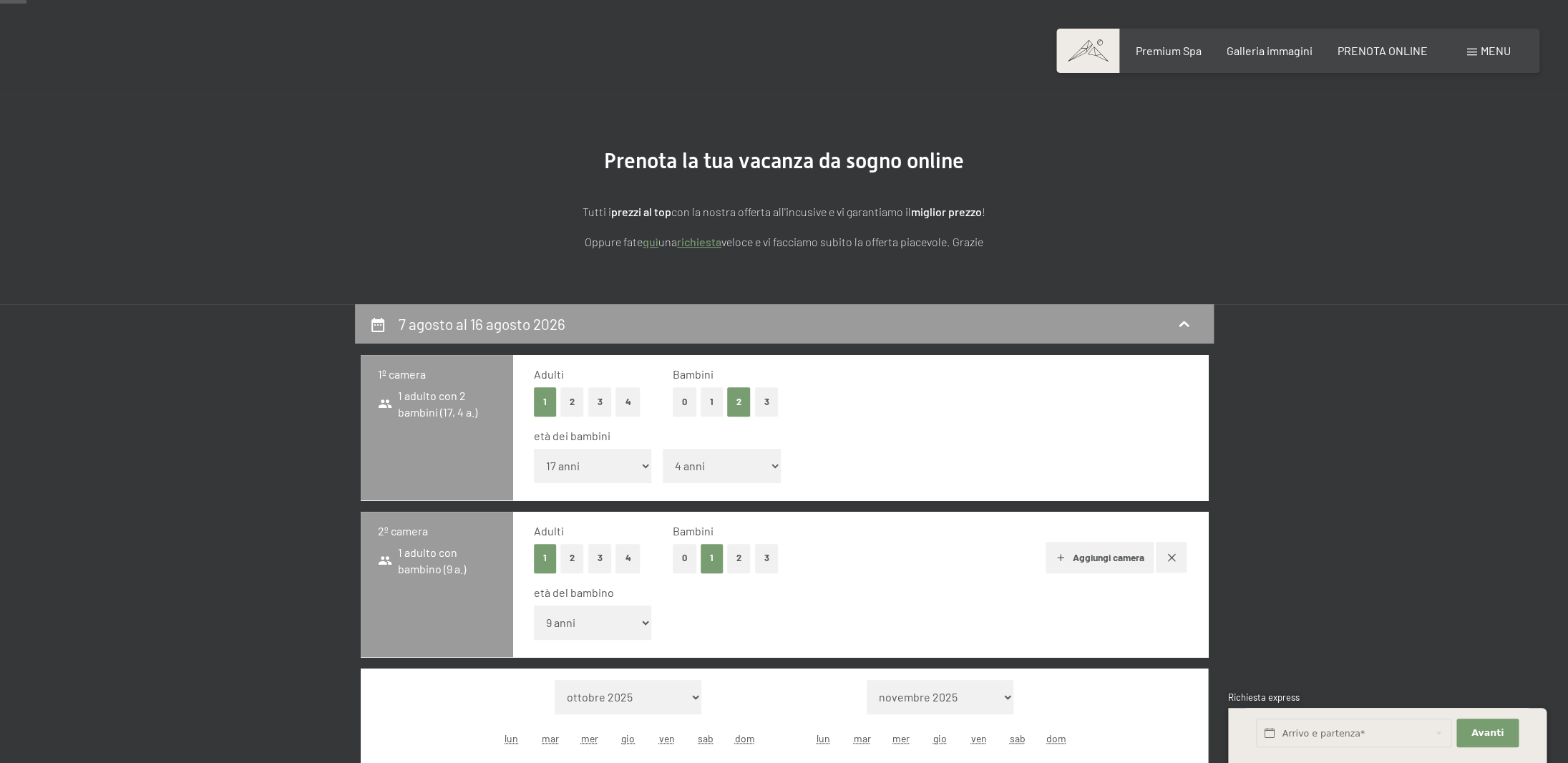
scroll to position [116, 0]
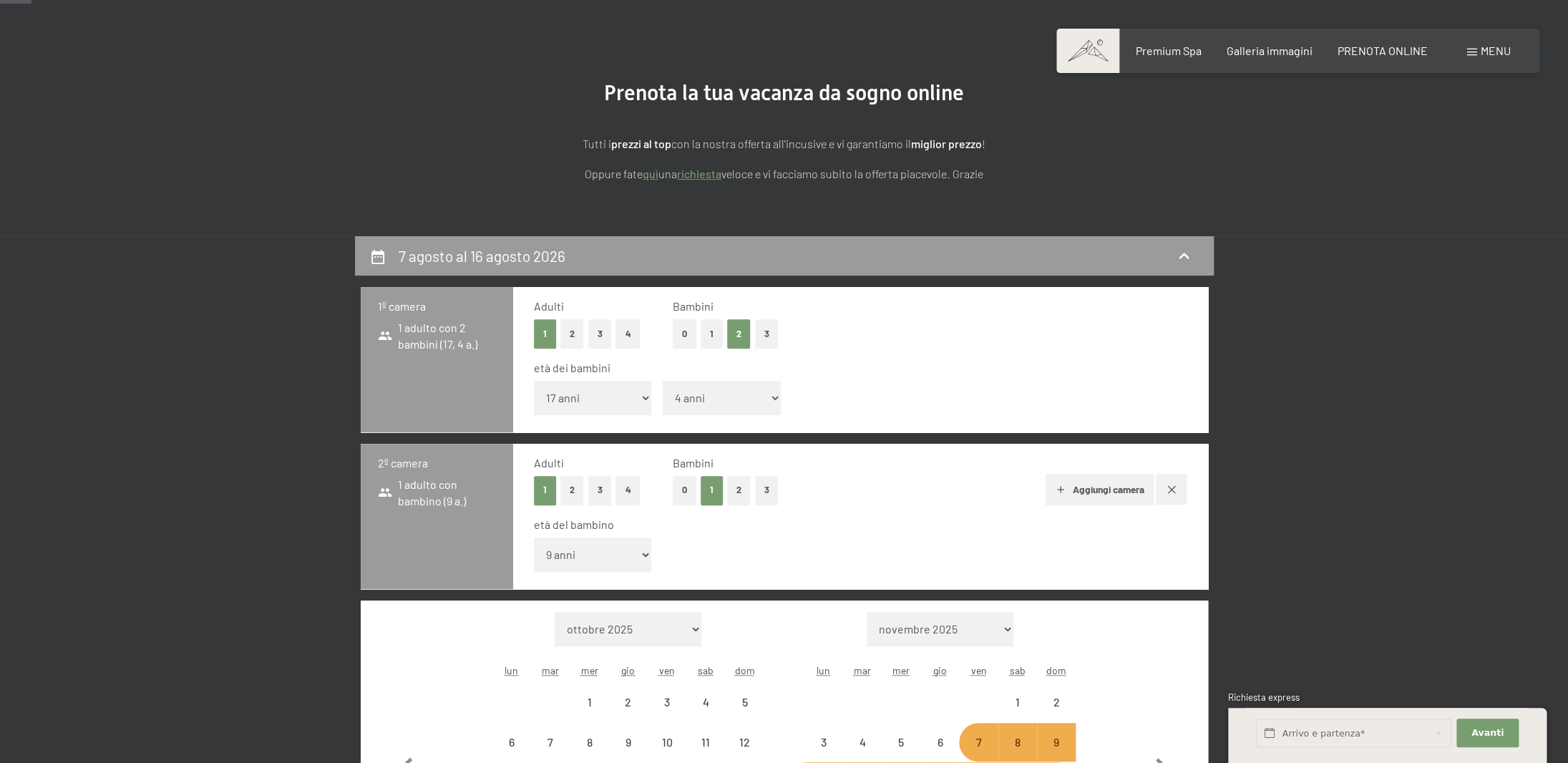
select select "2026-07-01"
select select "2026-08-01"
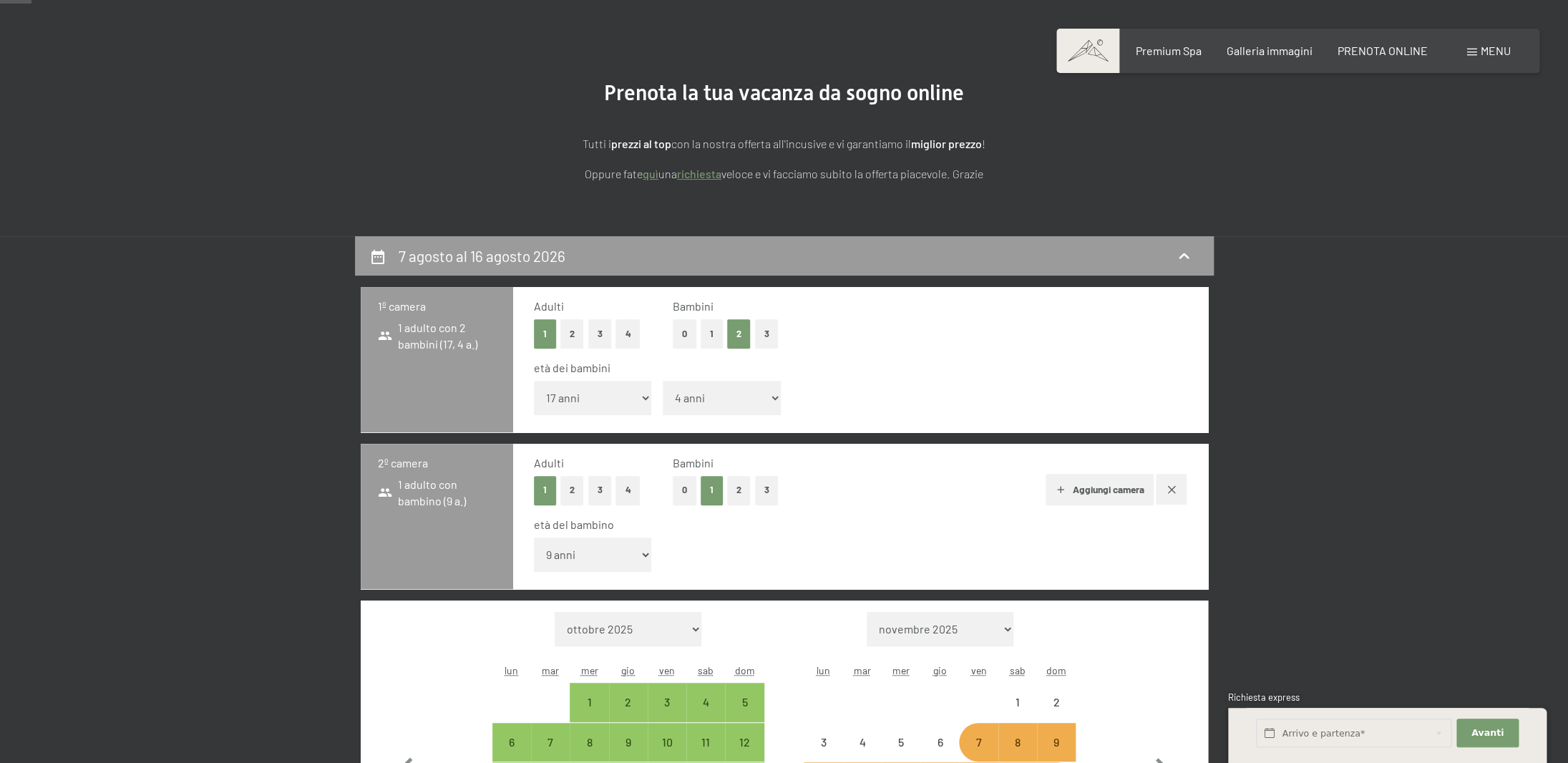
select select "2026-07-01"
select select "2026-08-01"
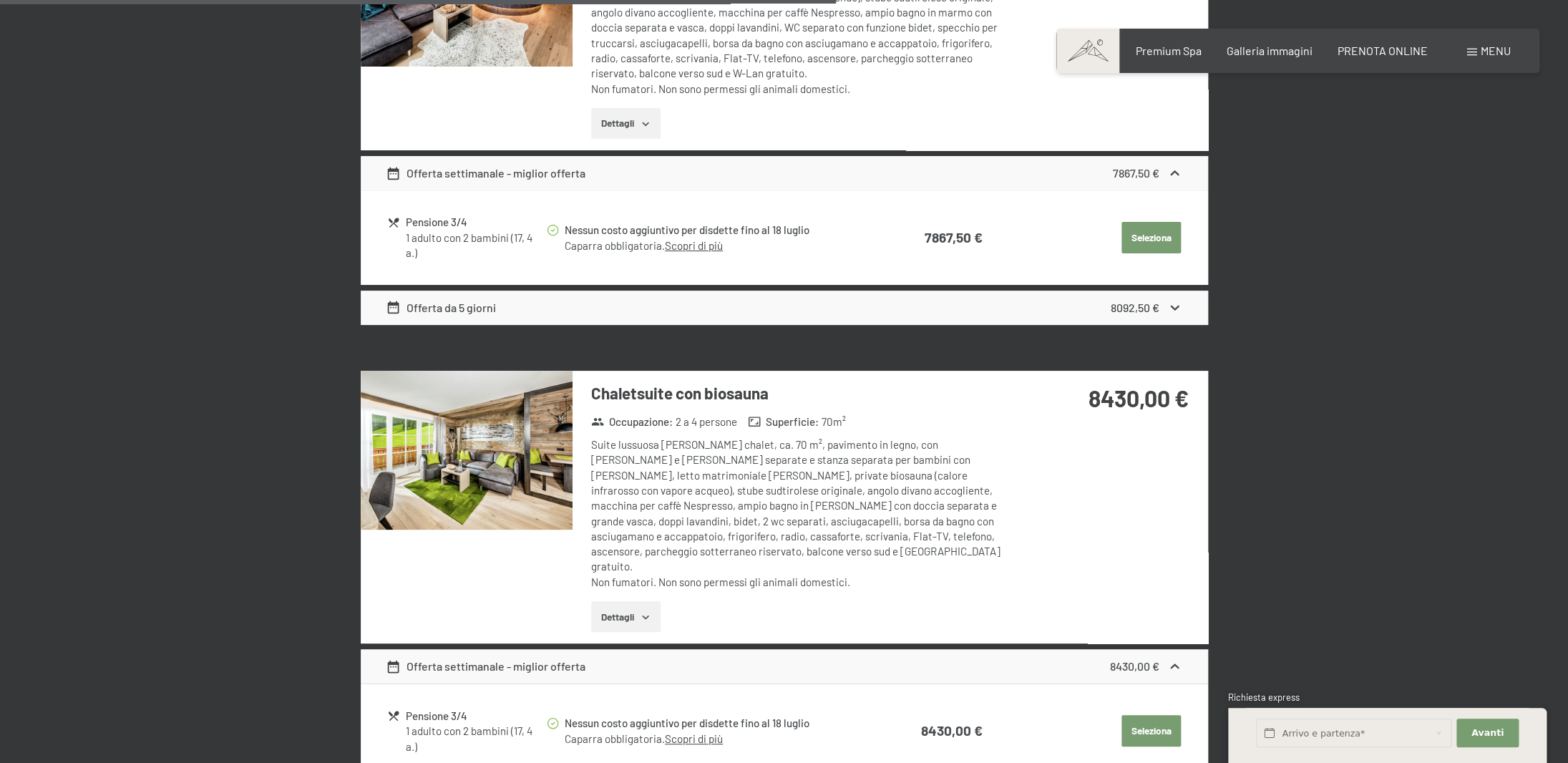
scroll to position [3111, 0]
click at [636, 600] on button "Dettagli" at bounding box center [626, 616] width 70 height 32
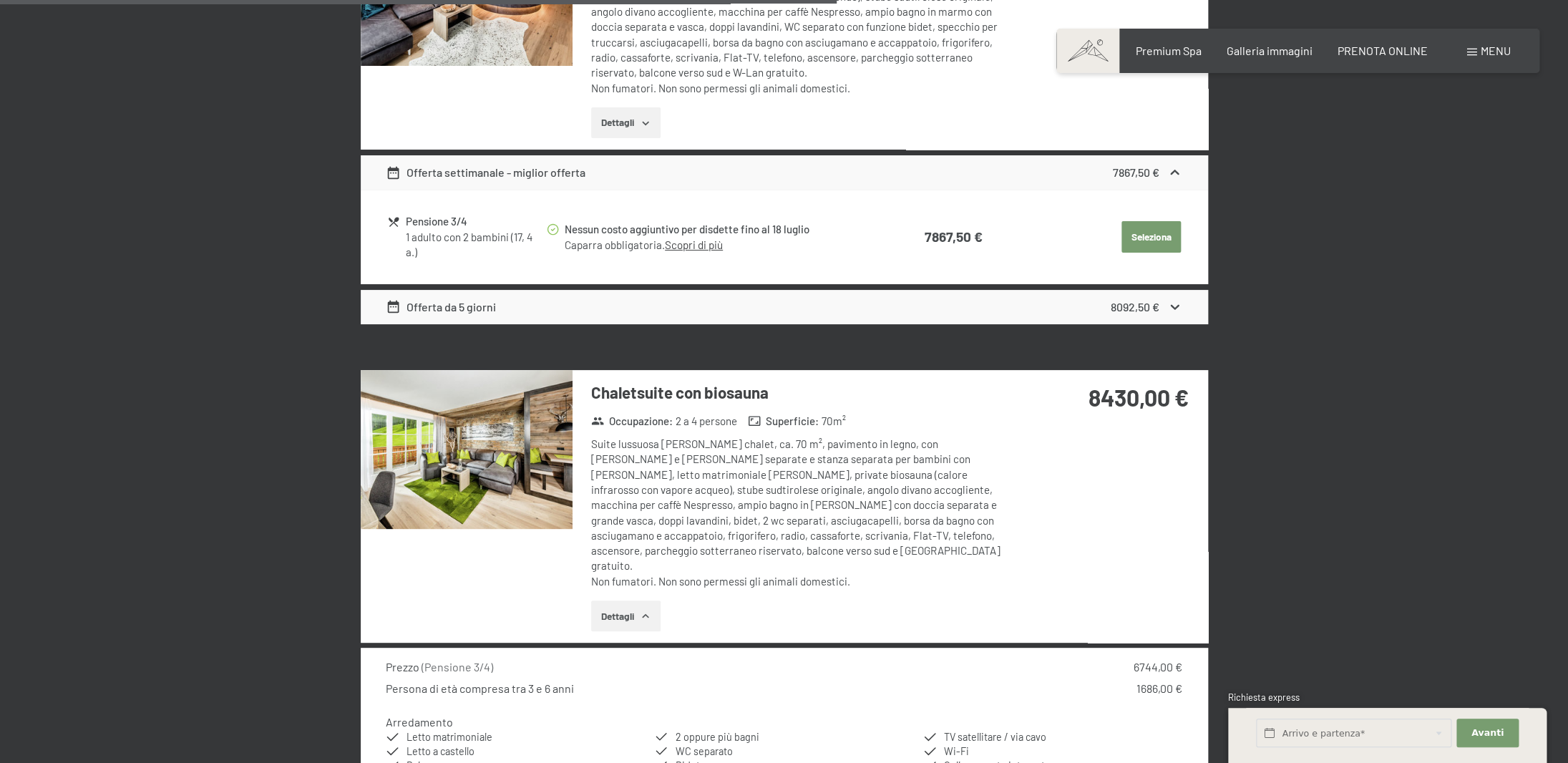
click at [504, 511] on img at bounding box center [466, 449] width 212 height 159
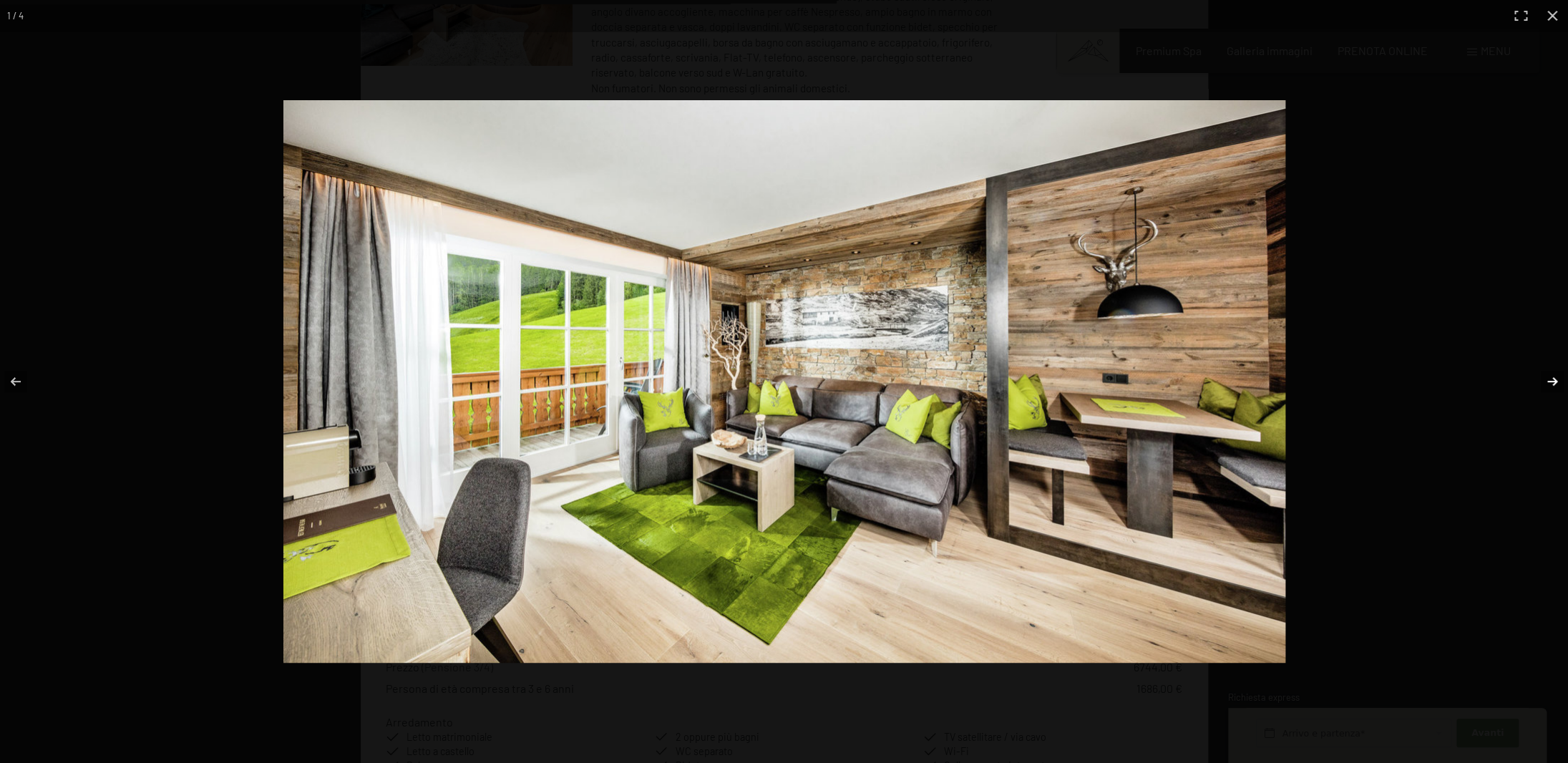
click at [1547, 379] on button "button" at bounding box center [1542, 381] width 50 height 71
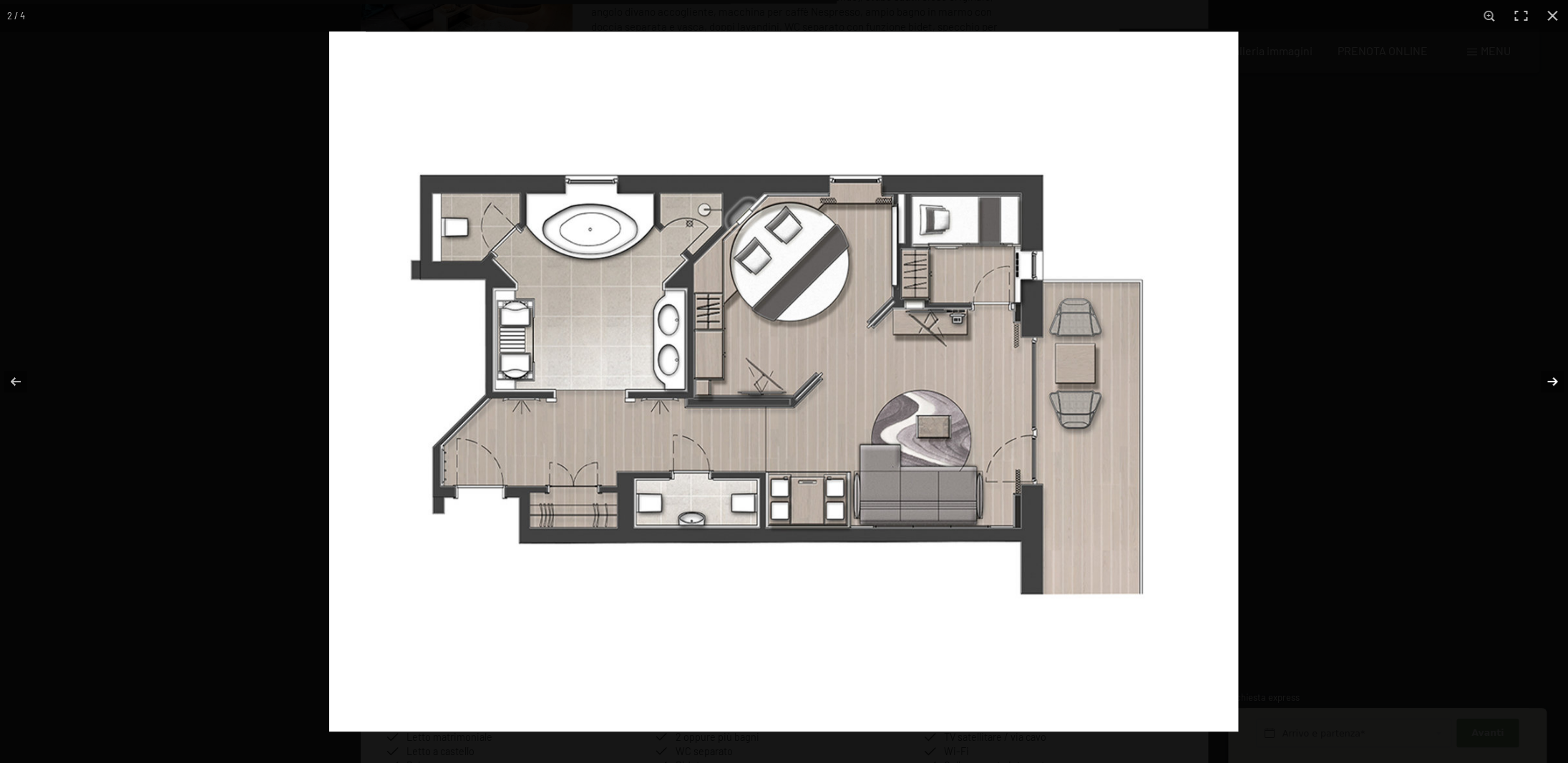
click at [1547, 379] on button "button" at bounding box center [1542, 381] width 50 height 71
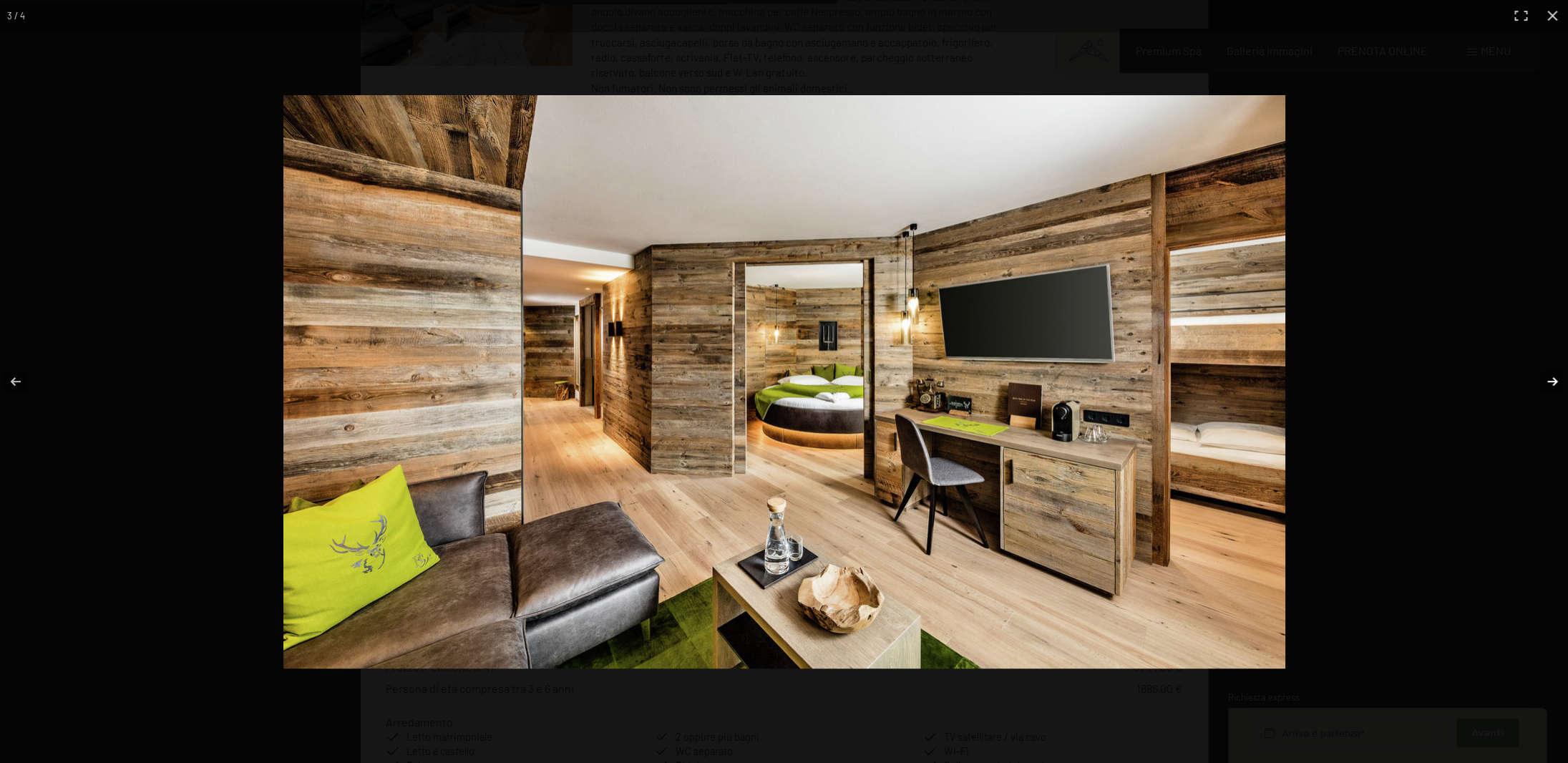
click at [1547, 379] on button "button" at bounding box center [1542, 381] width 50 height 71
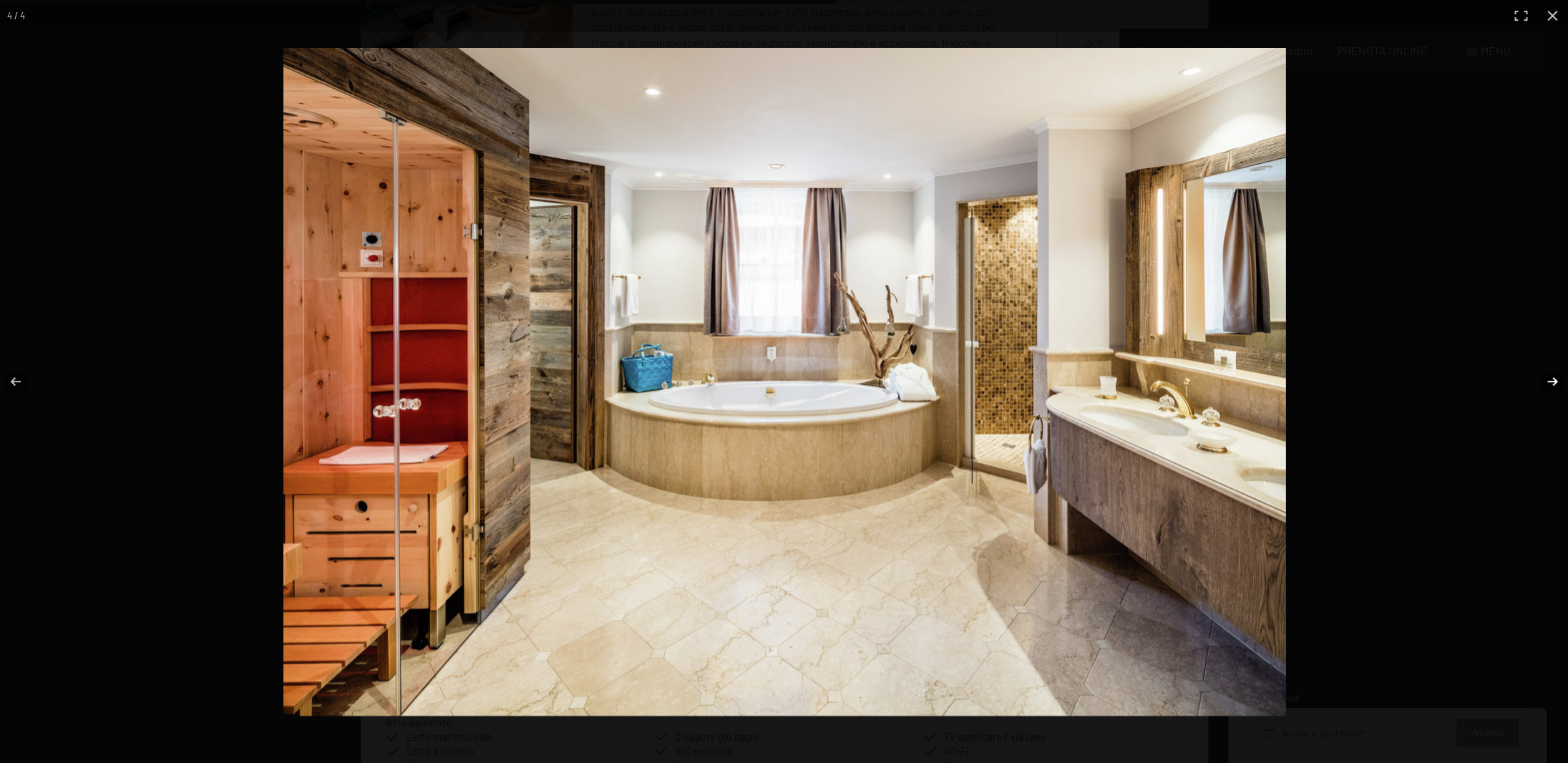
click at [1547, 379] on button "button" at bounding box center [1542, 381] width 50 height 71
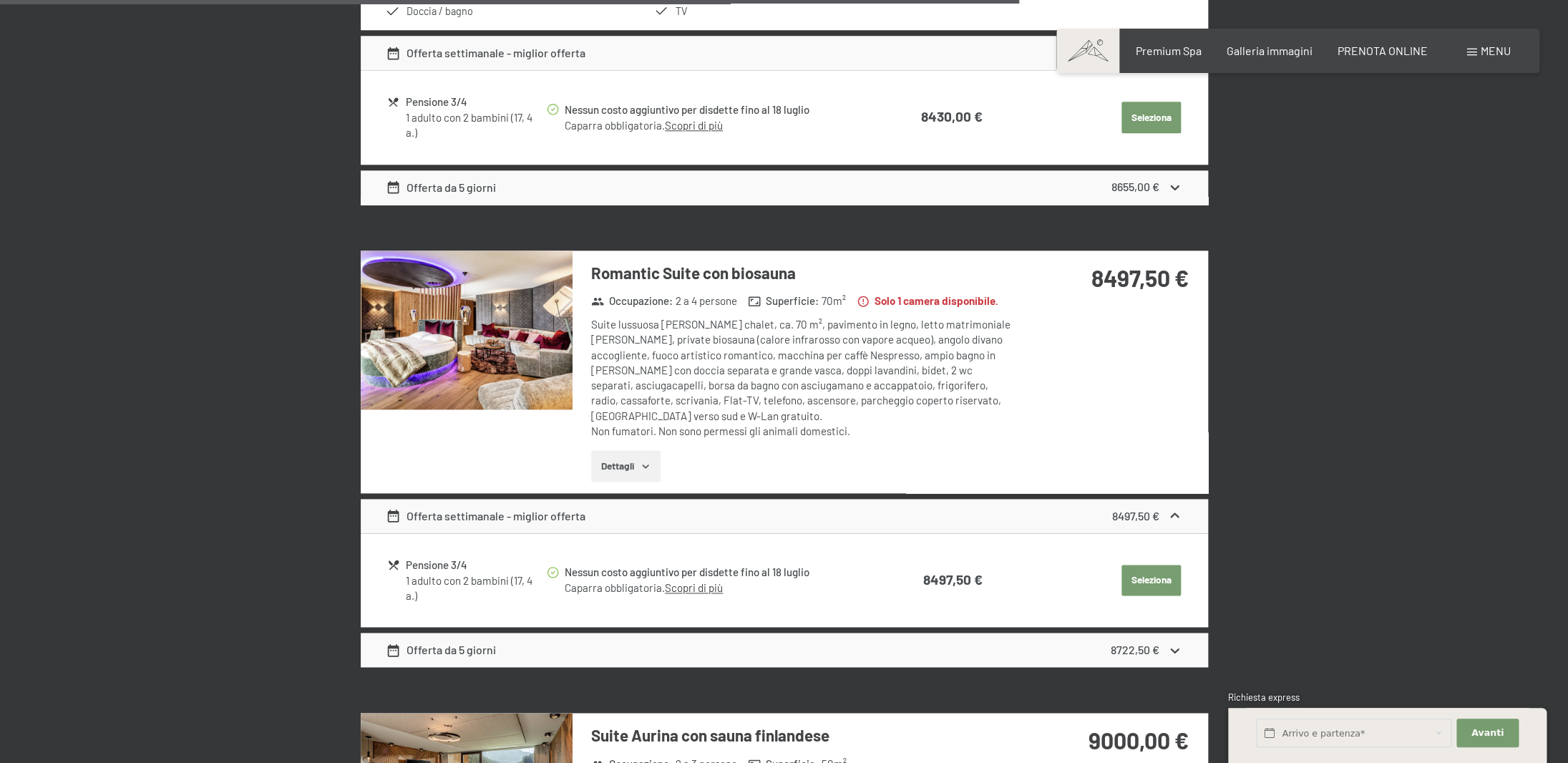
scroll to position [3925, 0]
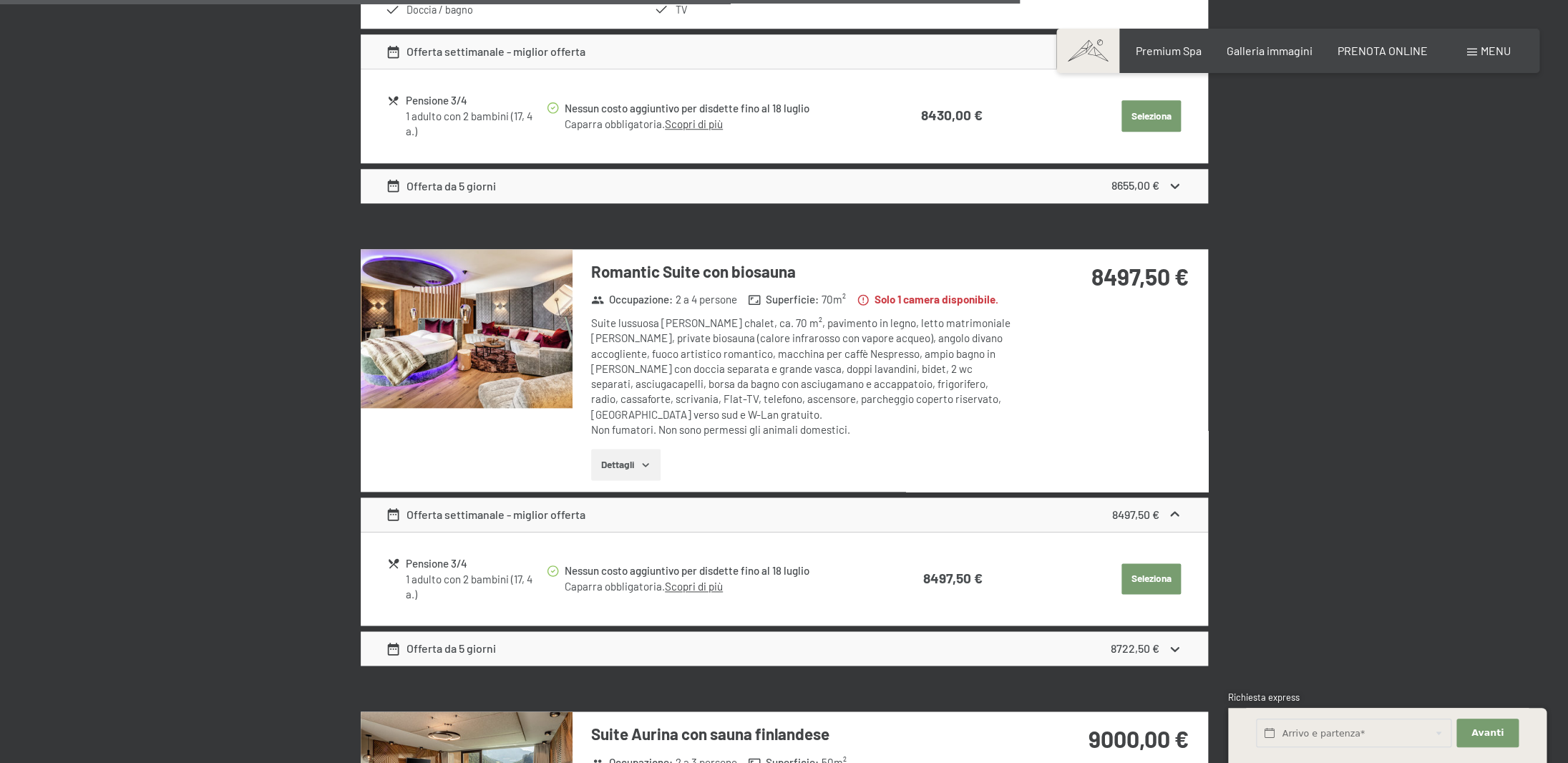
click at [490, 344] on img at bounding box center [466, 329] width 212 height 159
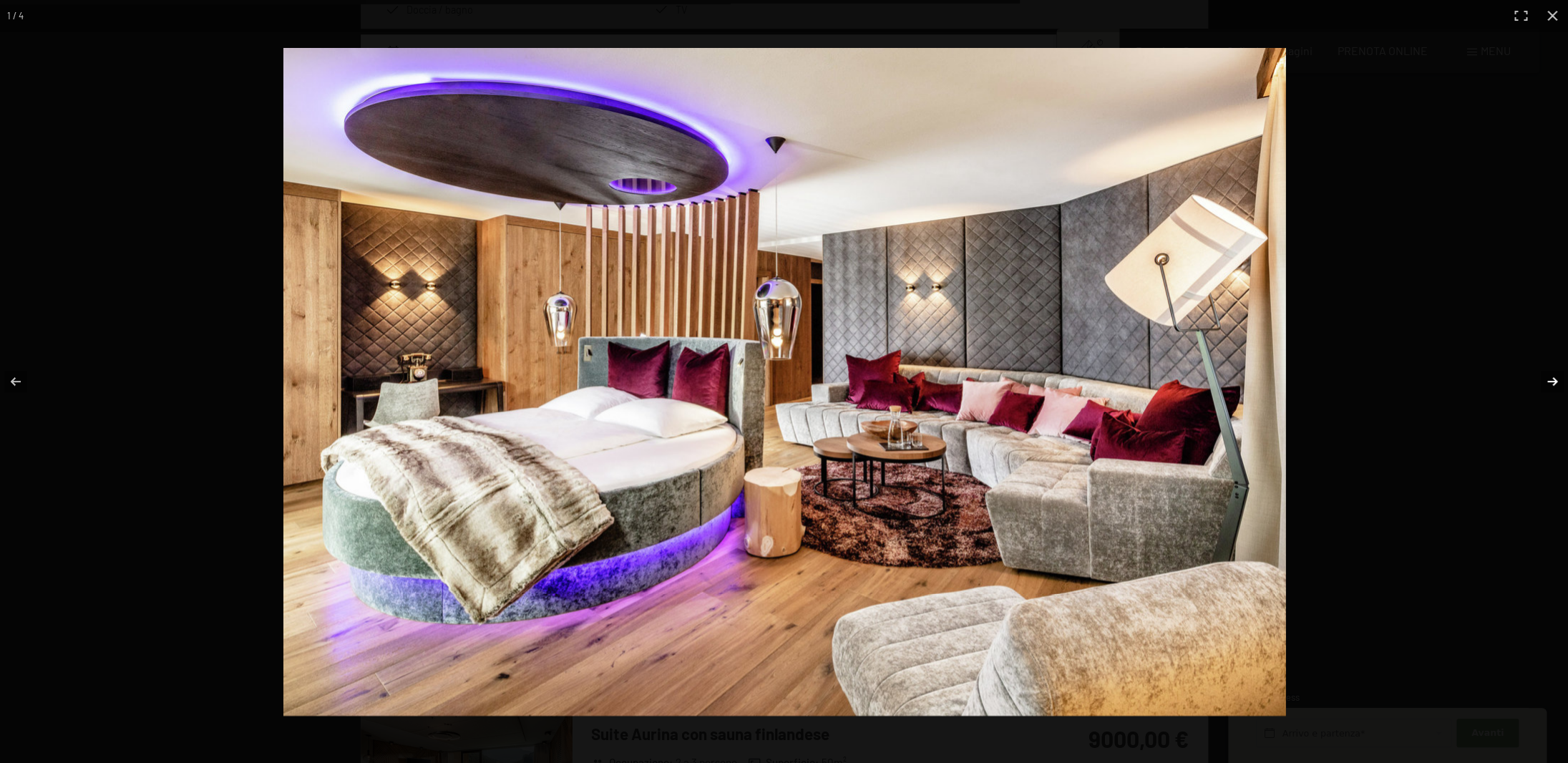
click at [1542, 382] on button "button" at bounding box center [1542, 381] width 50 height 71
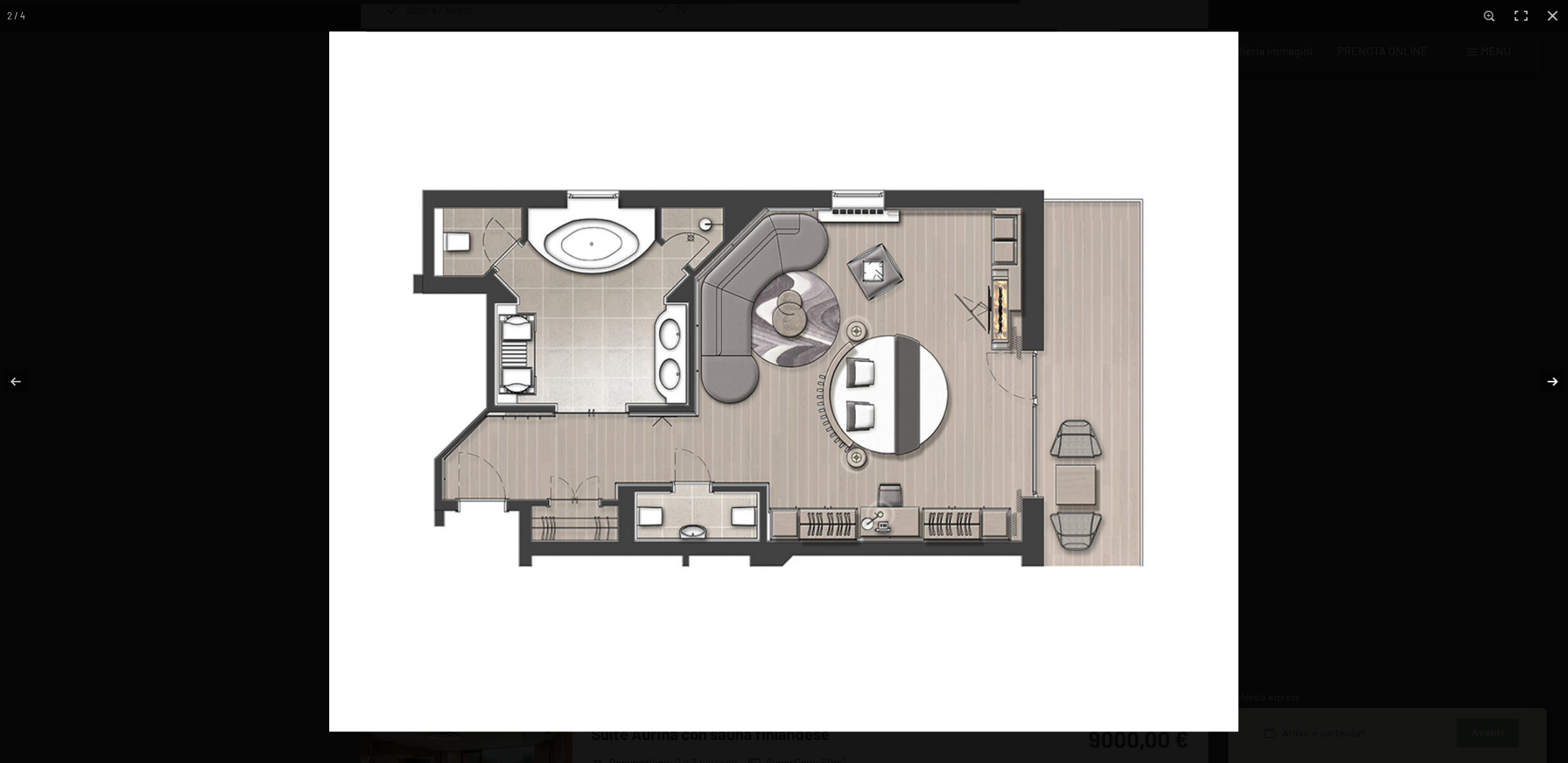
click at [1542, 382] on button "button" at bounding box center [1542, 381] width 50 height 71
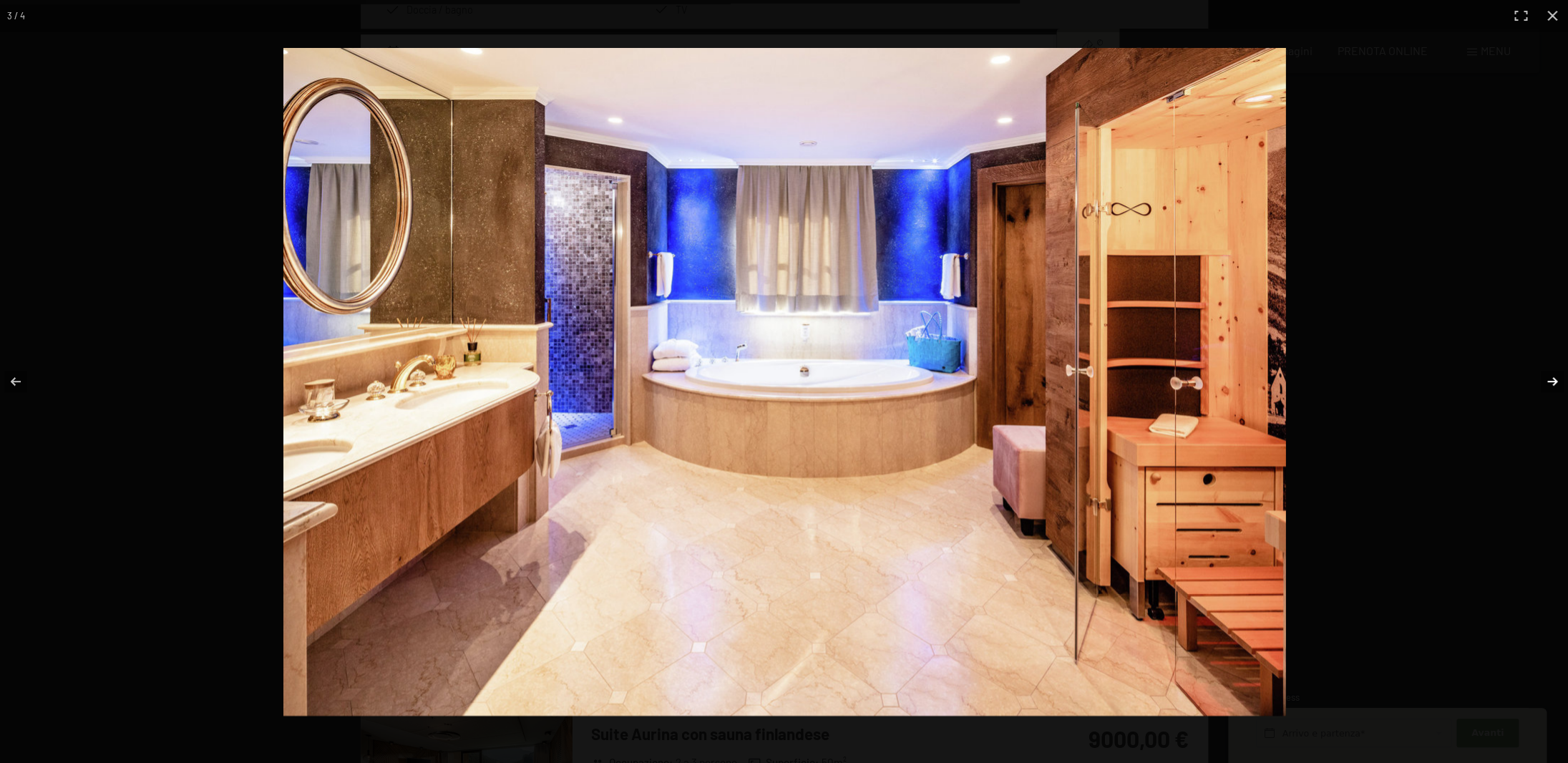
click at [1542, 382] on button "button" at bounding box center [1542, 381] width 50 height 71
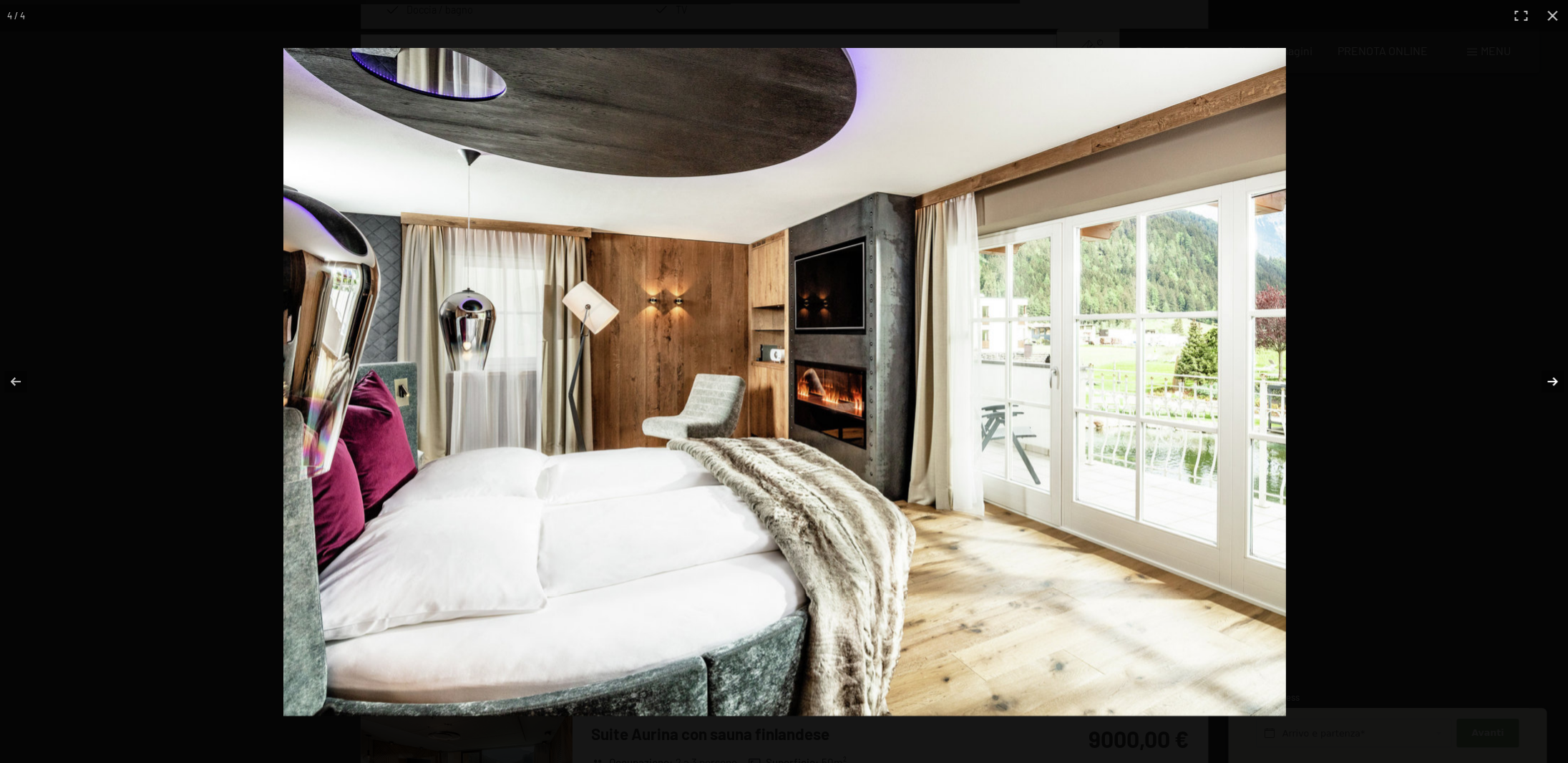
click at [1542, 382] on button "button" at bounding box center [1542, 381] width 50 height 71
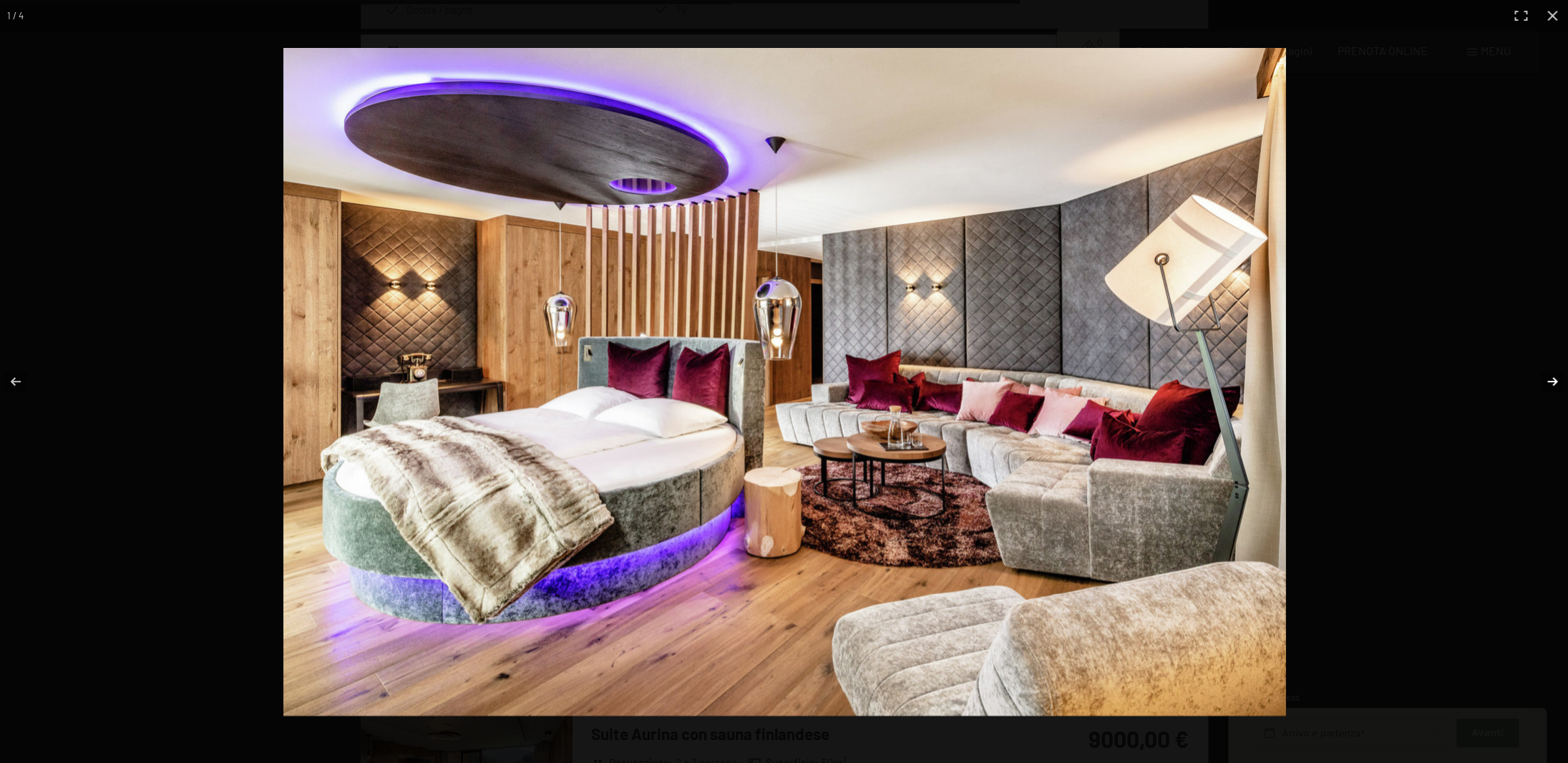
click at [1542, 382] on button "button" at bounding box center [1542, 381] width 50 height 71
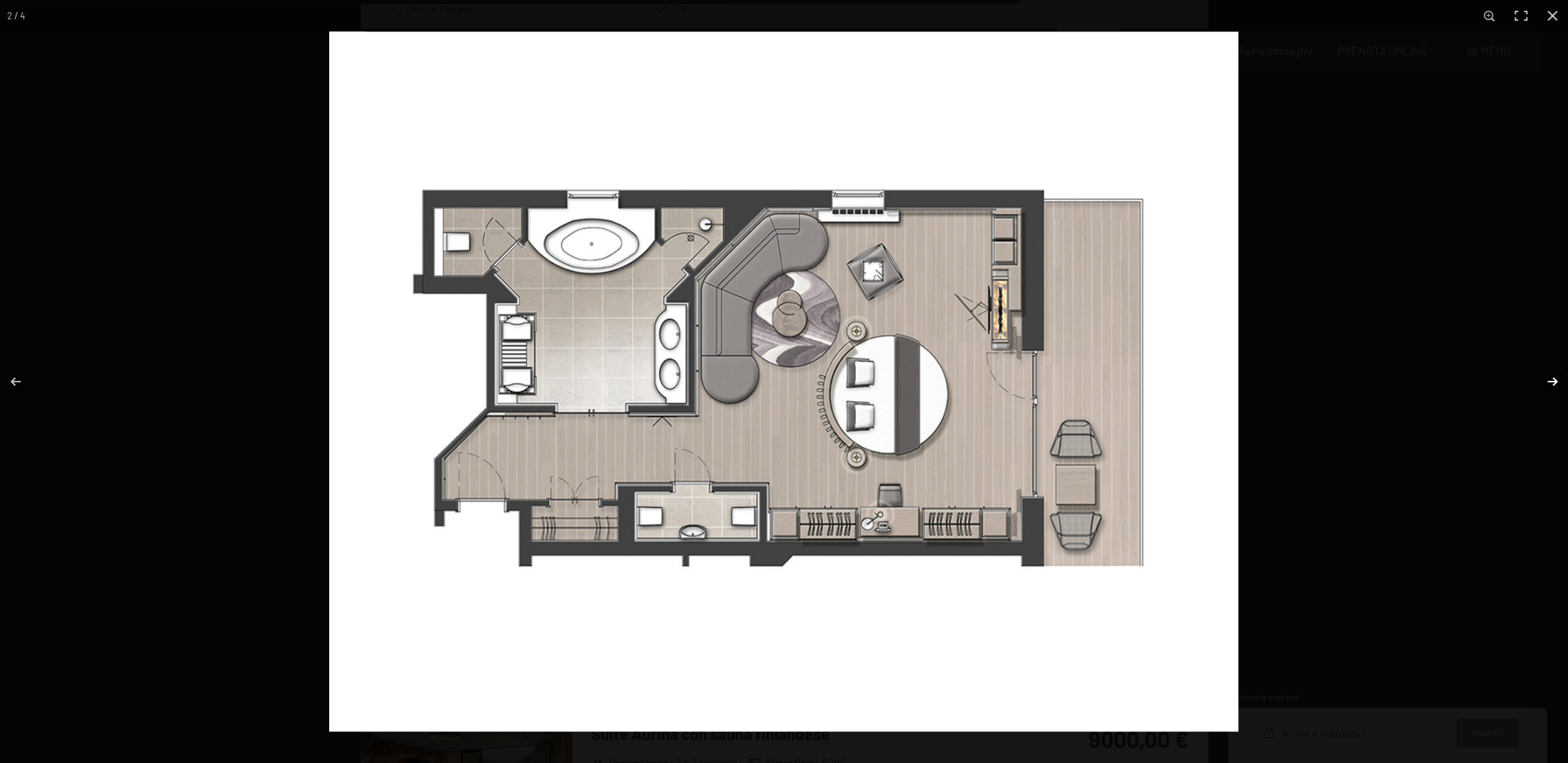
click at [1542, 382] on button "button" at bounding box center [1542, 381] width 50 height 71
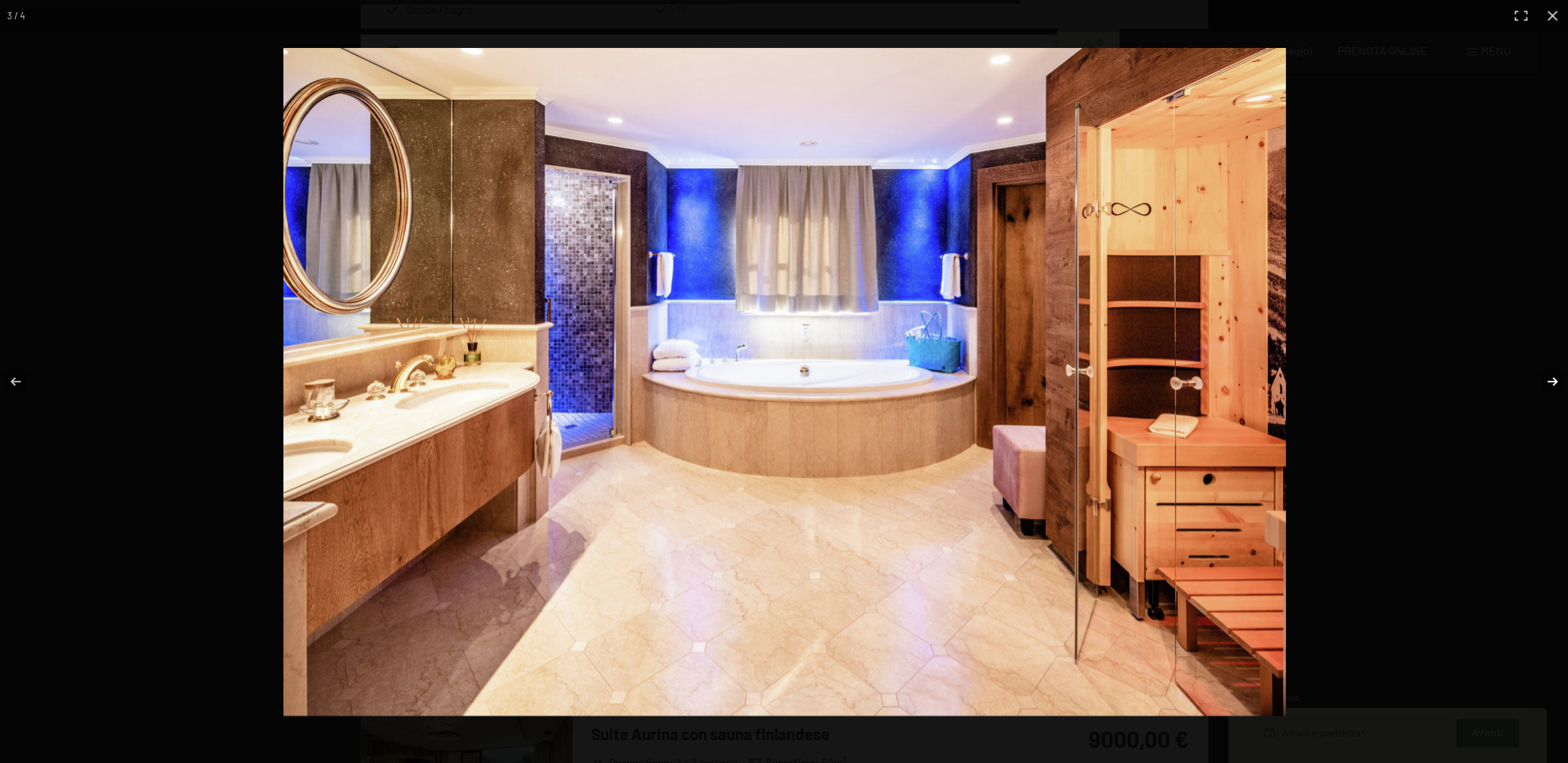
click at [1542, 382] on button "button" at bounding box center [1542, 381] width 50 height 71
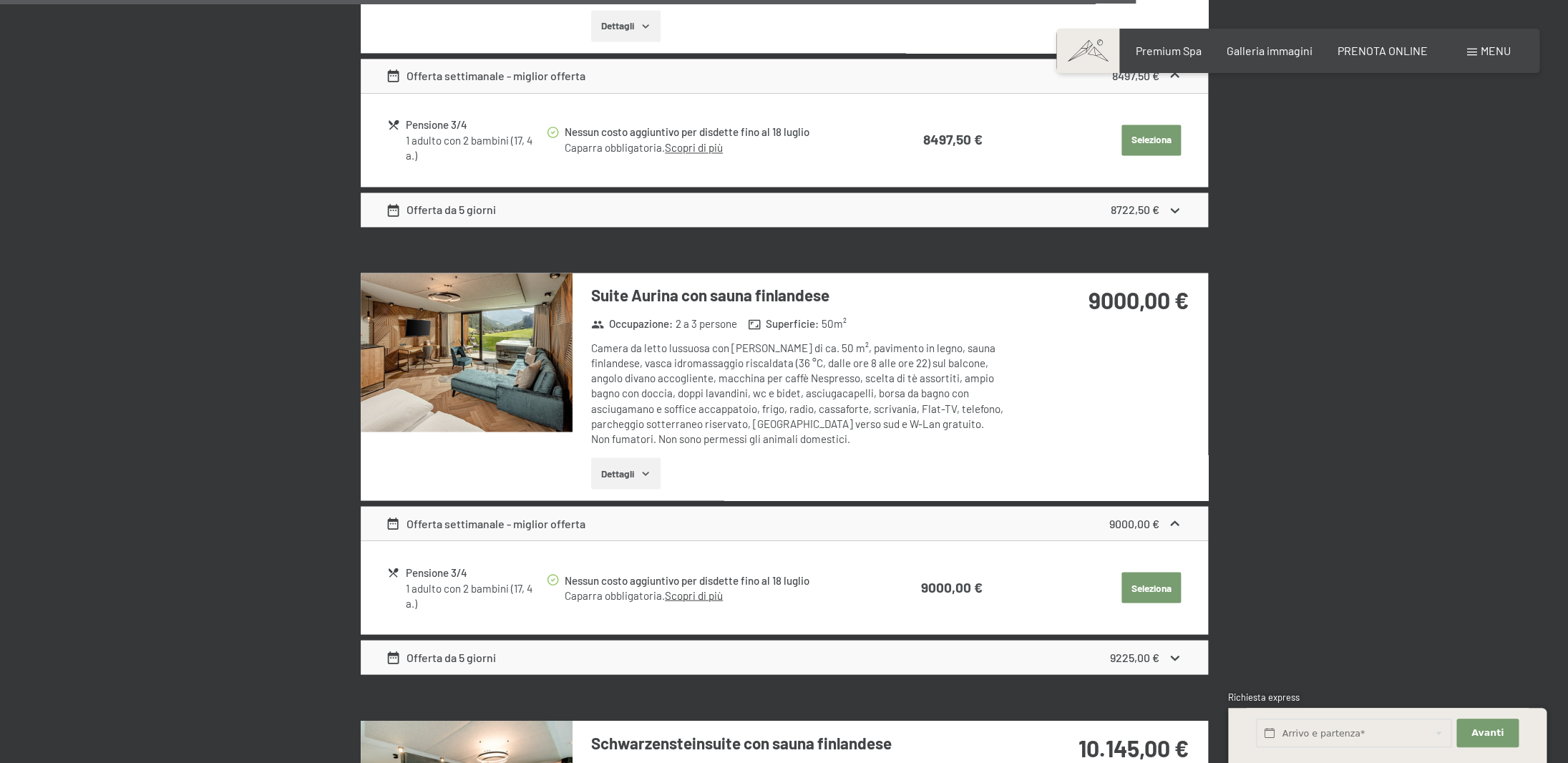
scroll to position [4384, 0]
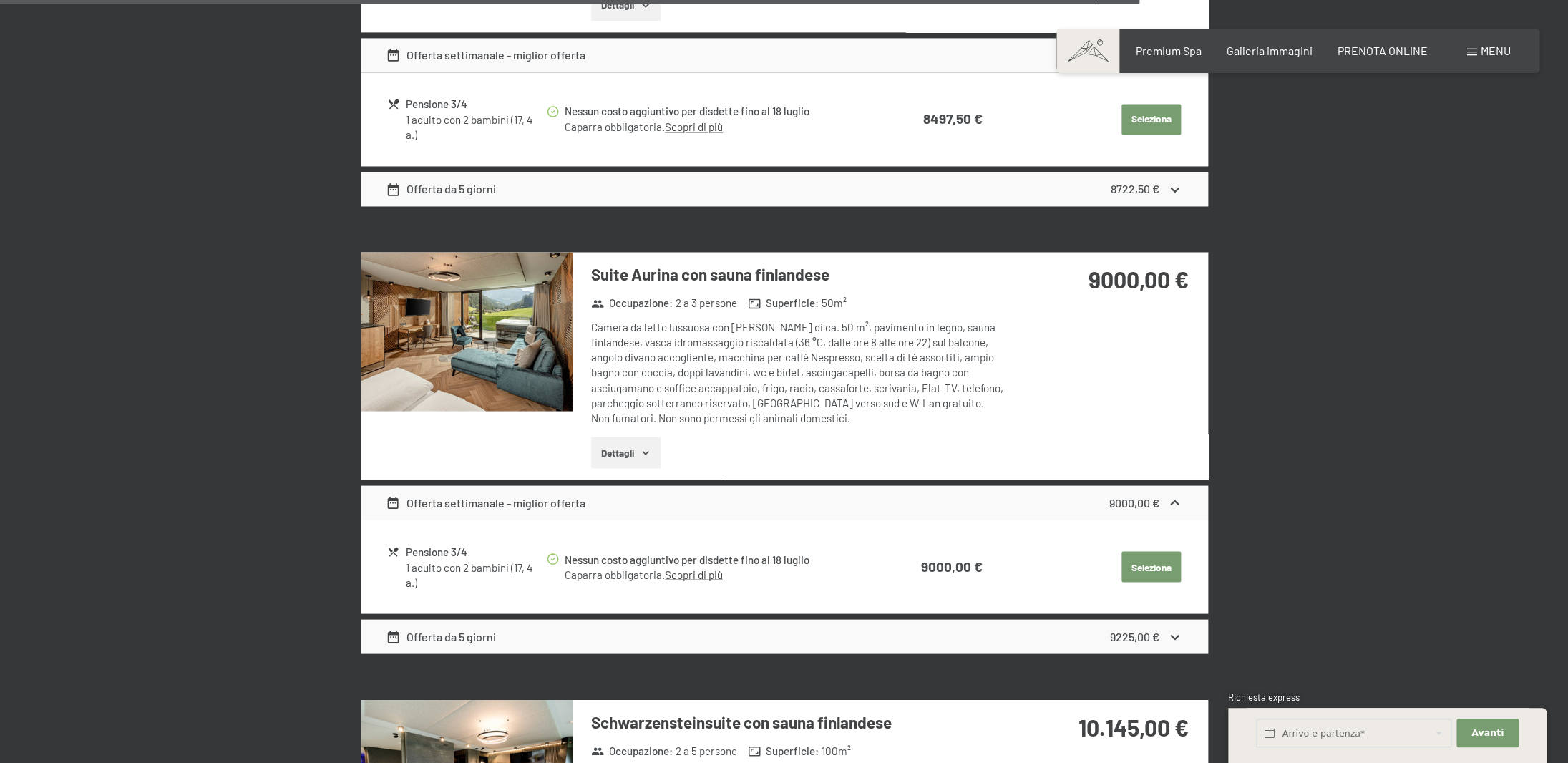
click at [461, 289] on img at bounding box center [466, 331] width 212 height 159
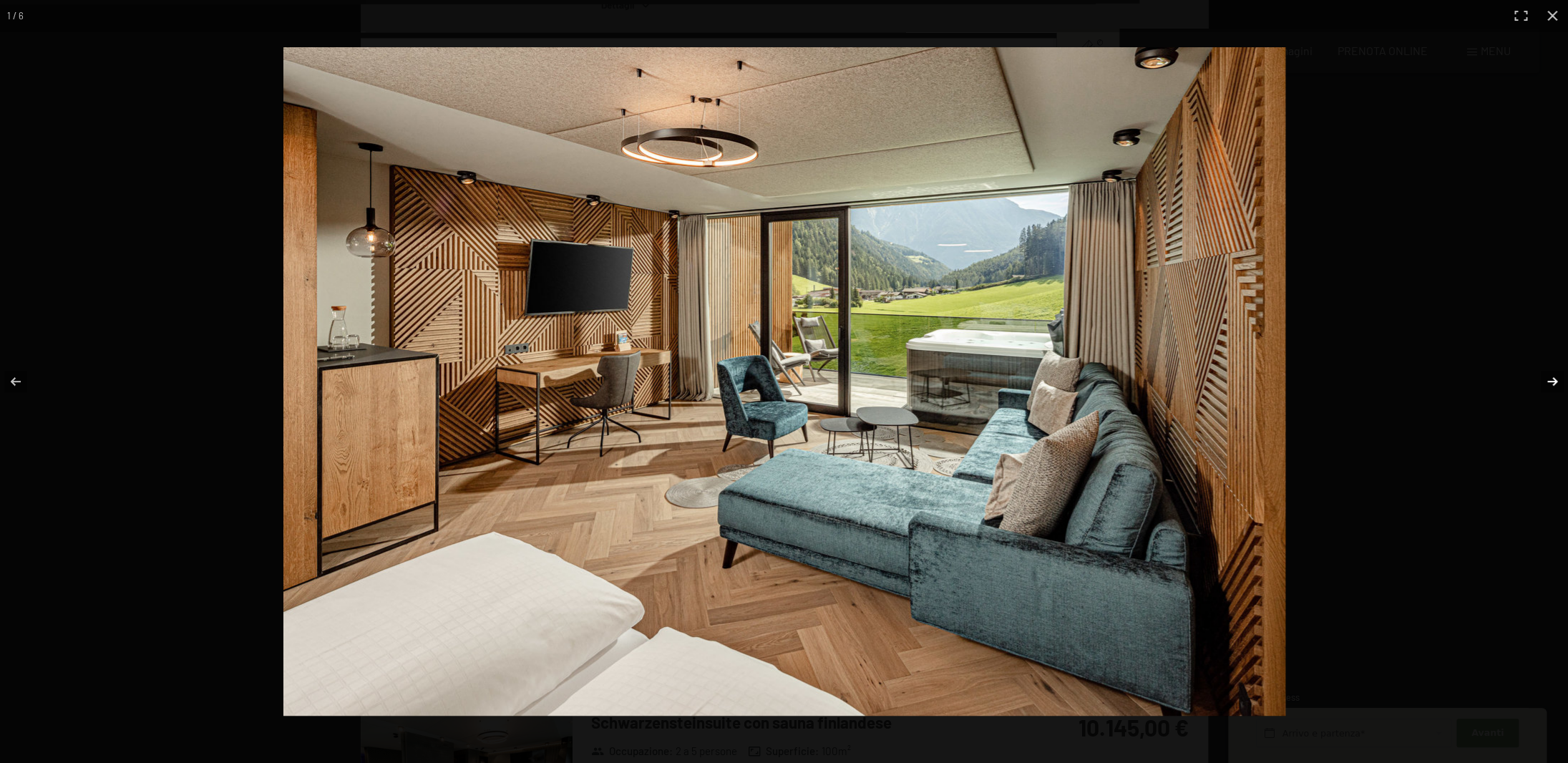
click at [1557, 386] on button "button" at bounding box center [1542, 381] width 50 height 71
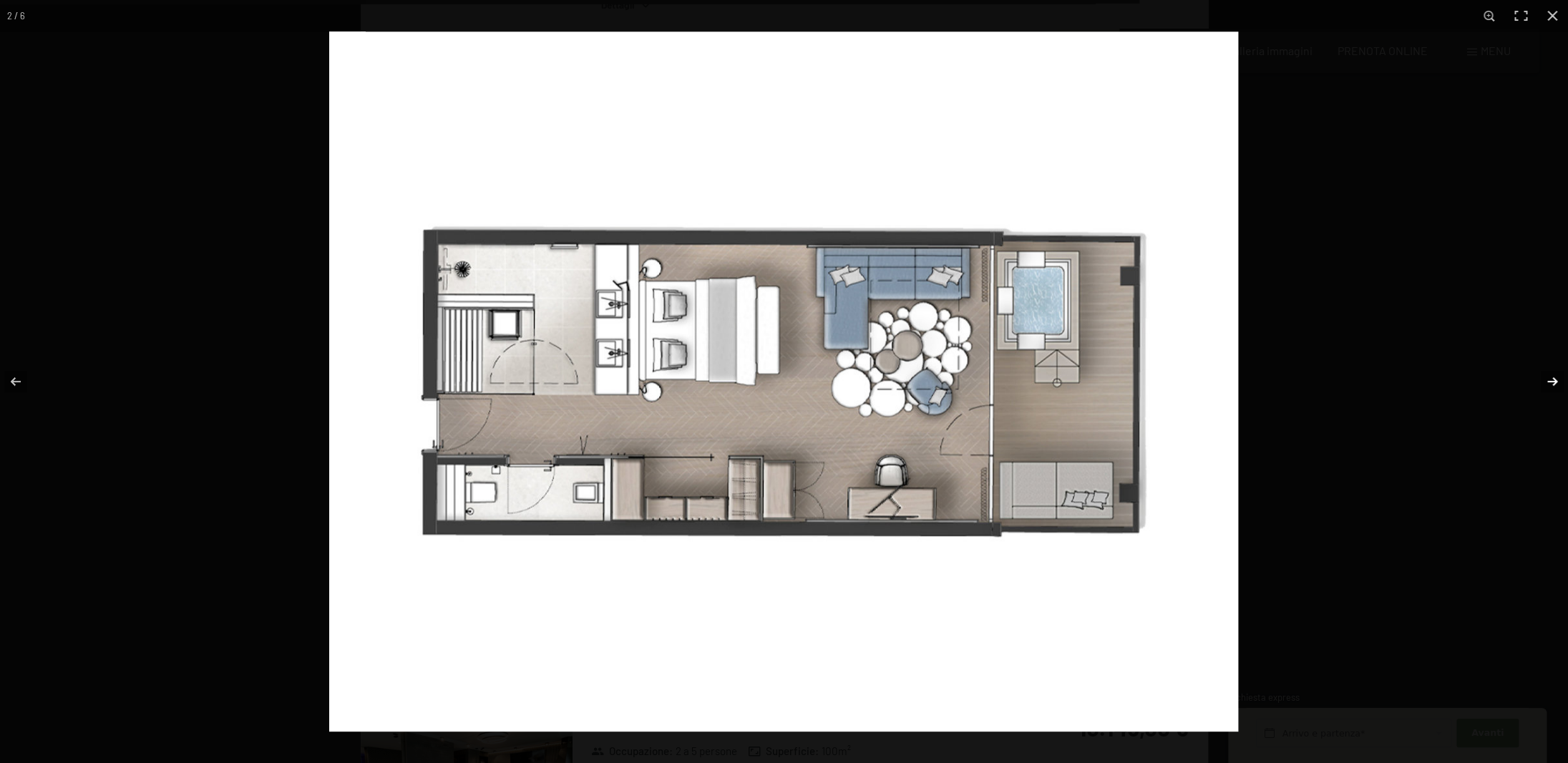
click at [1557, 386] on button "button" at bounding box center [1542, 381] width 50 height 71
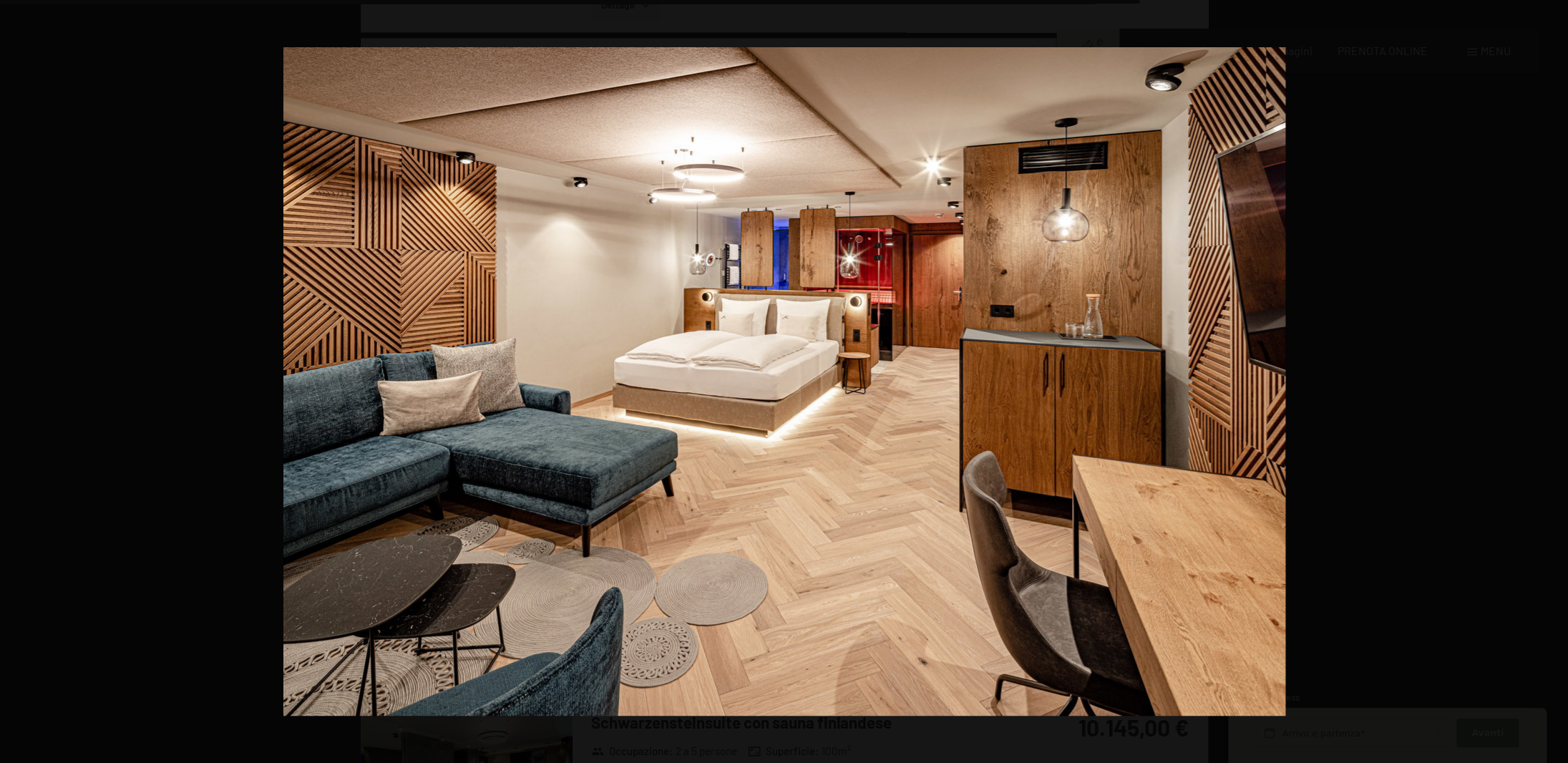
click at [1557, 386] on button "button" at bounding box center [1542, 381] width 50 height 71
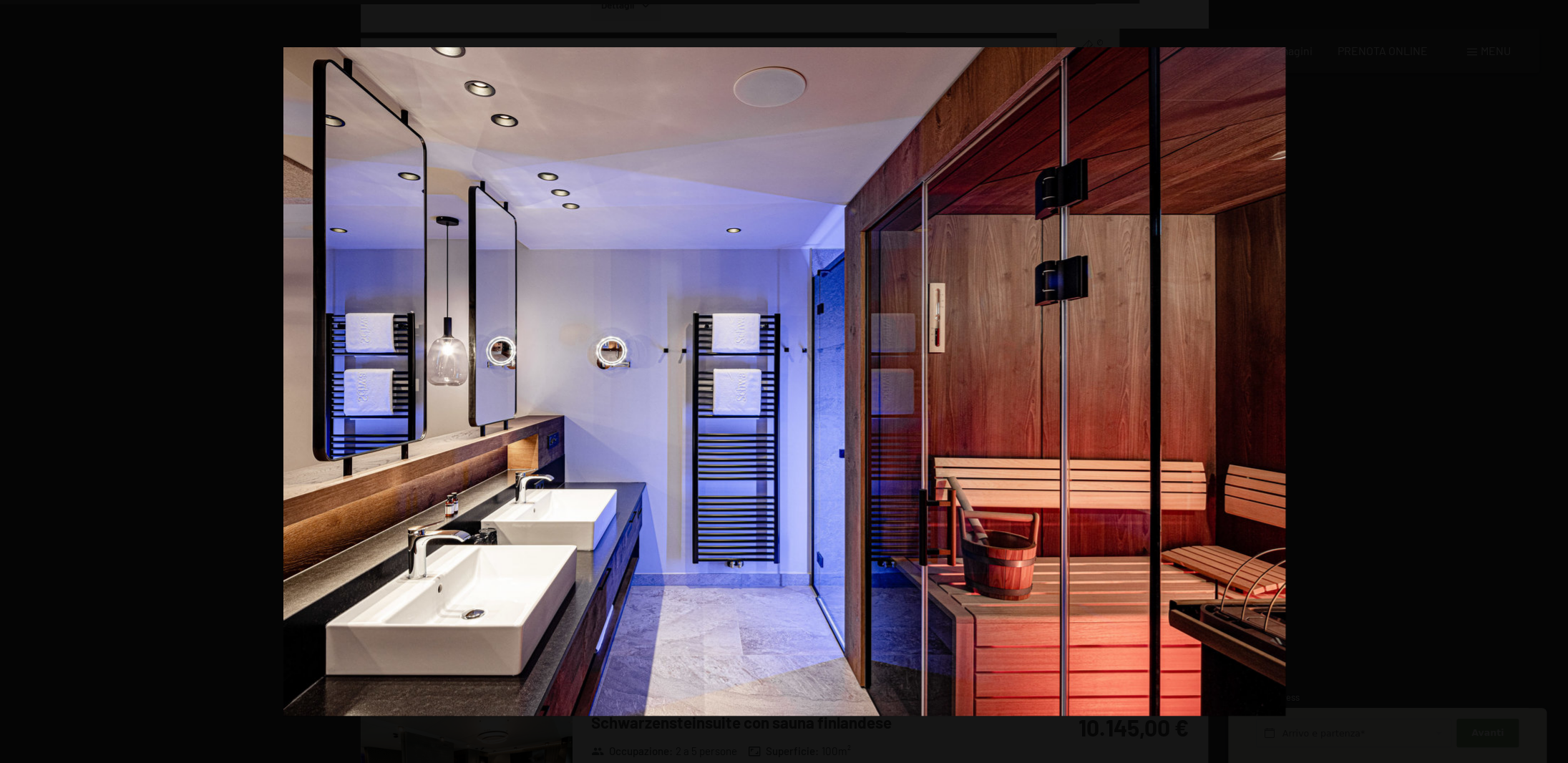
click at [1557, 386] on button "button" at bounding box center [1542, 381] width 50 height 71
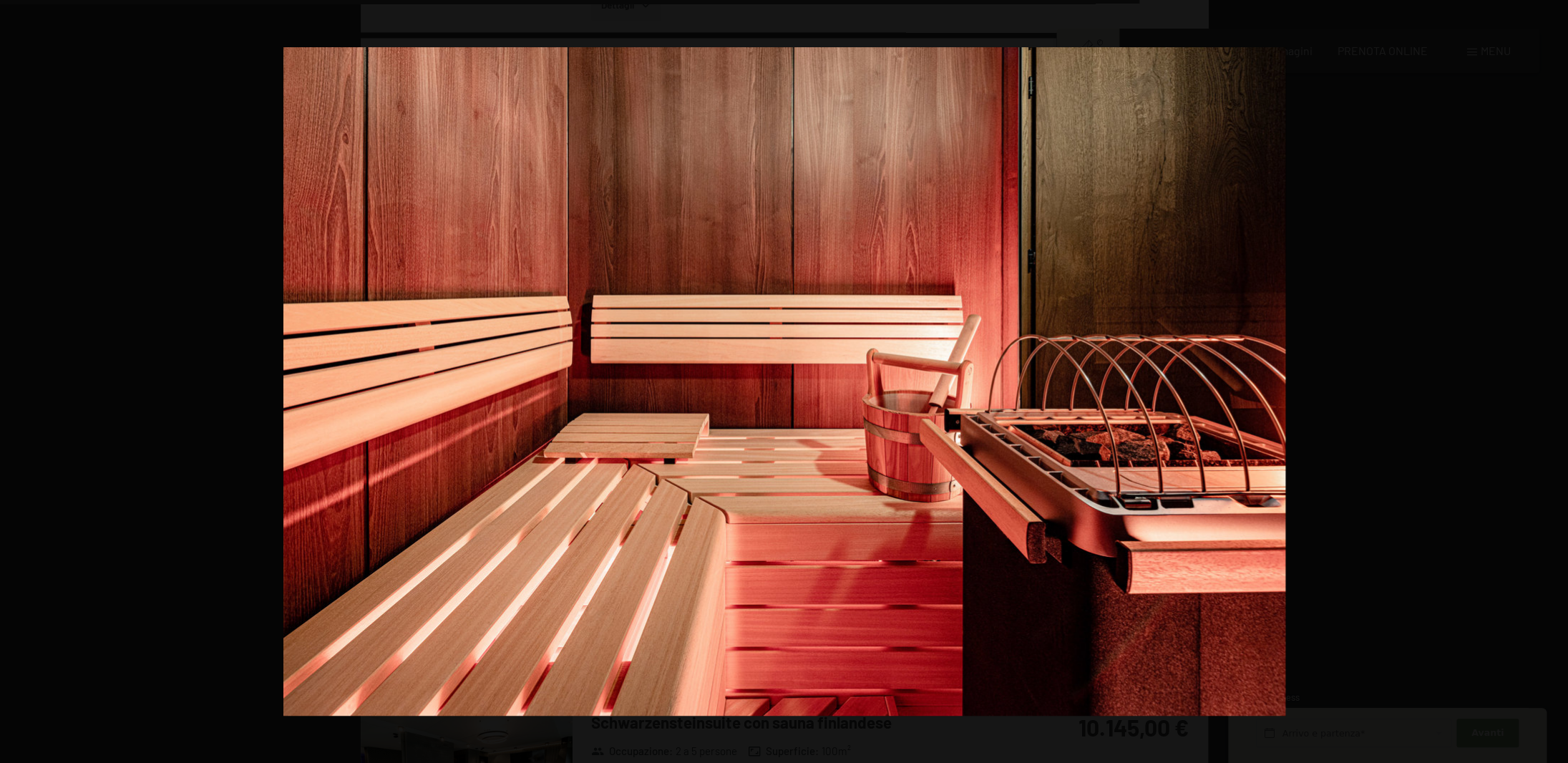
click at [1557, 386] on button "button" at bounding box center [1542, 381] width 50 height 71
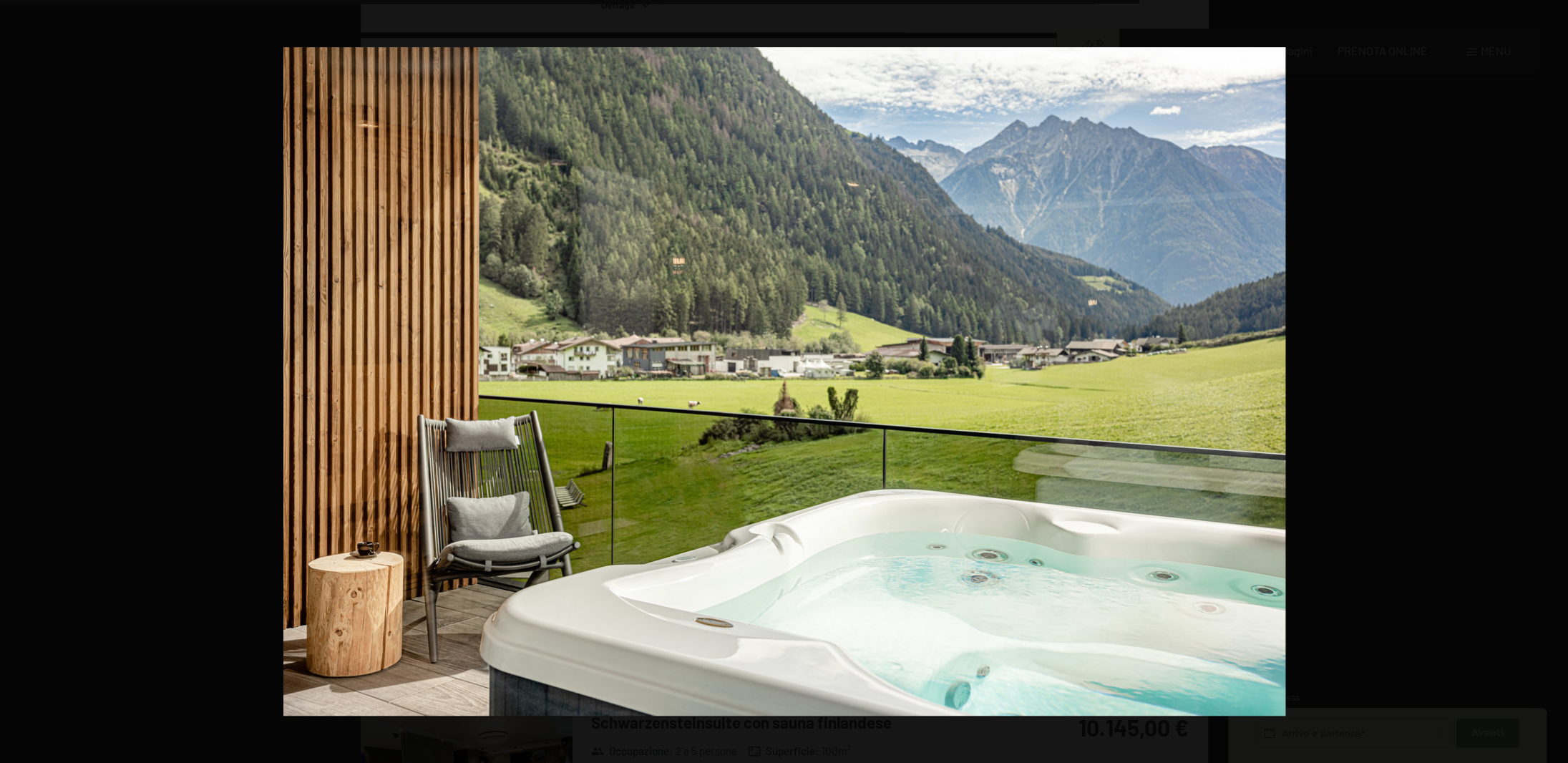
click at [1557, 386] on button "button" at bounding box center [1542, 381] width 50 height 71
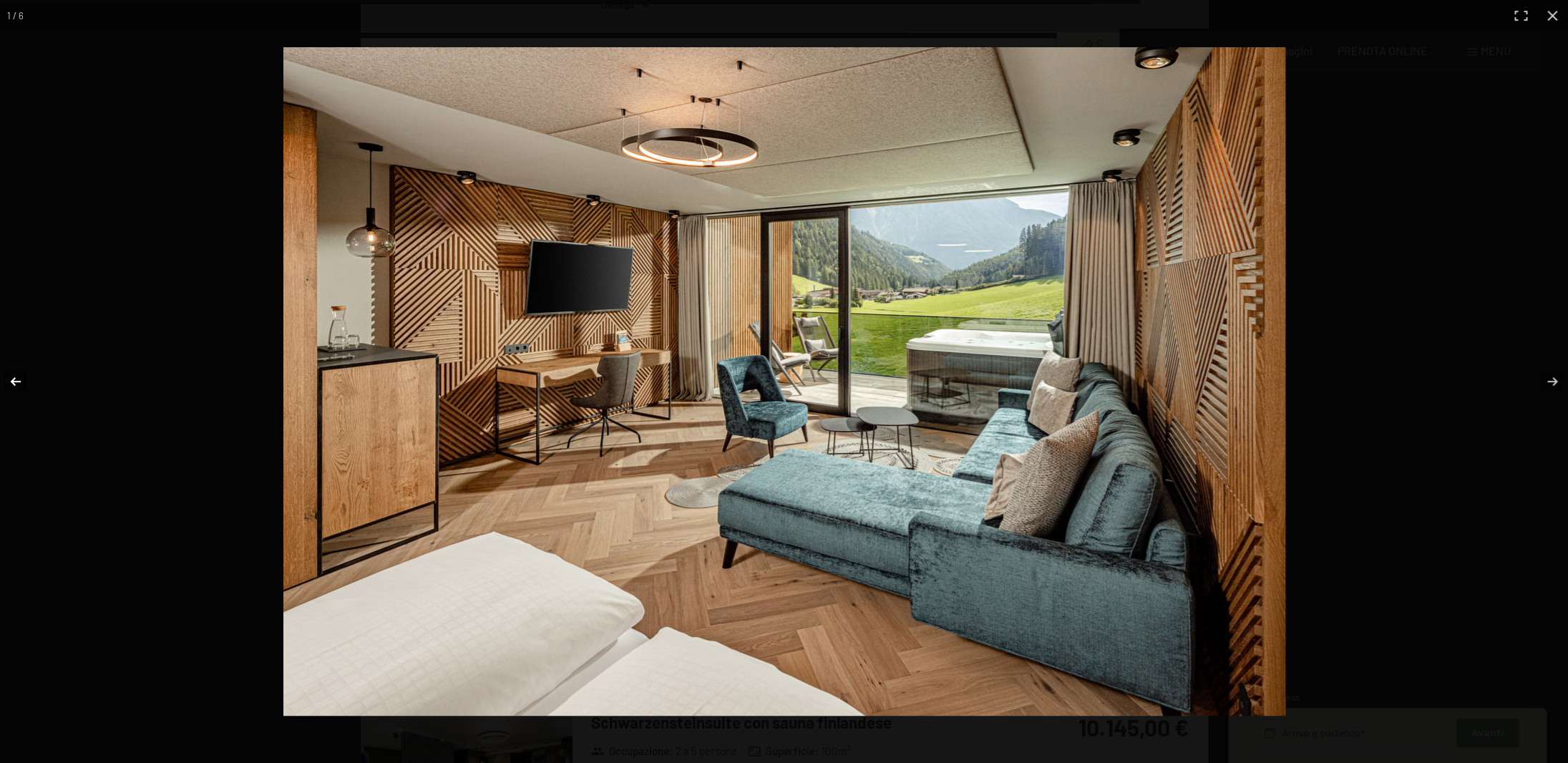
click at [26, 389] on button "button" at bounding box center [25, 381] width 50 height 71
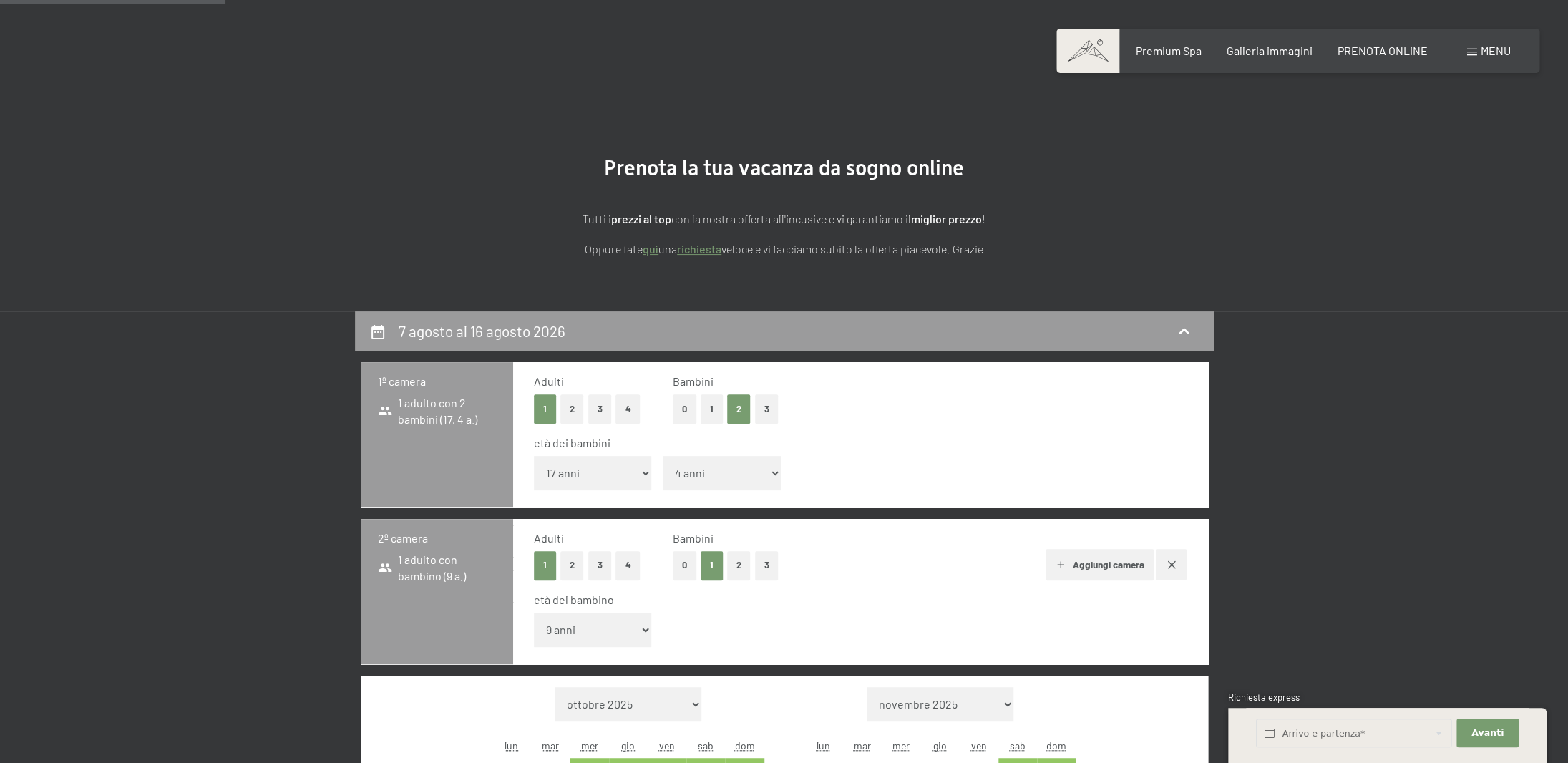
scroll to position [0, 0]
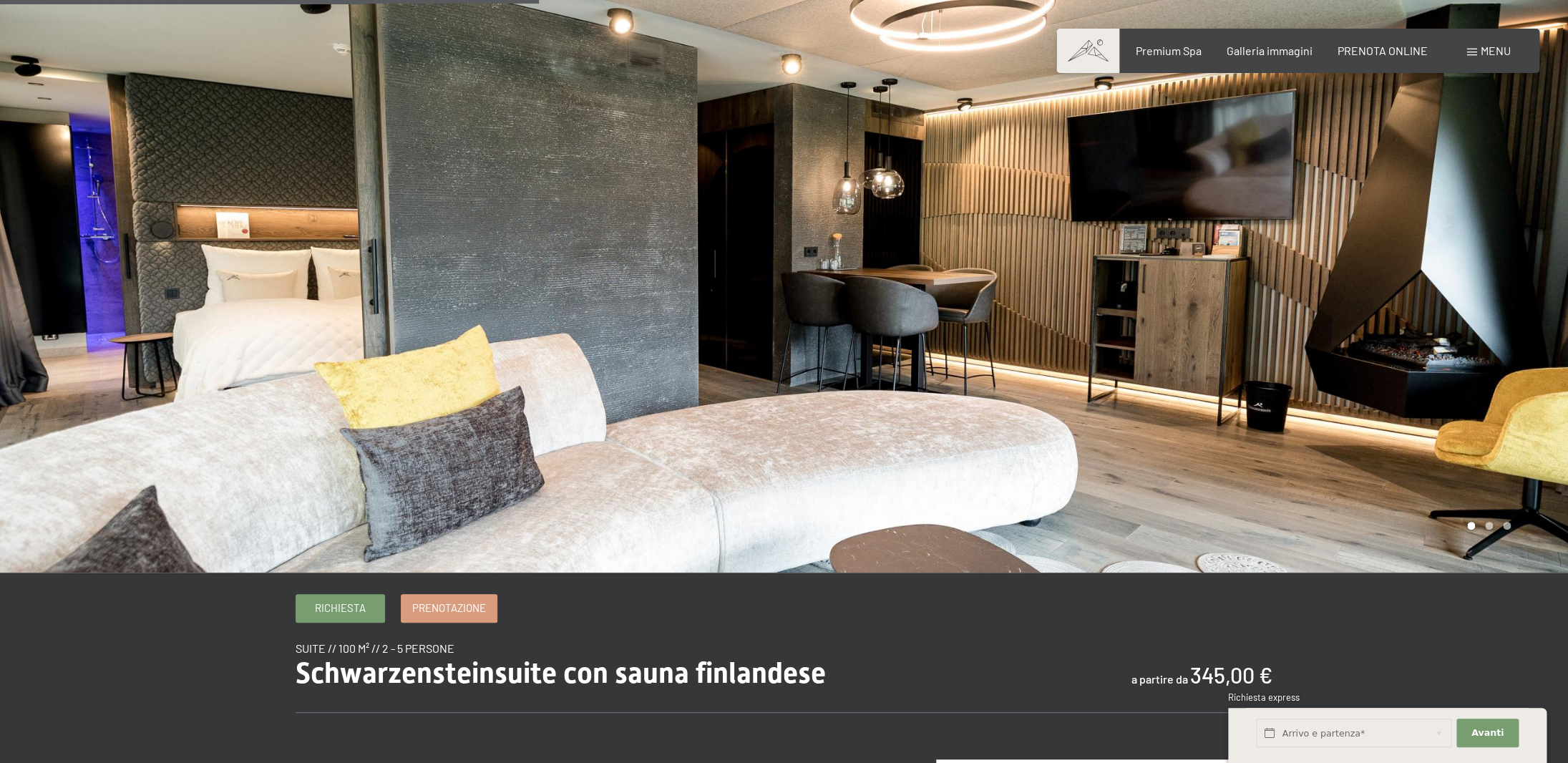
scroll to position [622, 0]
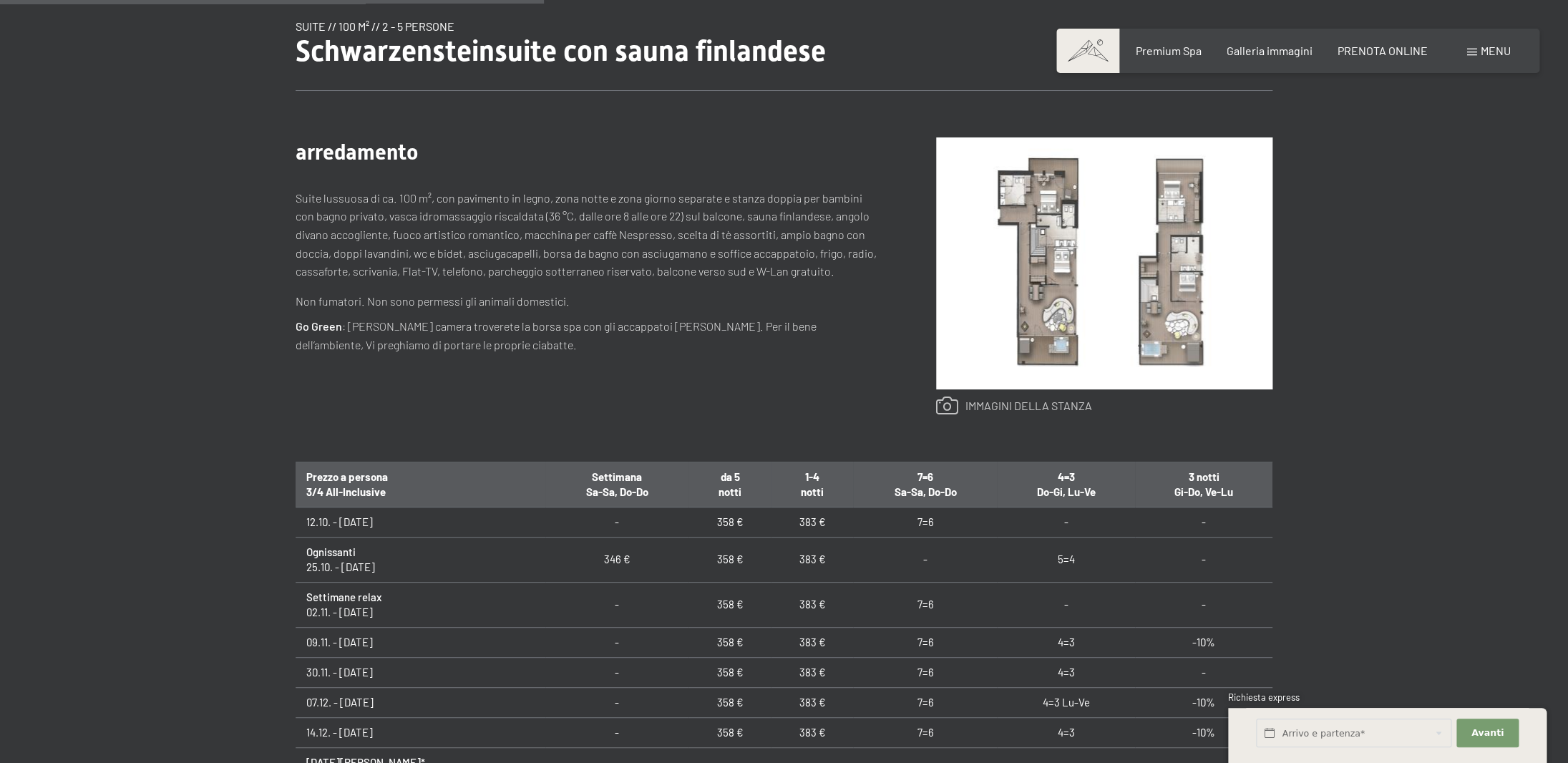
click at [1037, 404] on link at bounding box center [1014, 405] width 156 height 19
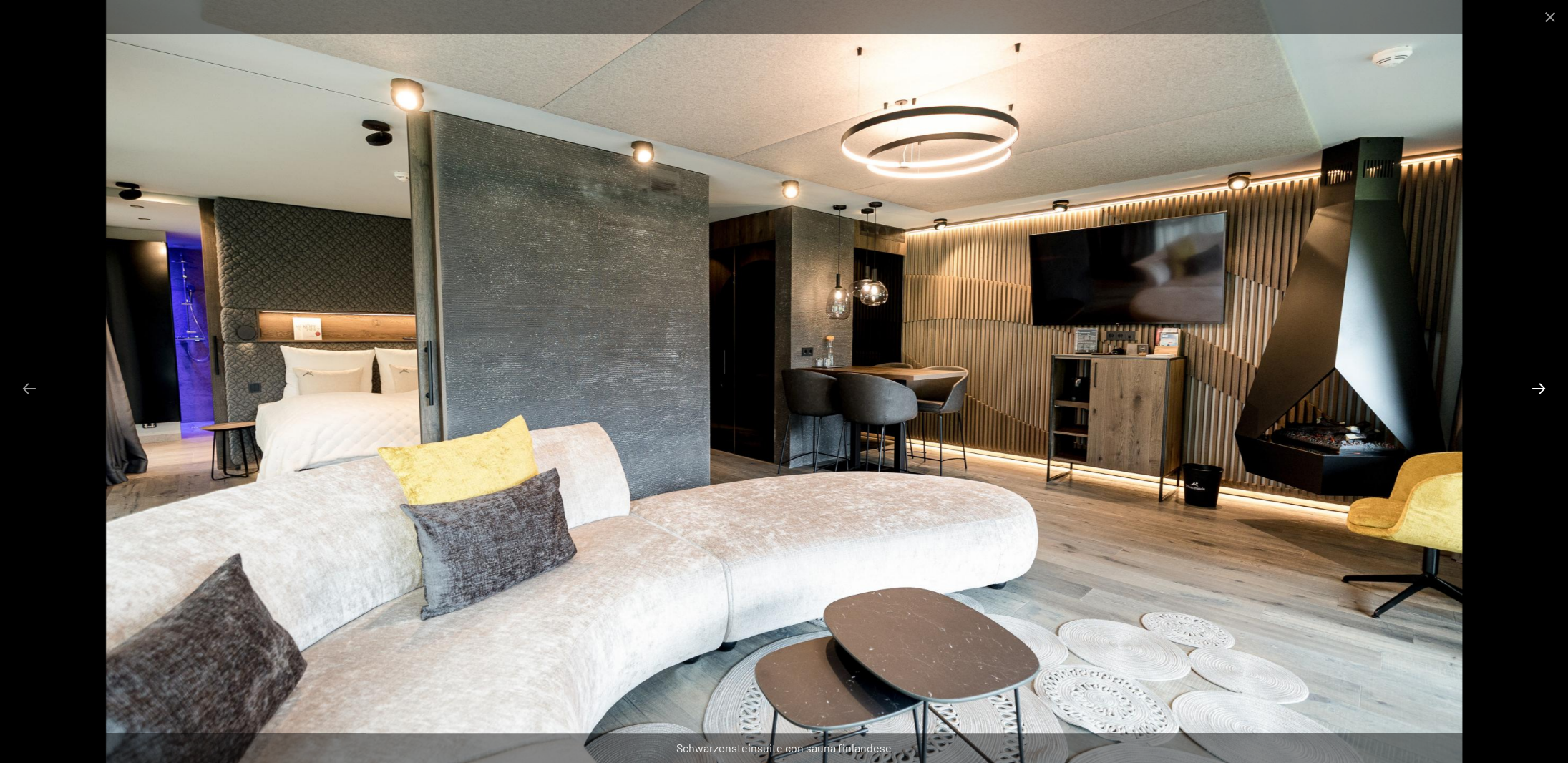
click at [1540, 394] on button "Next slide" at bounding box center [1539, 389] width 30 height 28
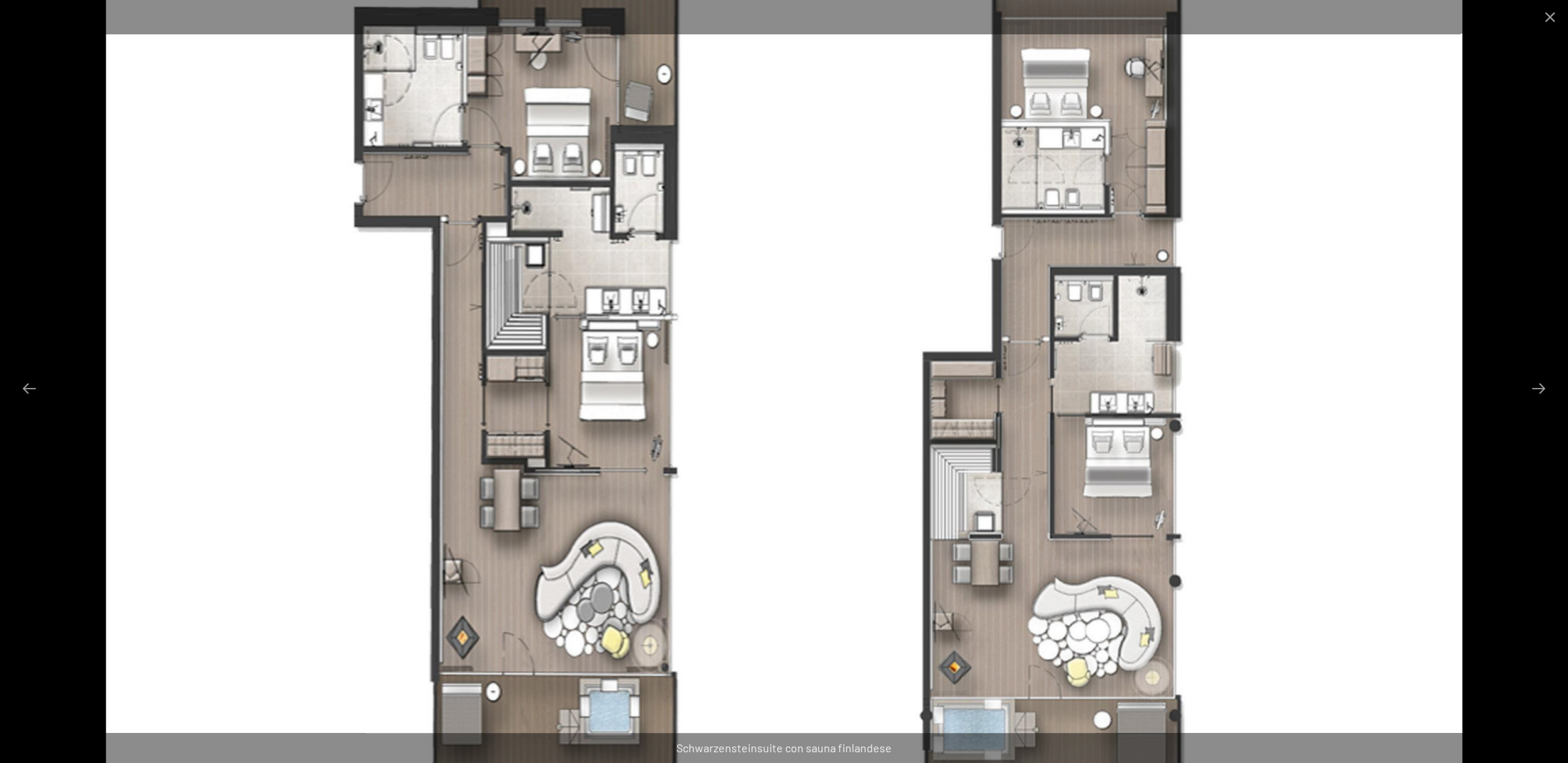
scroll to position [702, 0]
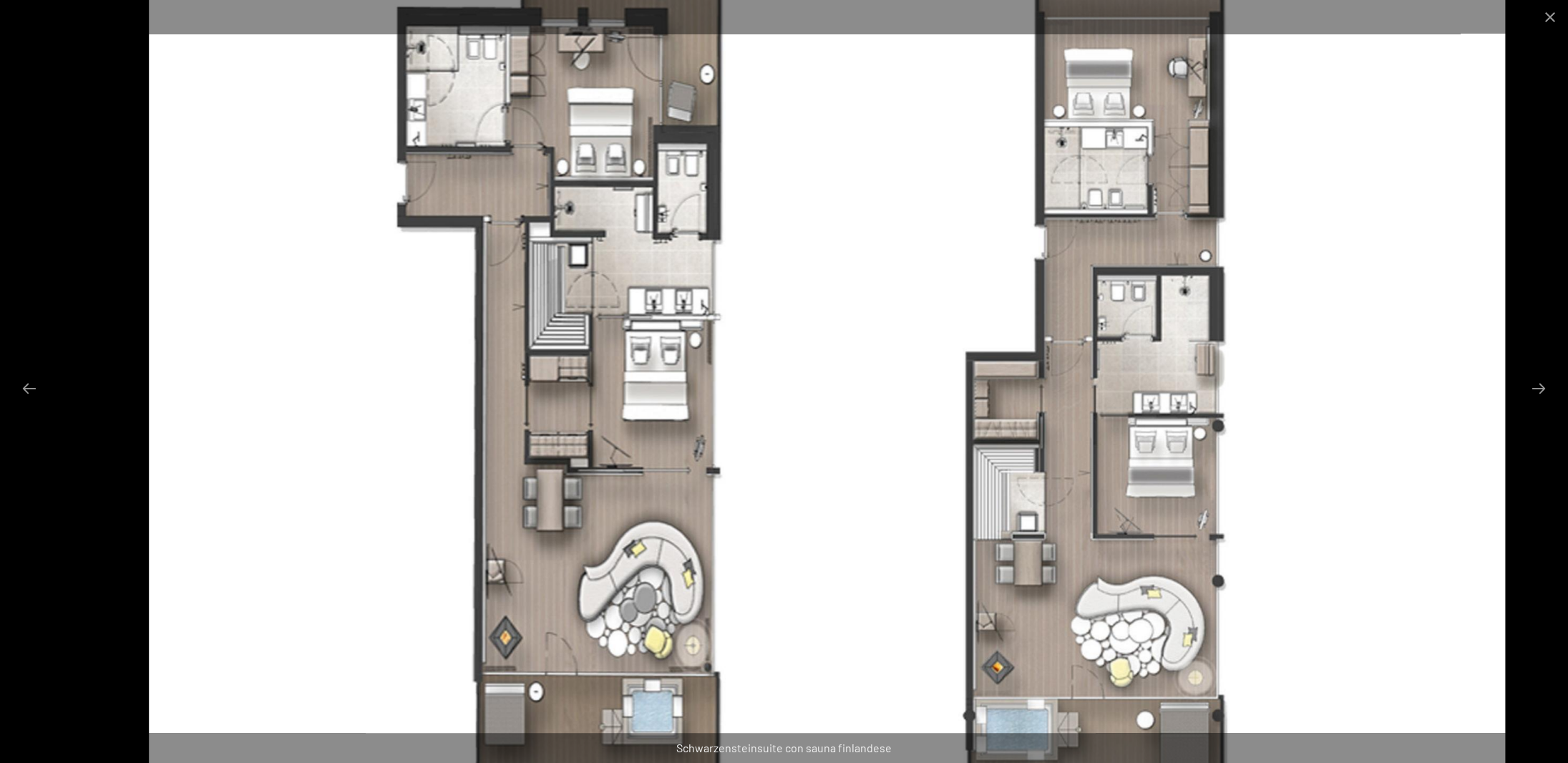
drag, startPoint x: 522, startPoint y: 213, endPoint x: 565, endPoint y: 314, distance: 109.8
click at [565, 314] on img at bounding box center [827, 382] width 1356 height 763
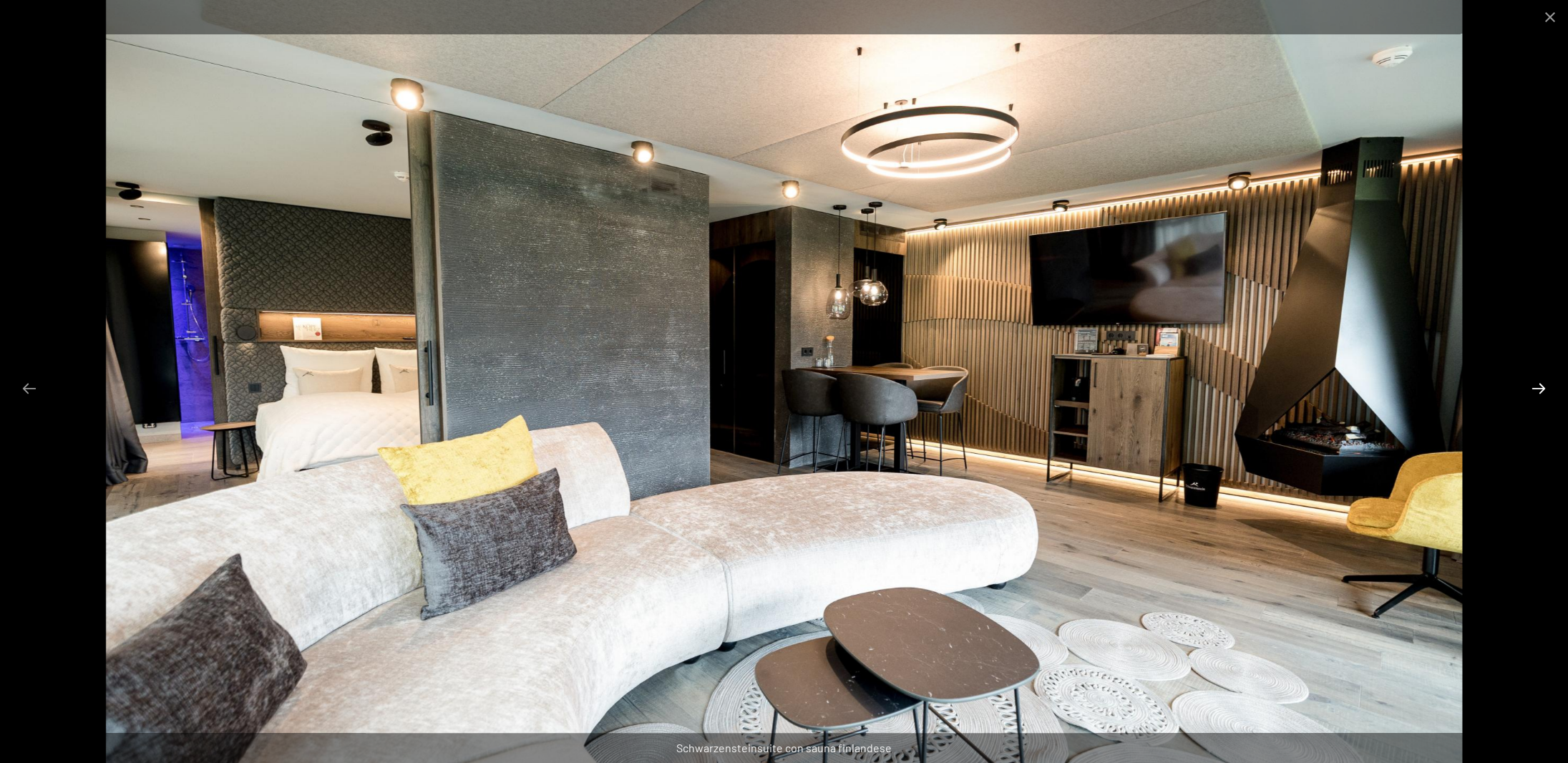
click at [1530, 385] on button "Next slide" at bounding box center [1539, 389] width 30 height 28
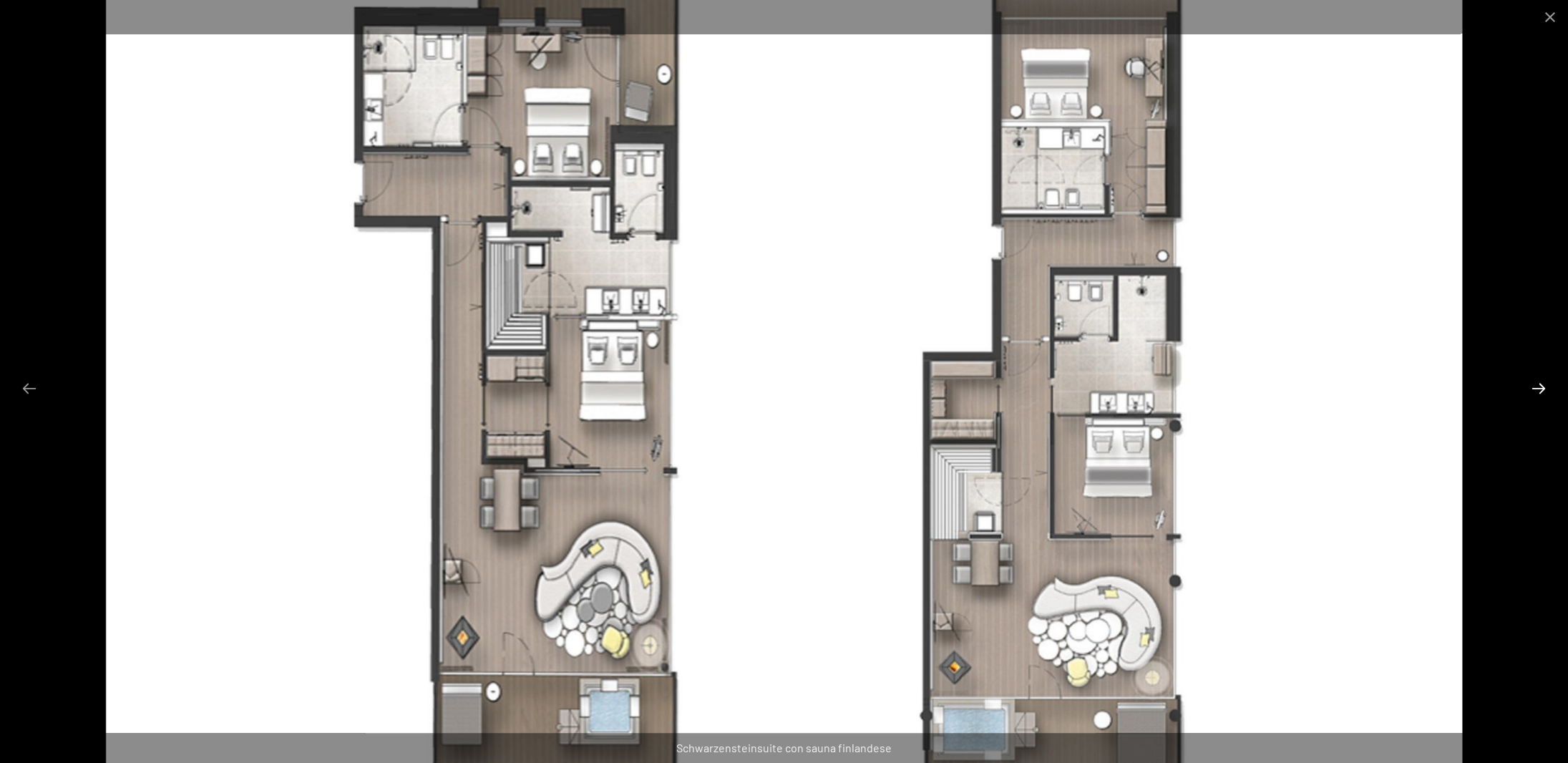
click at [1538, 389] on button "Next slide" at bounding box center [1539, 389] width 30 height 28
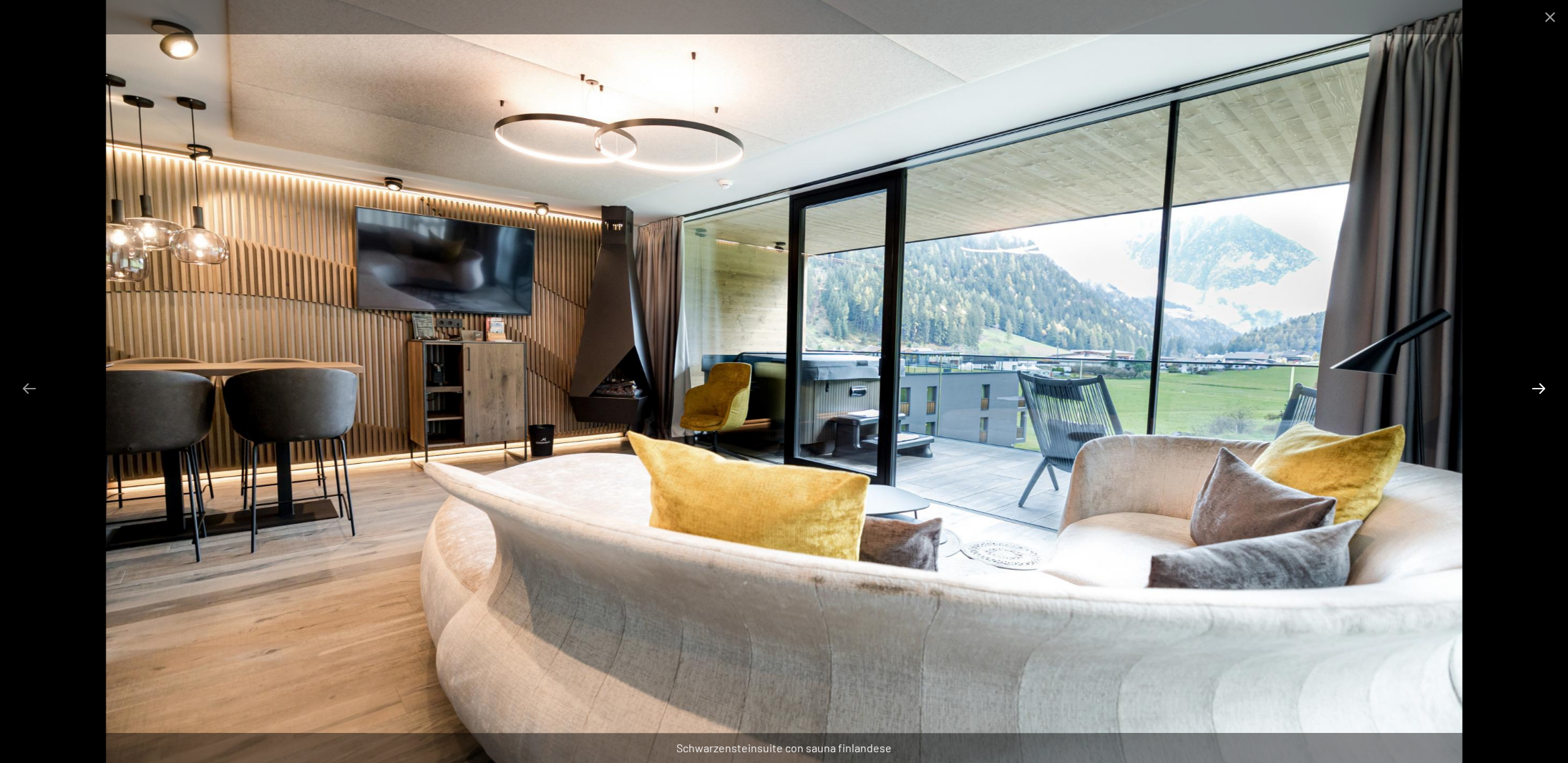
click at [1538, 389] on button "Next slide" at bounding box center [1539, 389] width 30 height 28
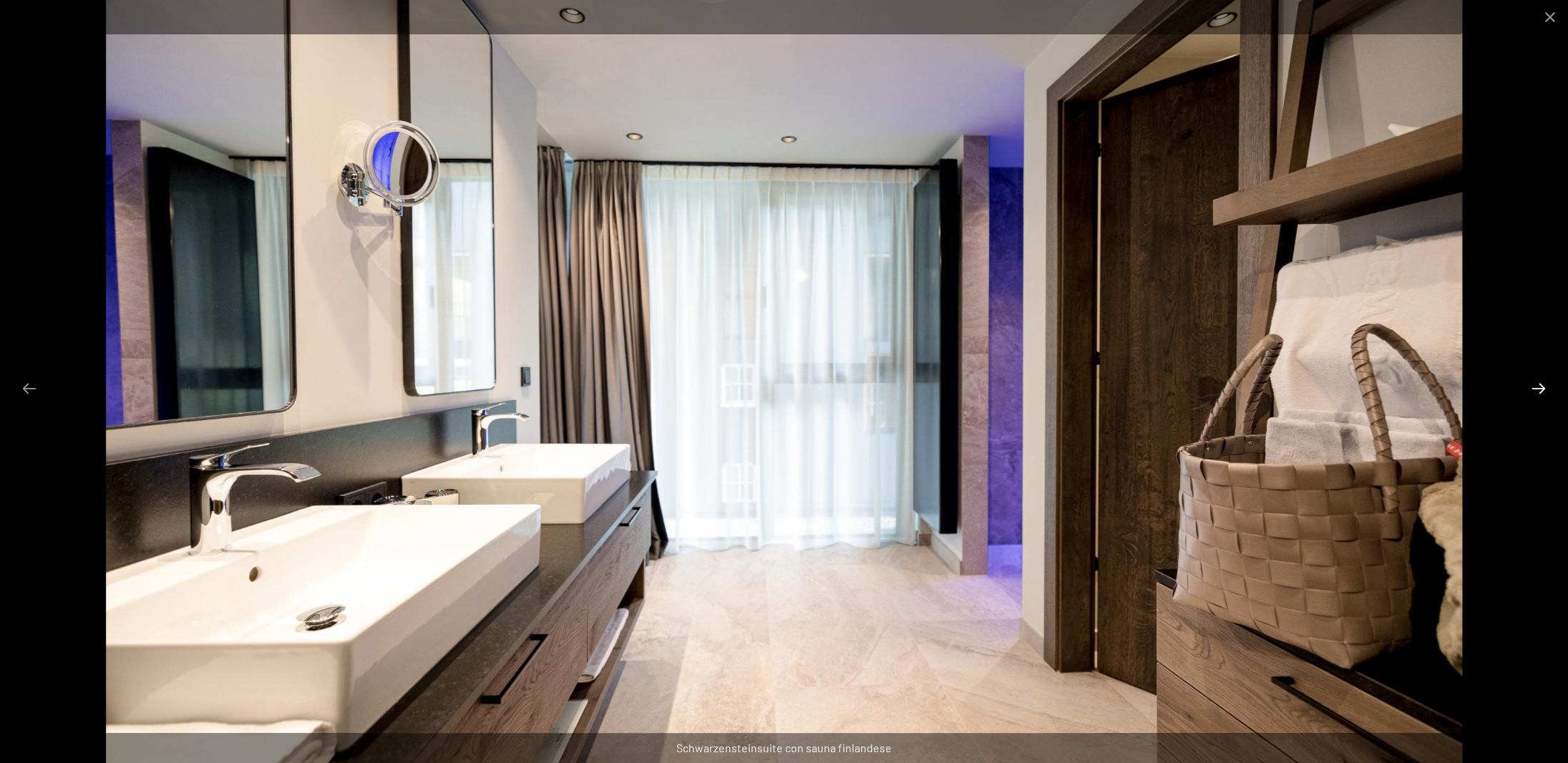
click at [1538, 389] on button "Next slide" at bounding box center [1539, 389] width 30 height 28
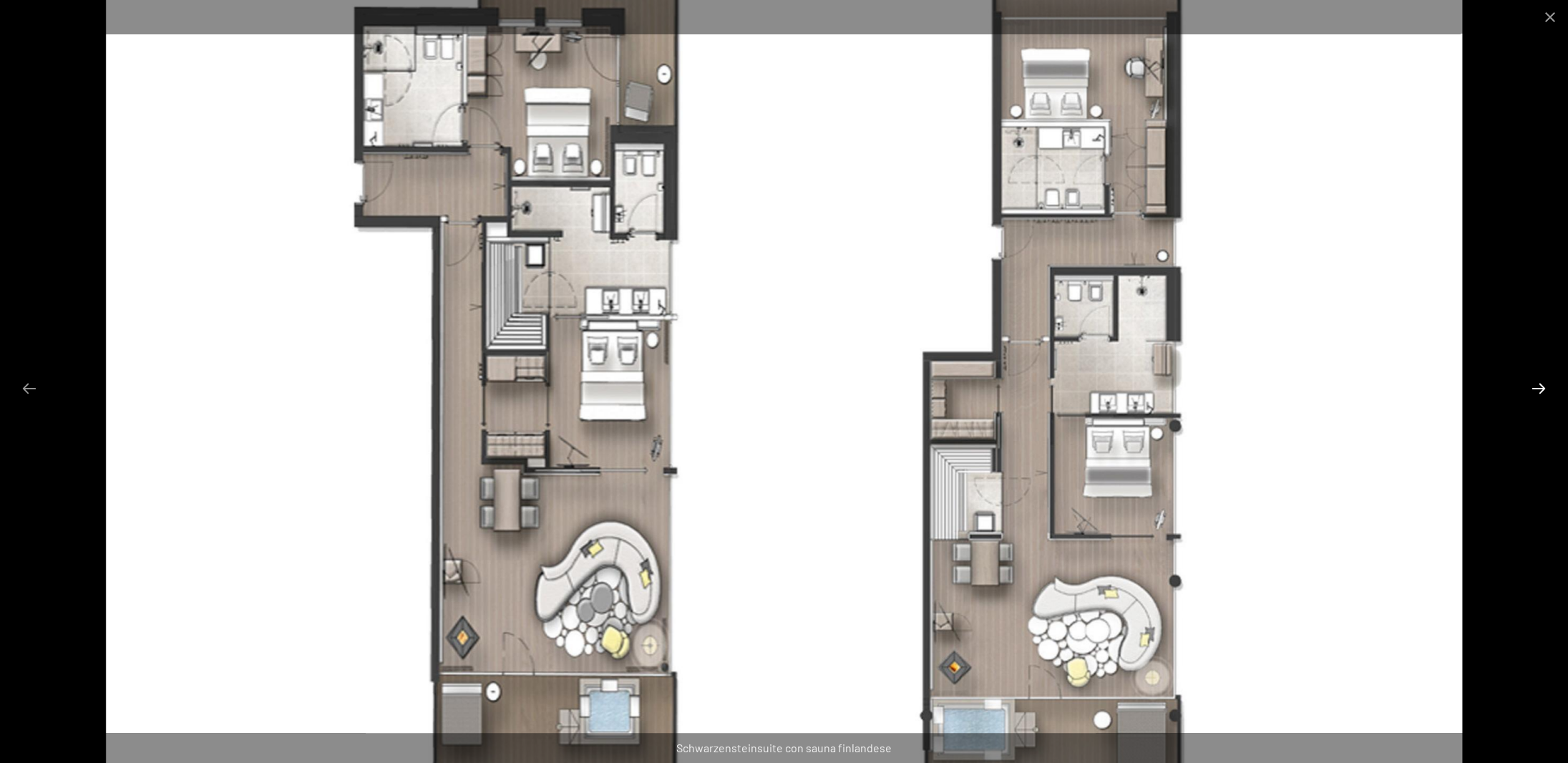
click at [1538, 389] on button "Next slide" at bounding box center [1539, 389] width 30 height 28
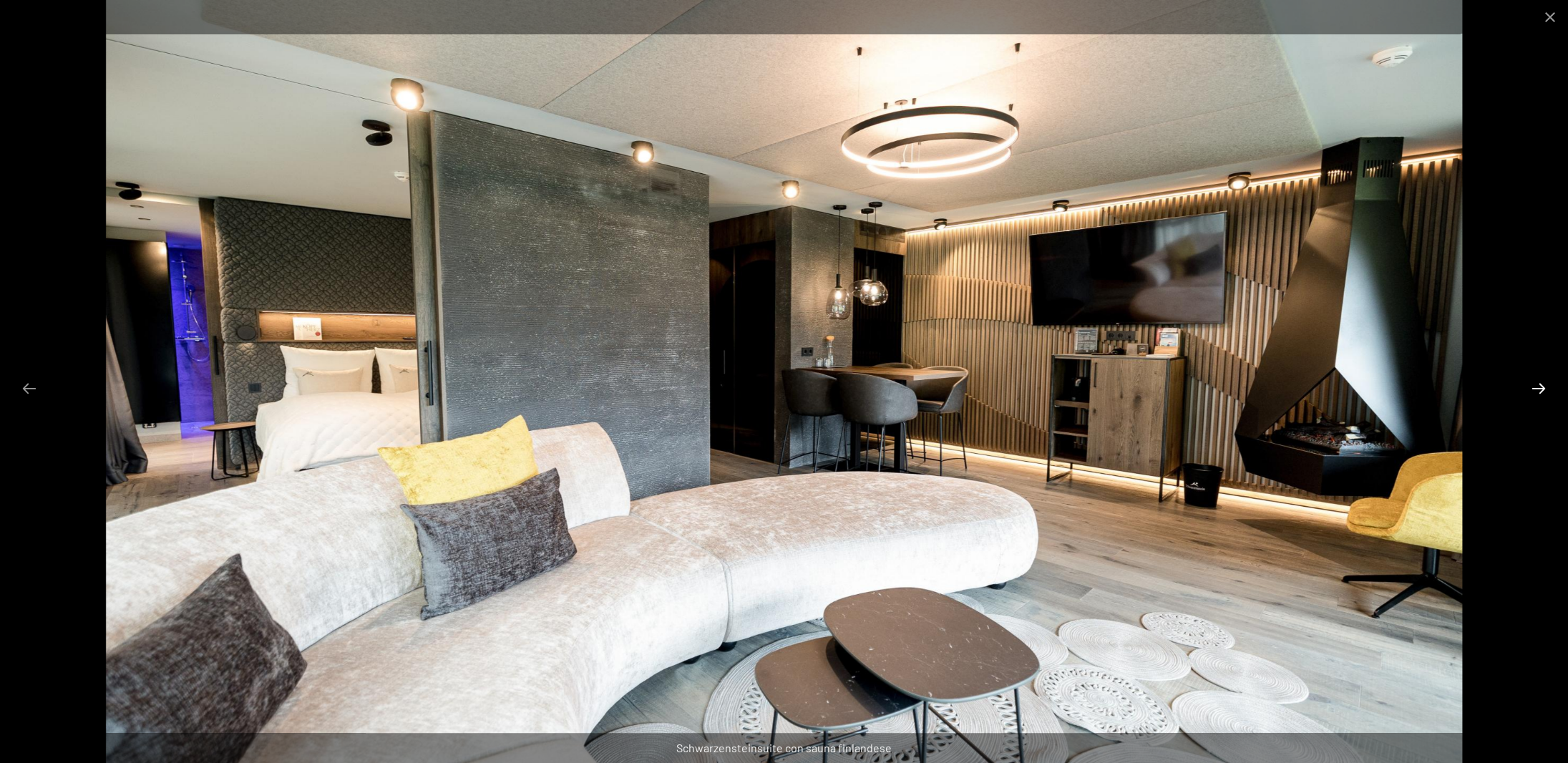
click at [1538, 389] on button "Next slide" at bounding box center [1539, 389] width 30 height 28
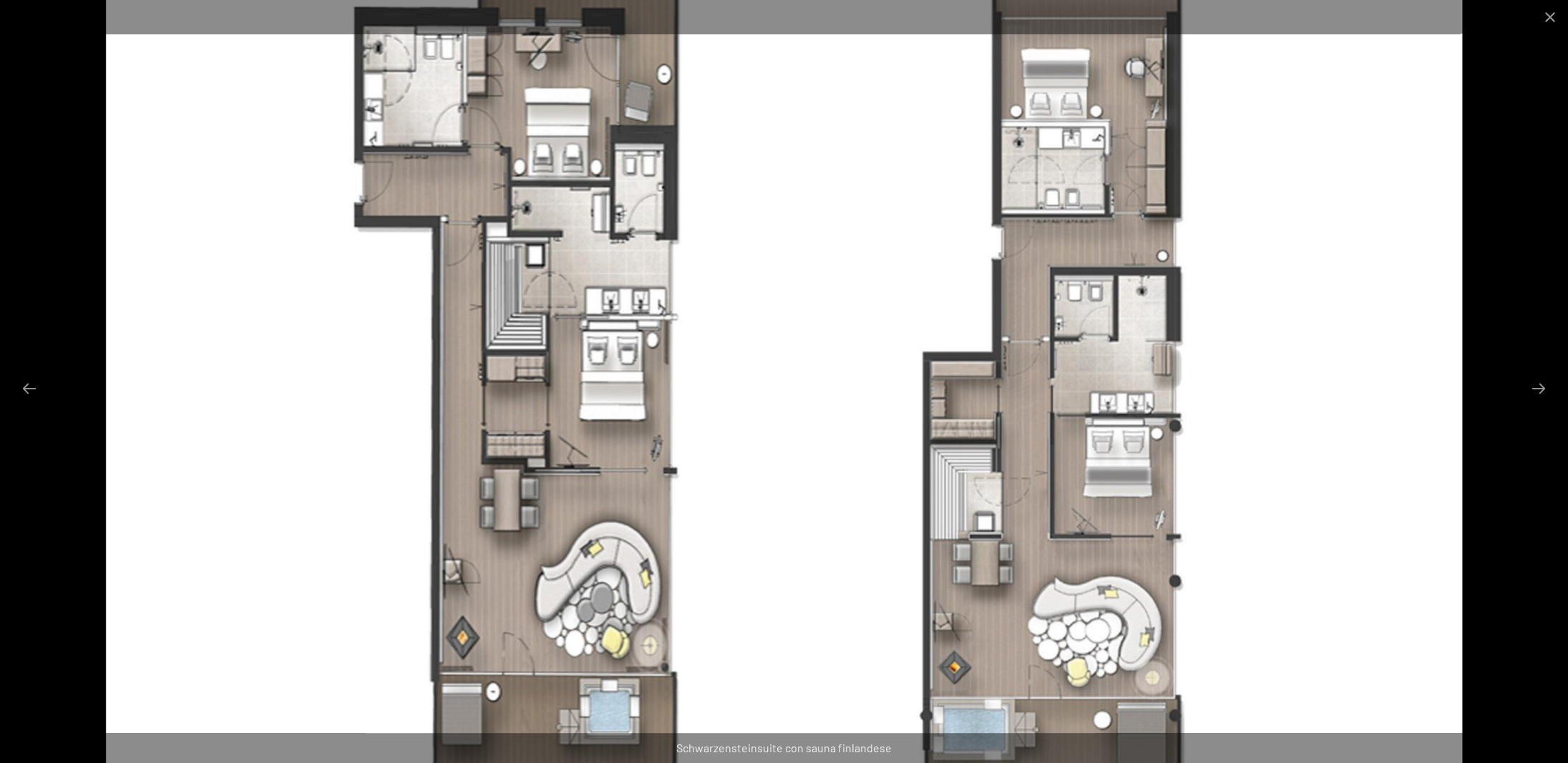
scroll to position [886, 0]
